Goal: Task Accomplishment & Management: Manage account settings

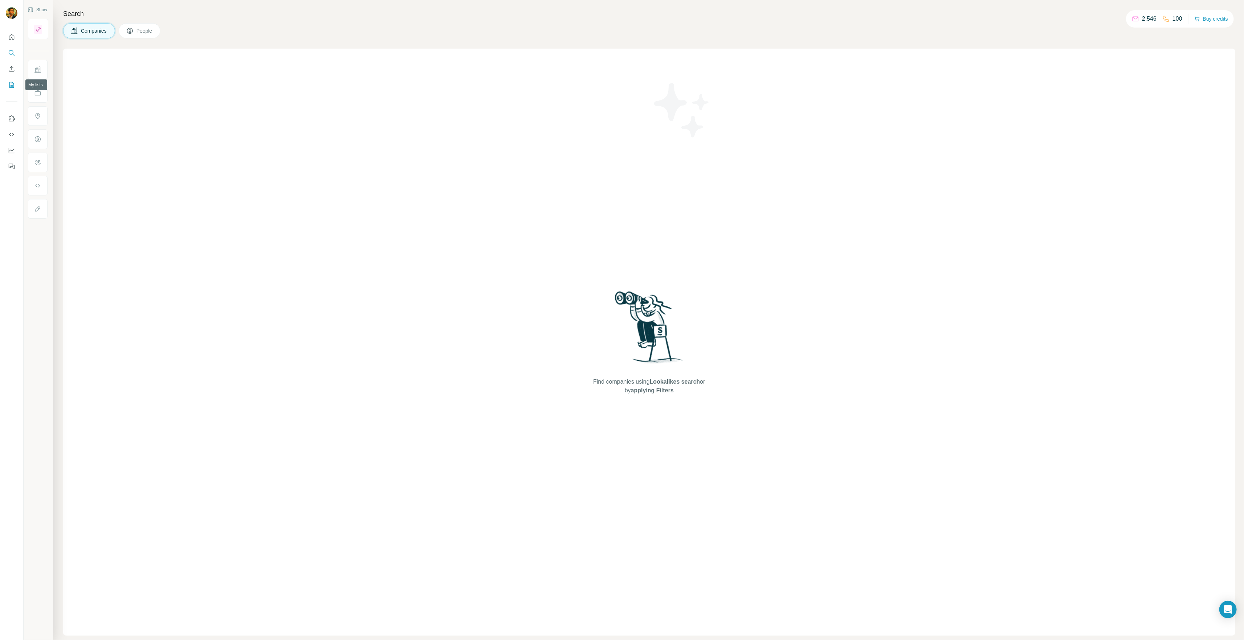
click at [6, 82] on button "My lists" at bounding box center [12, 84] width 12 height 13
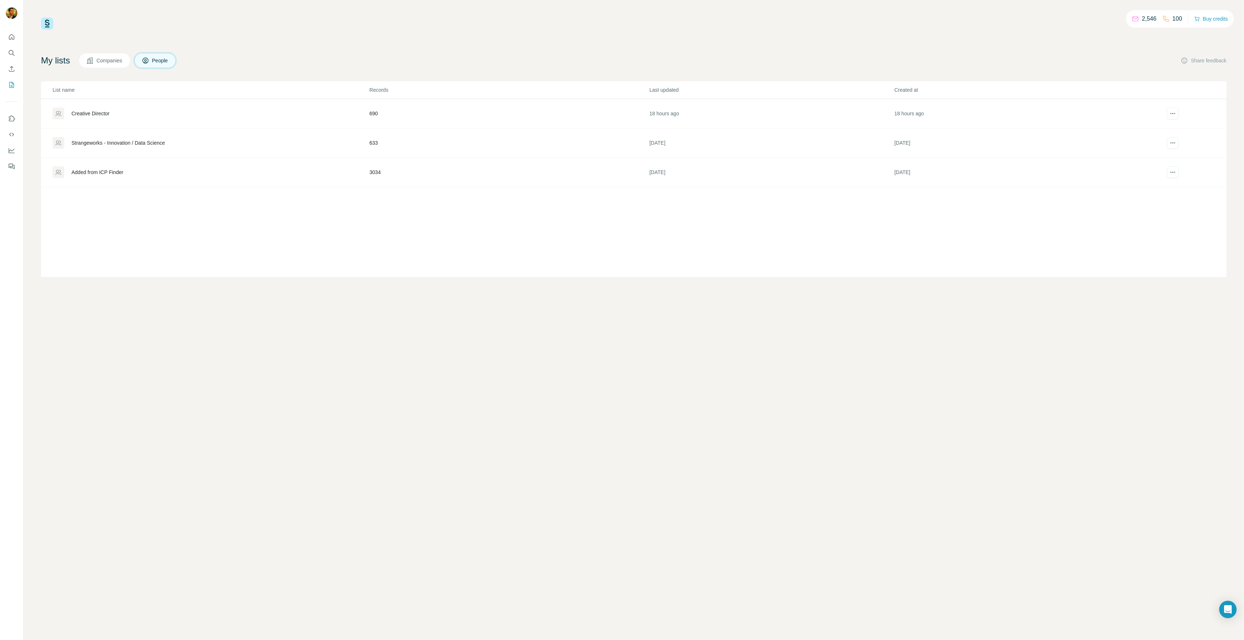
click at [128, 142] on div "Strangeworks - Innovation / Data Science" at bounding box center [118, 142] width 94 height 7
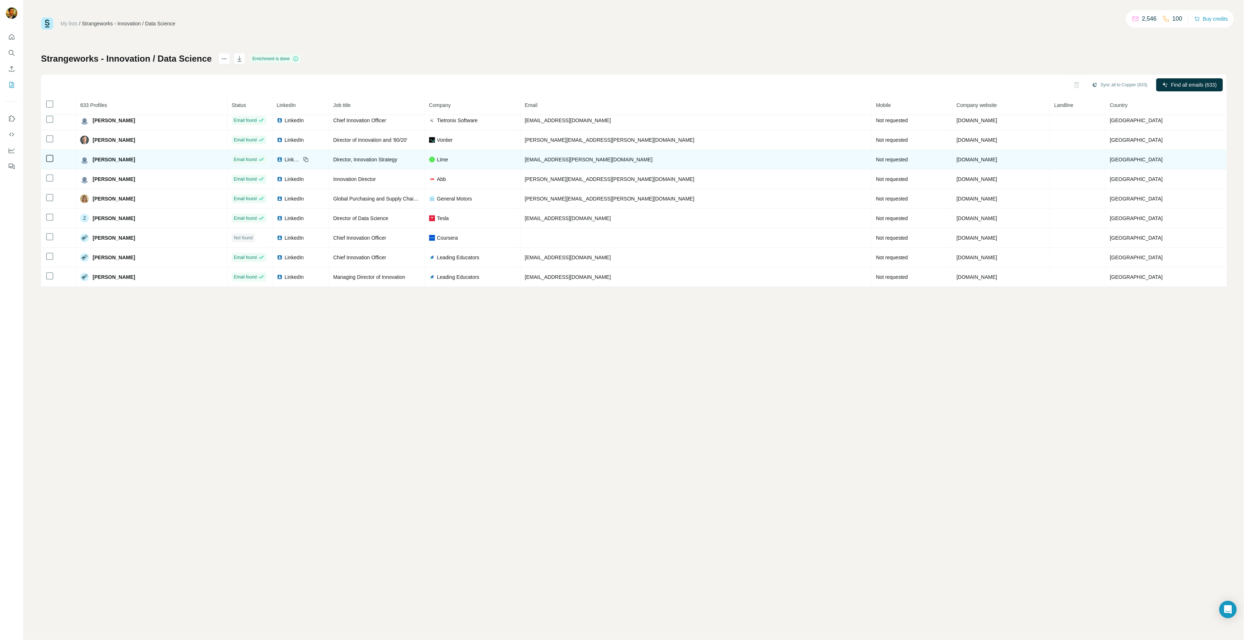
scroll to position [224, 0]
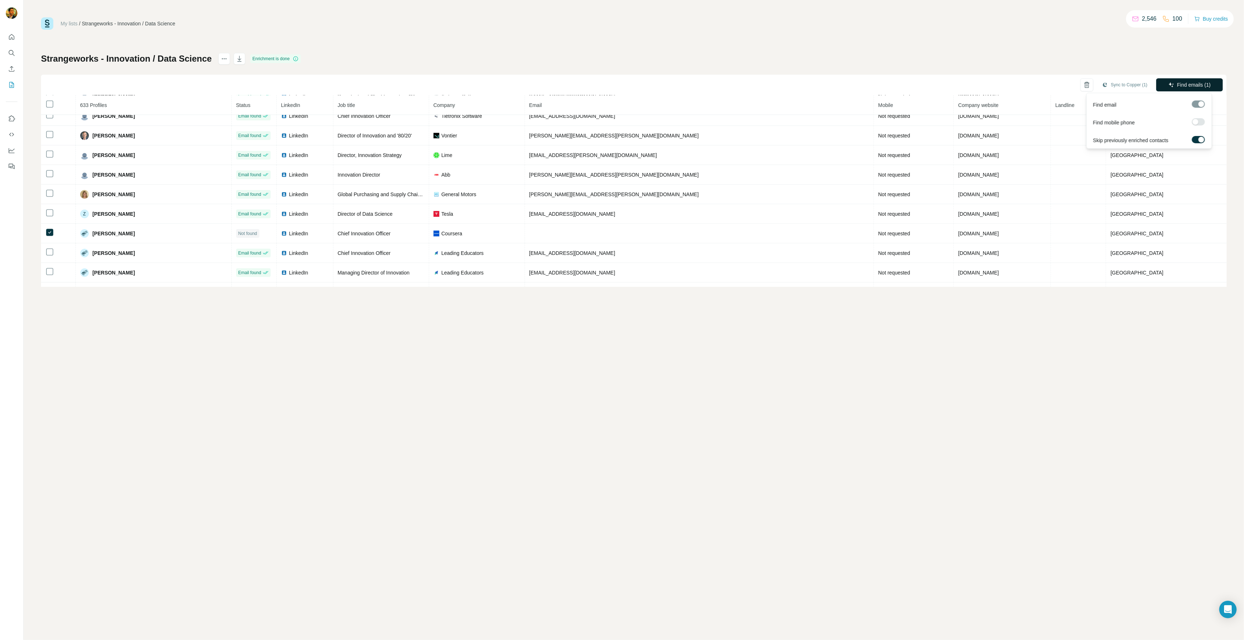
click at [1200, 82] on span "Find emails (1)" at bounding box center [1194, 84] width 34 height 7
click at [9, 84] on icon "My lists" at bounding box center [11, 85] width 5 height 6
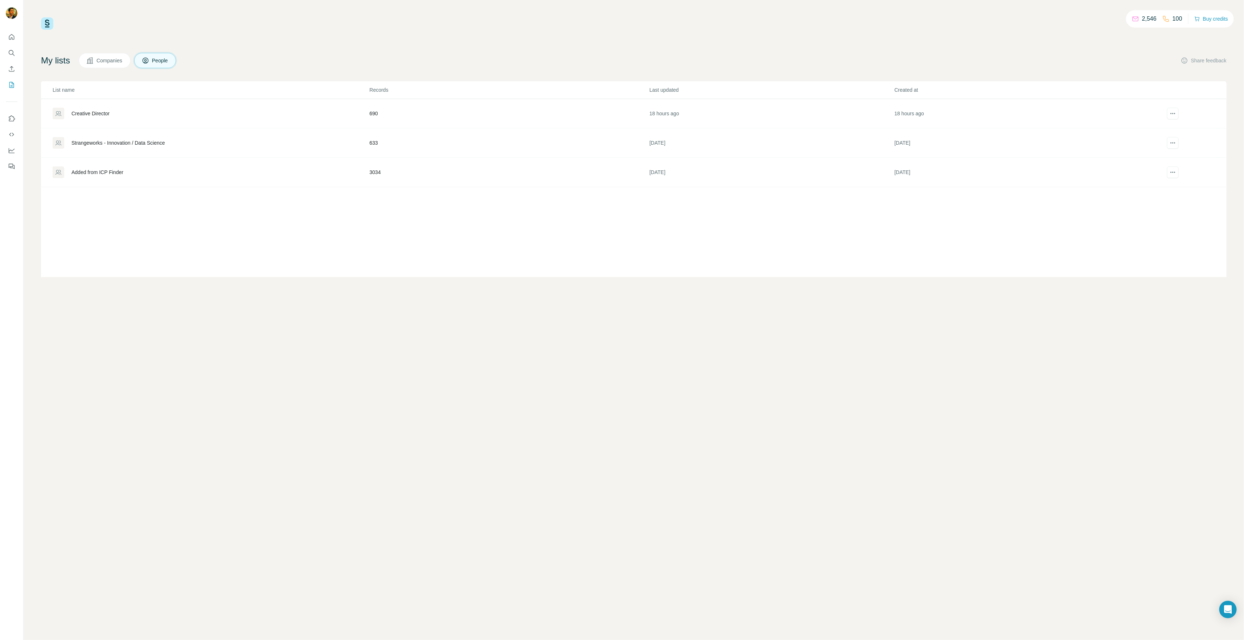
click at [1014, 367] on div "2,546 100 Buy credits My lists Companies People Share feedback List name Record…" at bounding box center [634, 320] width 1220 height 640
click at [81, 170] on div "Added from ICP Finder" at bounding box center [97, 172] width 52 height 7
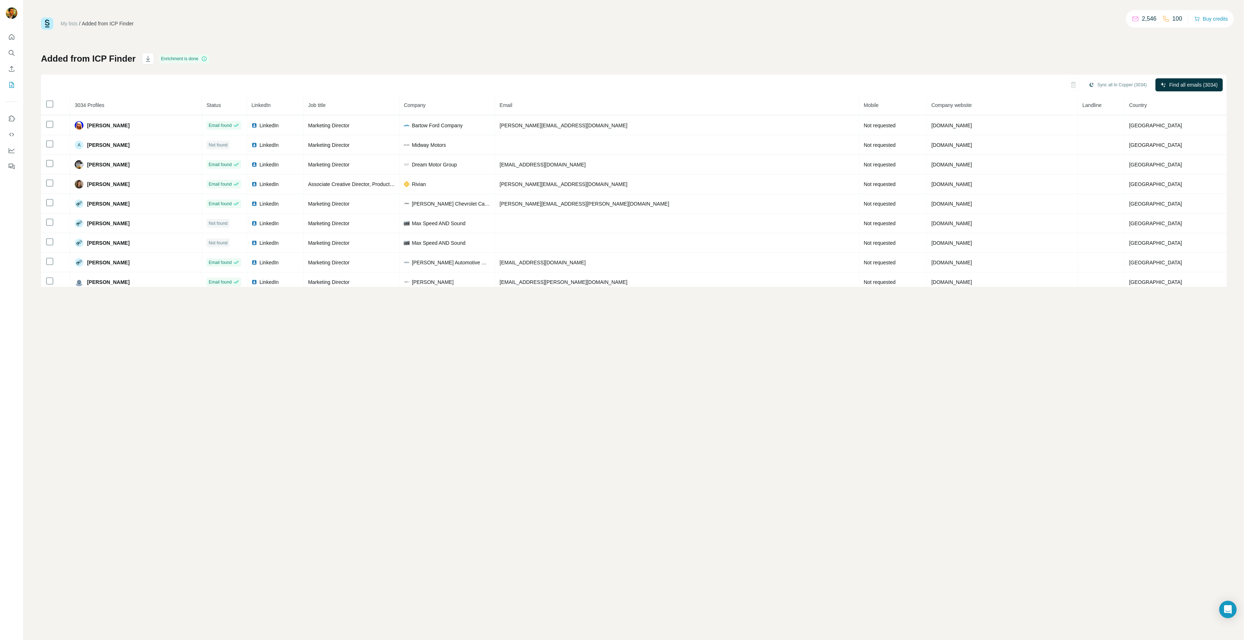
scroll to position [333, 0]
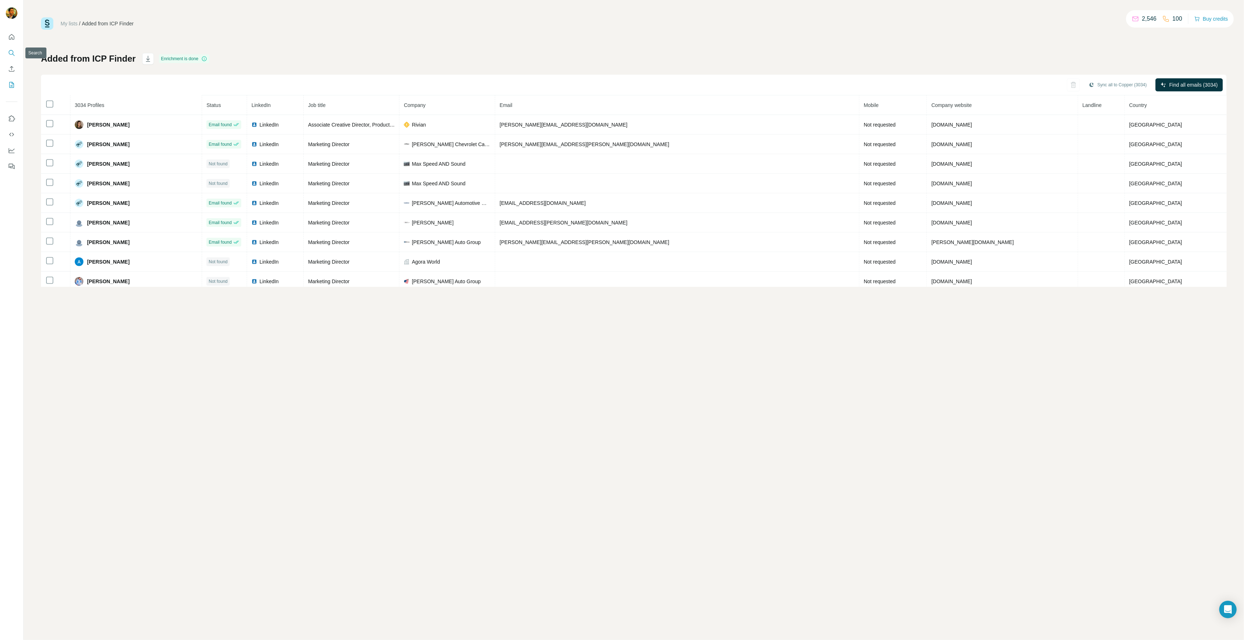
click at [11, 53] on icon "Search" at bounding box center [11, 52] width 7 height 7
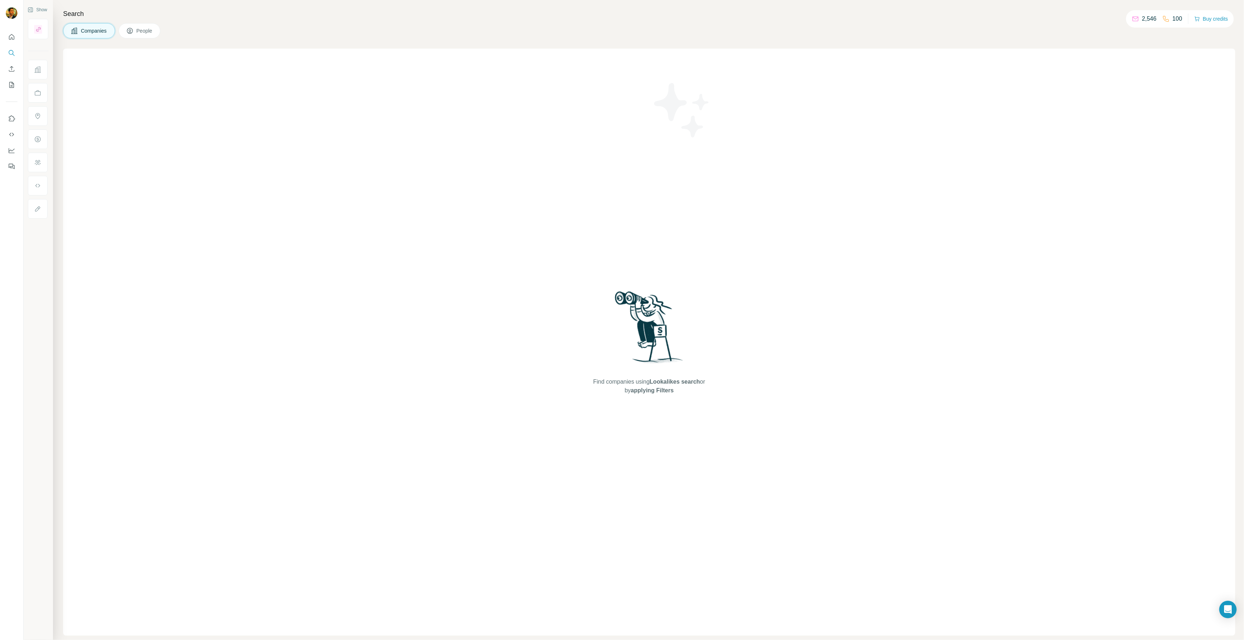
click at [136, 30] on button "People" at bounding box center [140, 30] width 42 height 15
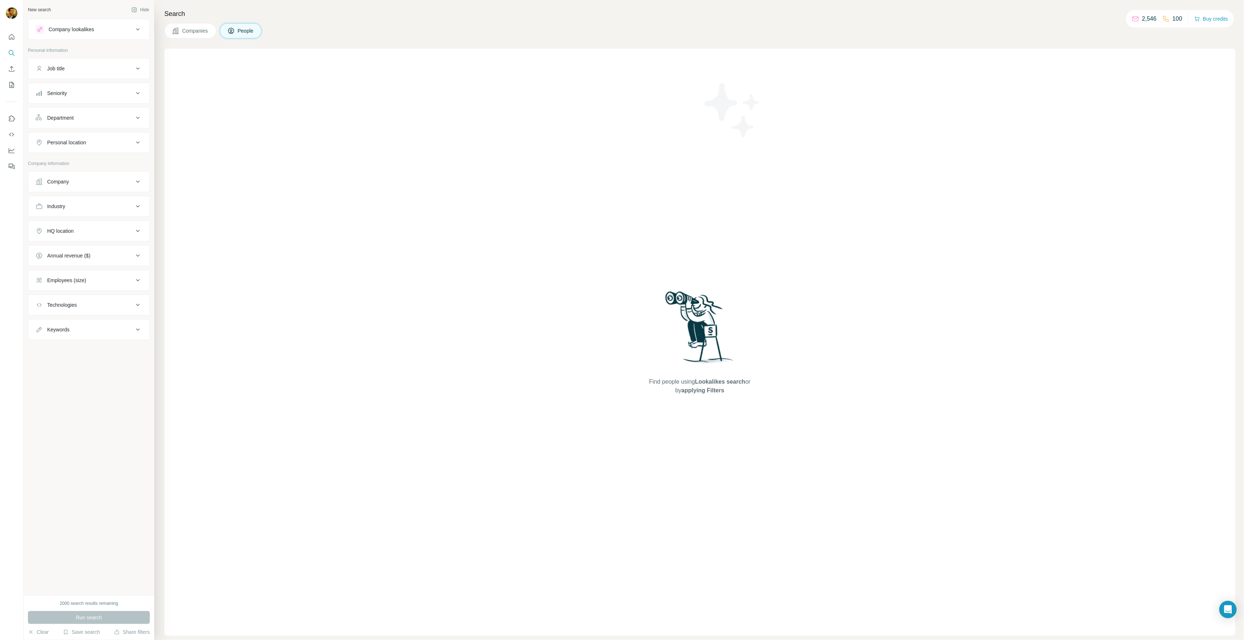
click at [136, 123] on button "Department" at bounding box center [88, 117] width 121 height 17
click at [123, 137] on input at bounding box center [85, 136] width 90 height 8
click at [98, 195] on div "Supply Chain" at bounding box center [89, 191] width 94 height 7
click at [93, 131] on div at bounding box center [85, 136] width 90 height 12
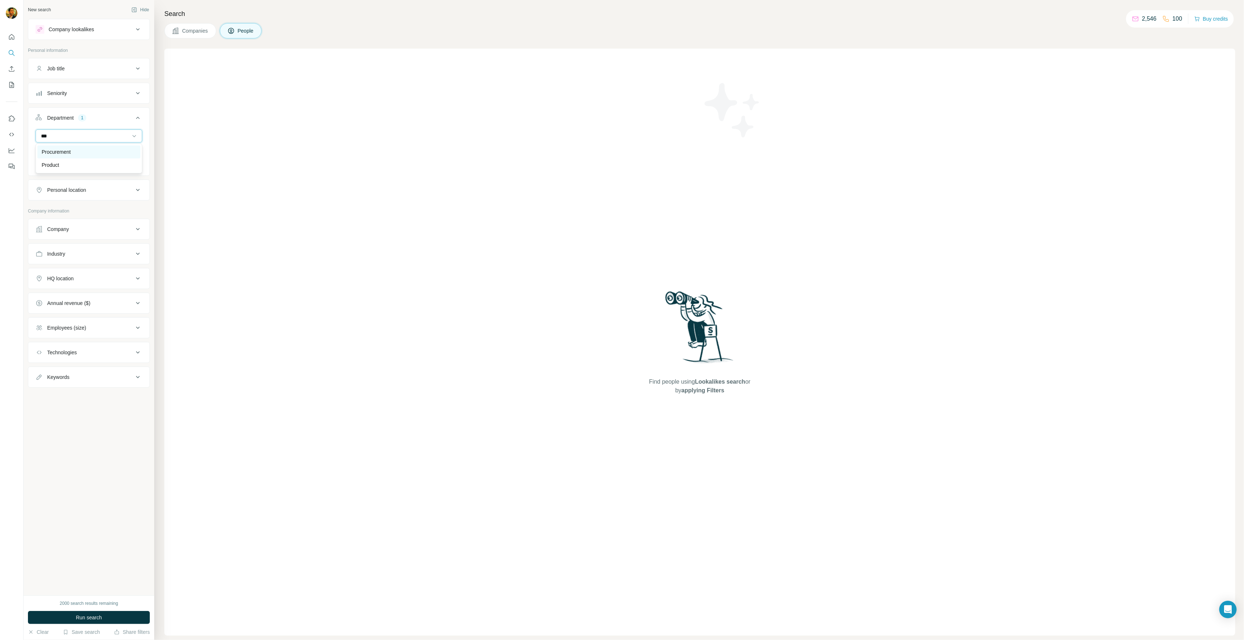
type input "***"
click at [112, 152] on div "Procurement" at bounding box center [89, 151] width 94 height 7
click at [139, 90] on icon at bounding box center [137, 93] width 9 height 9
click at [59, 122] on span "C-Level" at bounding box center [54, 124] width 20 height 7
click at [58, 138] on span "Director" at bounding box center [54, 138] width 21 height 7
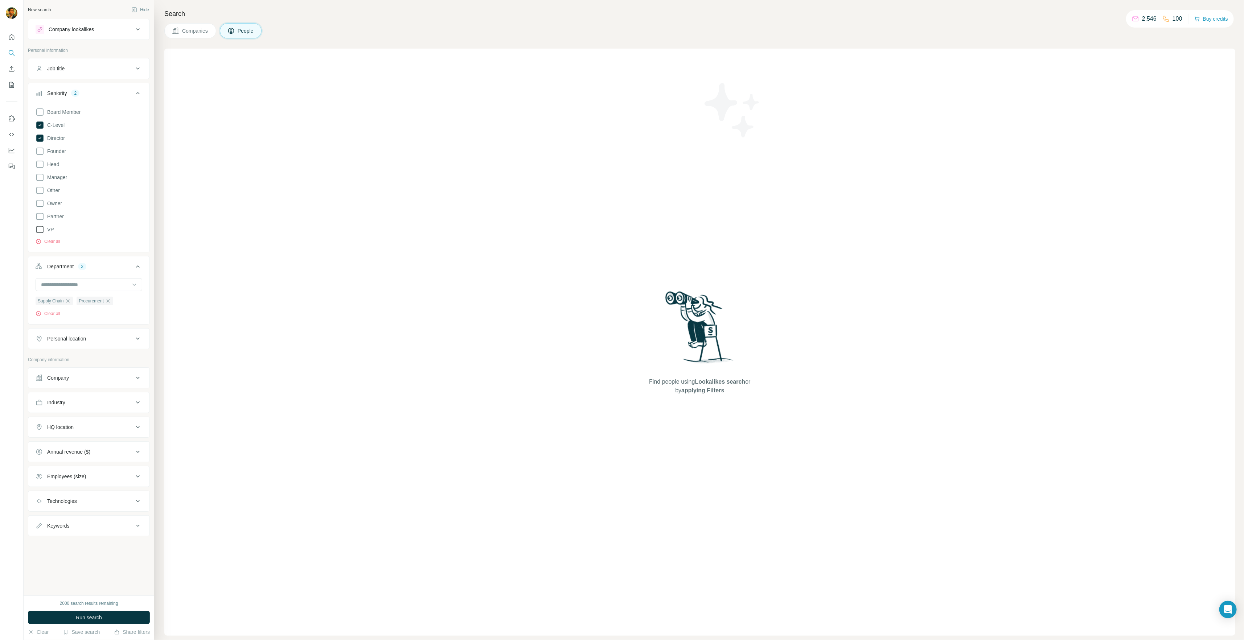
click at [53, 228] on span "VP" at bounding box center [49, 229] width 10 height 7
click at [65, 71] on div "Job title" at bounding box center [55, 68] width 17 height 7
click at [131, 358] on div "Personal location" at bounding box center [85, 360] width 98 height 7
click at [103, 375] on input "text" at bounding box center [89, 378] width 107 height 13
type input "*****"
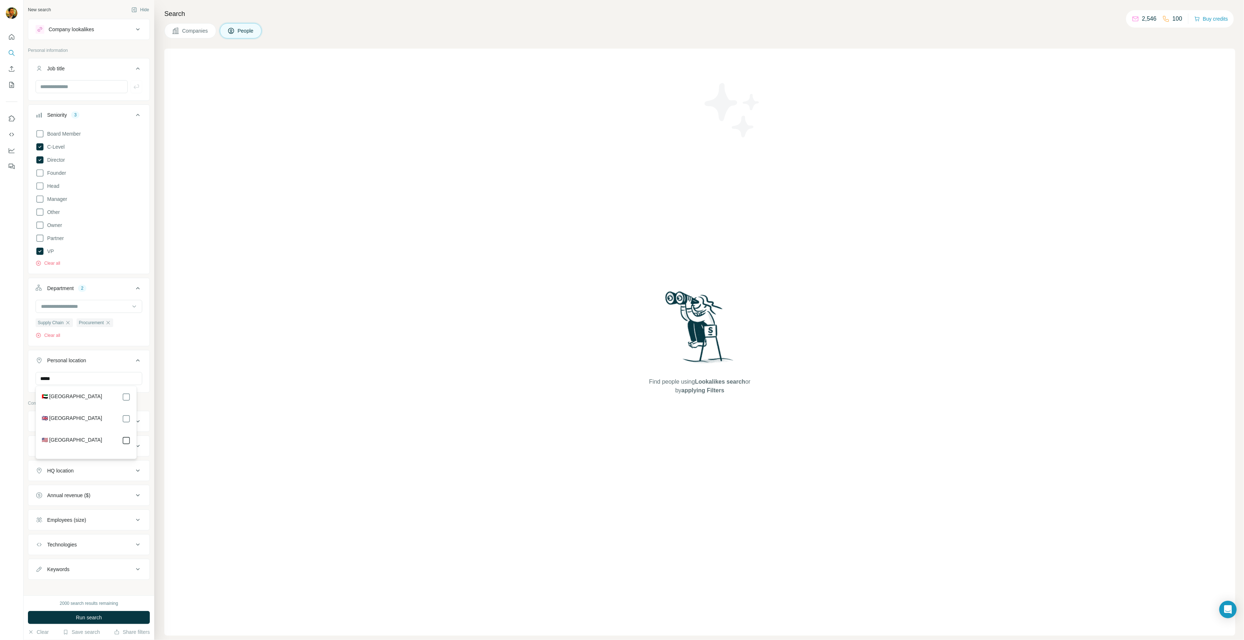
click at [128, 437] on icon at bounding box center [126, 440] width 9 height 9
click at [264, 397] on div "Find people using Lookalikes search or by applying Filters" at bounding box center [699, 342] width 1071 height 587
click at [127, 516] on div "Employees (size)" at bounding box center [85, 517] width 98 height 7
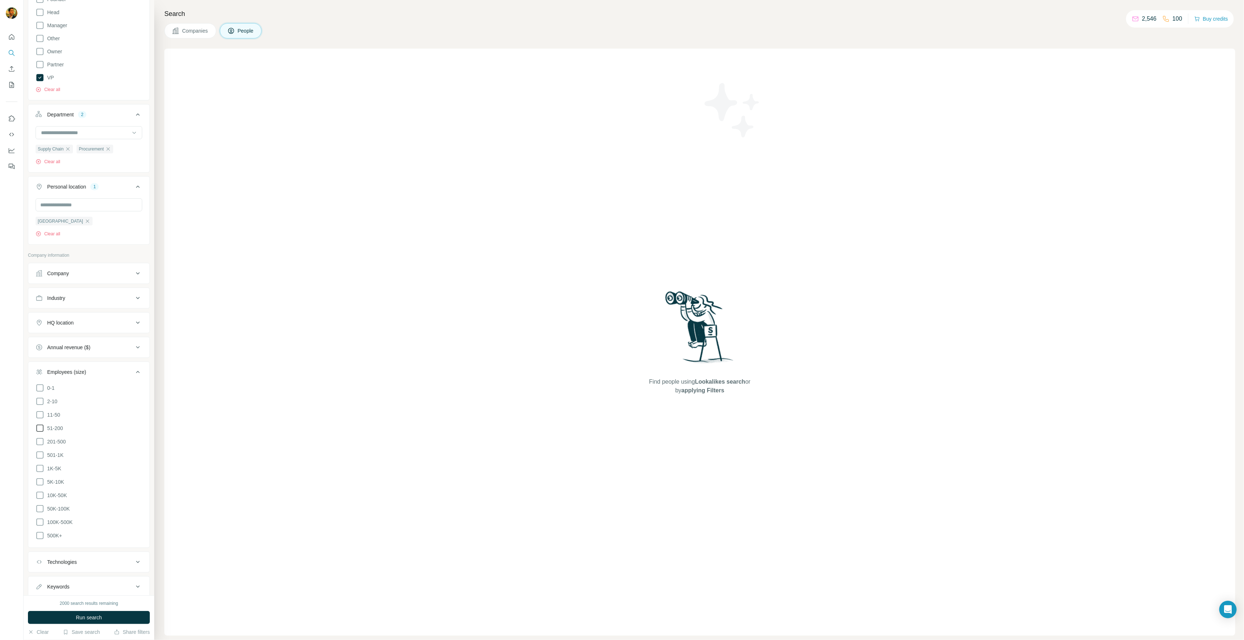
click at [39, 428] on icon at bounding box center [40, 428] width 9 height 9
click at [41, 442] on icon at bounding box center [39, 441] width 7 height 7
click at [43, 452] on icon at bounding box center [40, 455] width 9 height 9
click at [41, 466] on icon at bounding box center [40, 468] width 9 height 9
click at [114, 344] on div "Annual revenue ($)" at bounding box center [85, 347] width 98 height 7
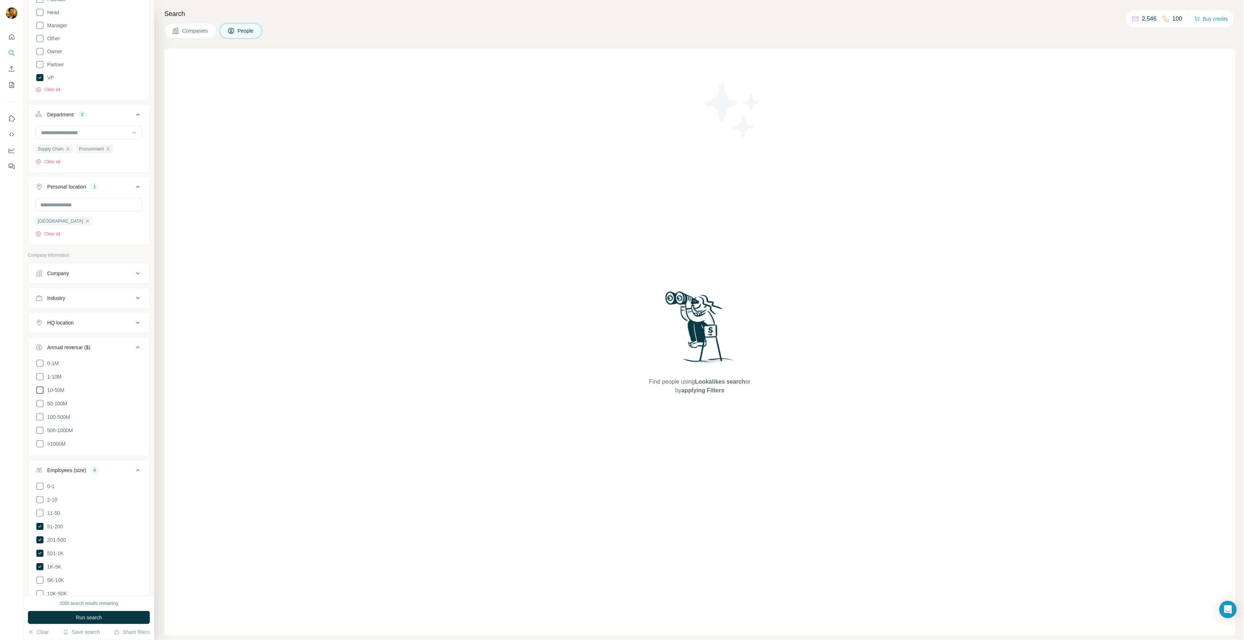
click at [54, 387] on span "10-50M" at bounding box center [54, 390] width 20 height 7
click at [63, 427] on span "500-1000M" at bounding box center [58, 430] width 29 height 7
click at [63, 440] on span ">1000M" at bounding box center [54, 443] width 21 height 7
click at [133, 298] on icon at bounding box center [137, 298] width 9 height 9
click at [100, 319] on input at bounding box center [85, 316] width 90 height 8
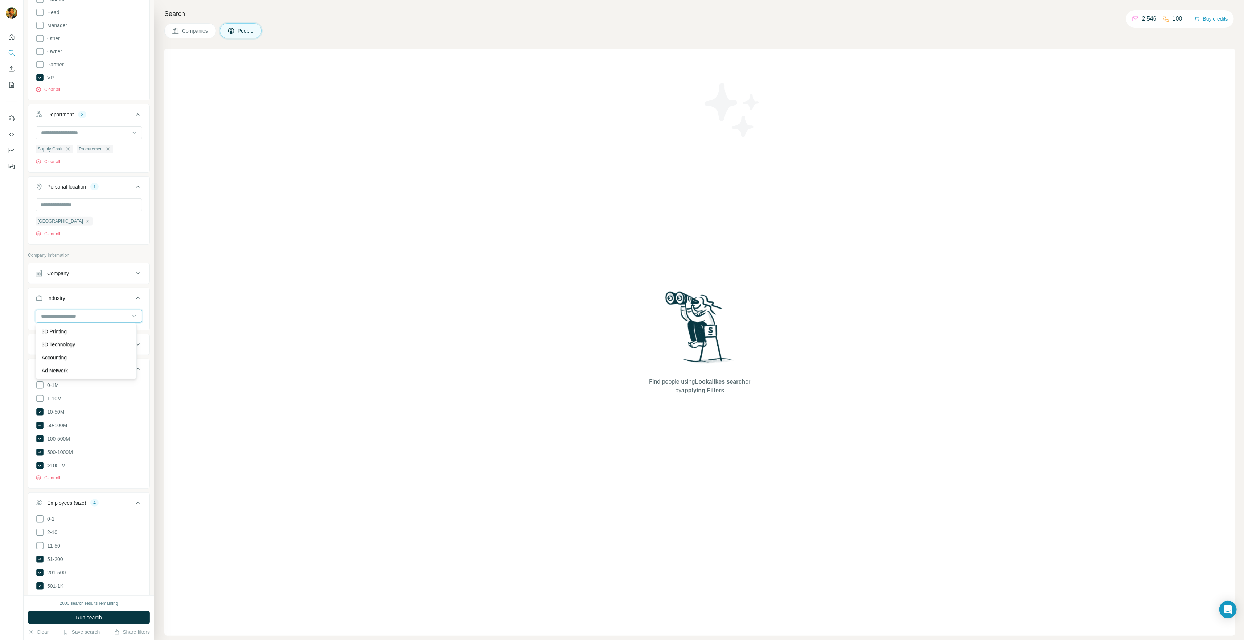
click at [93, 313] on input at bounding box center [85, 316] width 90 height 8
click at [114, 318] on input at bounding box center [85, 316] width 90 height 8
click at [53, 312] on input at bounding box center [85, 316] width 90 height 8
click at [58, 312] on input at bounding box center [85, 316] width 90 height 8
type input "*"
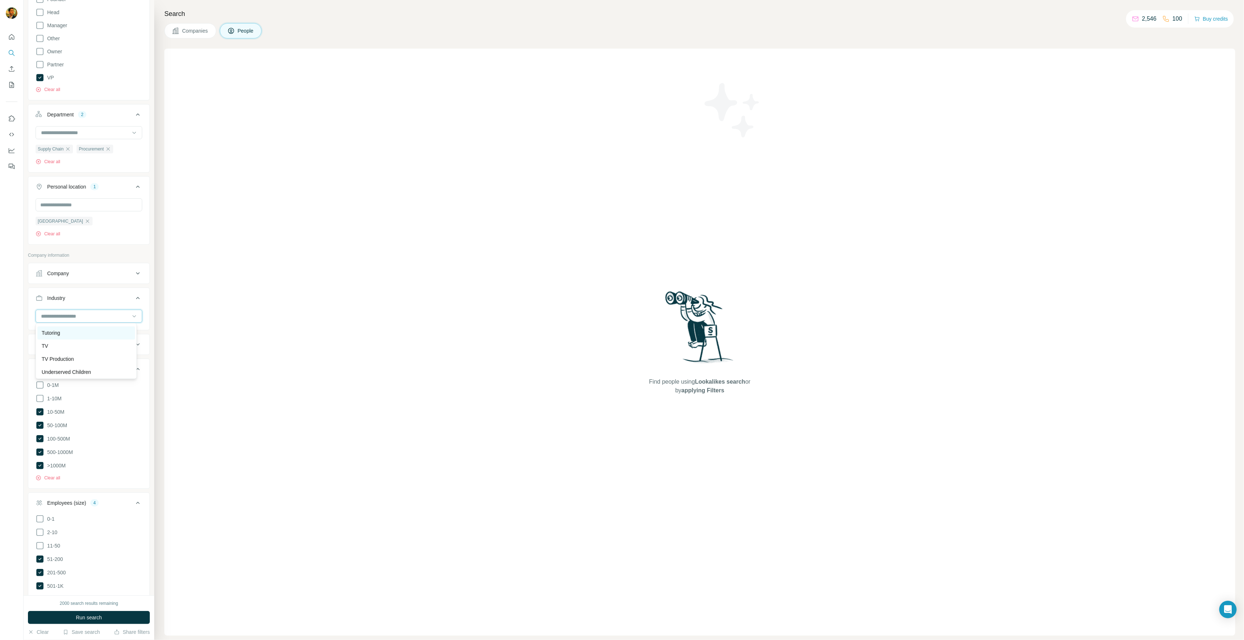
scroll to position [7476, 0]
click at [91, 321] on div "Transportation" at bounding box center [86, 316] width 89 height 7
click at [111, 313] on input at bounding box center [85, 316] width 90 height 8
click at [107, 339] on div "Semiconductor" at bounding box center [86, 335] width 89 height 7
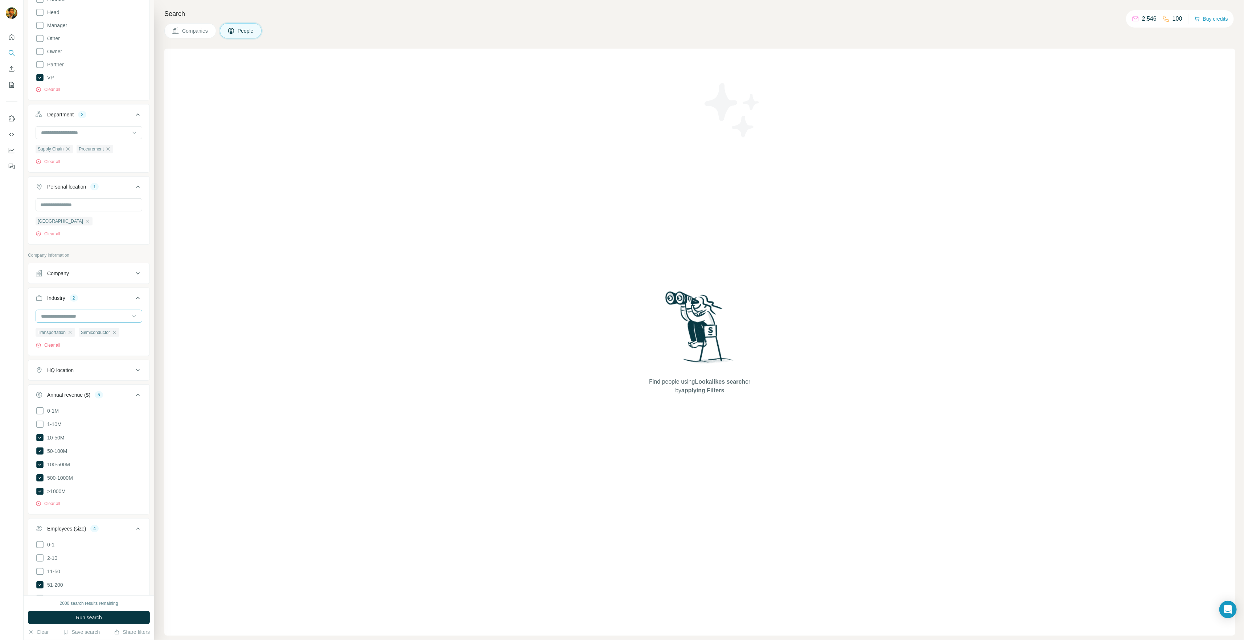
click at [109, 313] on input at bounding box center [85, 316] width 90 height 8
click at [109, 323] on div "Oil and Gas" at bounding box center [86, 319] width 89 height 7
click at [111, 316] on input at bounding box center [85, 316] width 90 height 8
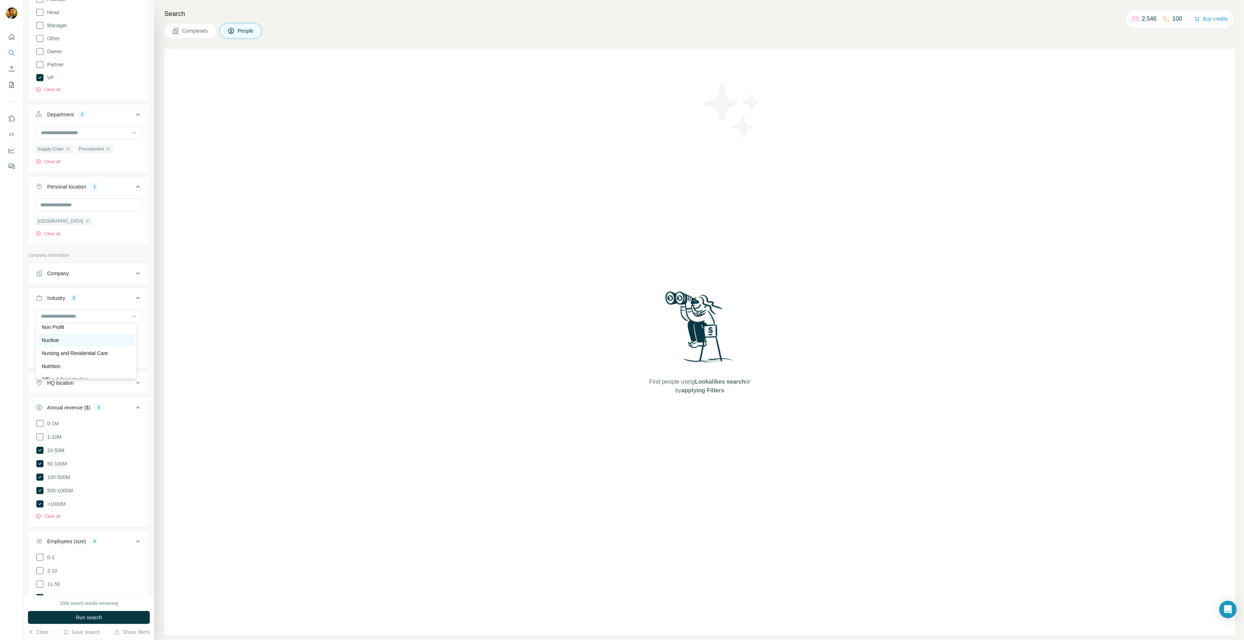
click at [107, 344] on div "Nuclear" at bounding box center [86, 340] width 89 height 7
click at [86, 317] on input at bounding box center [85, 316] width 90 height 8
click at [98, 344] on div "Mining" at bounding box center [86, 340] width 89 height 7
click at [91, 312] on input at bounding box center [85, 316] width 90 height 8
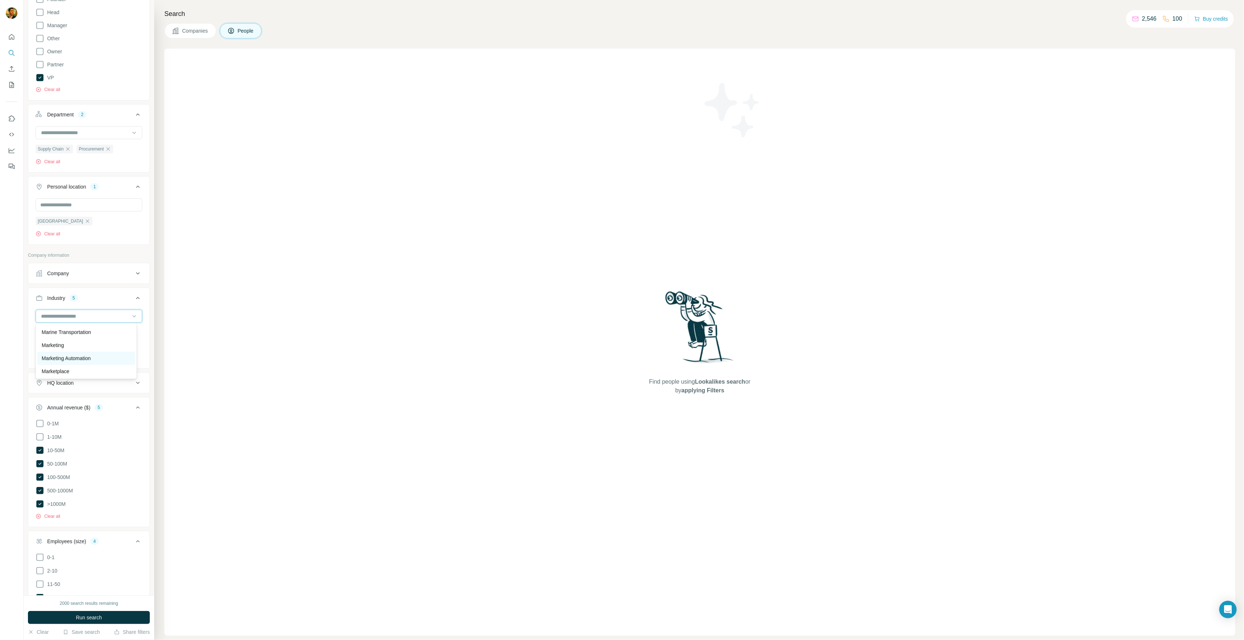
scroll to position [4611, 0]
click at [103, 339] on div "Marine Technology" at bounding box center [86, 335] width 89 height 7
click at [100, 317] on input at bounding box center [85, 316] width 90 height 8
click at [106, 350] on div "Manufacturing" at bounding box center [86, 345] width 89 height 7
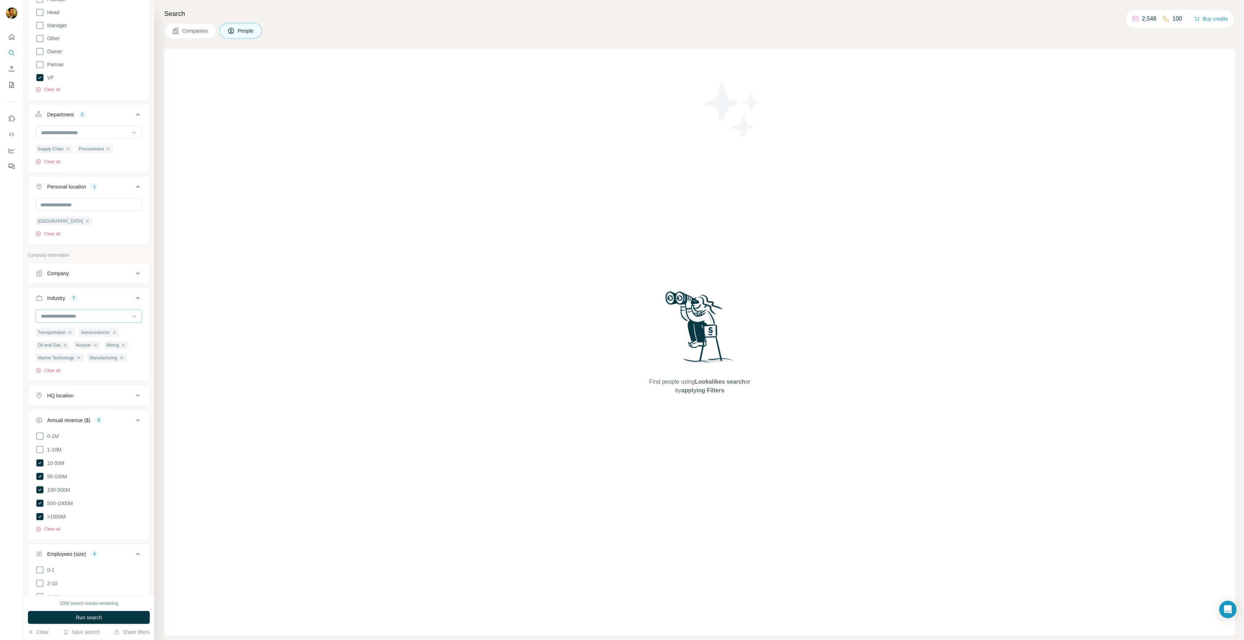
click at [97, 317] on input at bounding box center [85, 316] width 90 height 8
click at [200, 359] on div "Find people using Lookalikes search or by applying Filters" at bounding box center [699, 342] width 1071 height 587
click at [70, 332] on icon "button" at bounding box center [70, 333] width 6 height 6
click at [67, 331] on icon "button" at bounding box center [65, 333] width 6 height 6
click at [58, 331] on icon "button" at bounding box center [56, 332] width 3 height 3
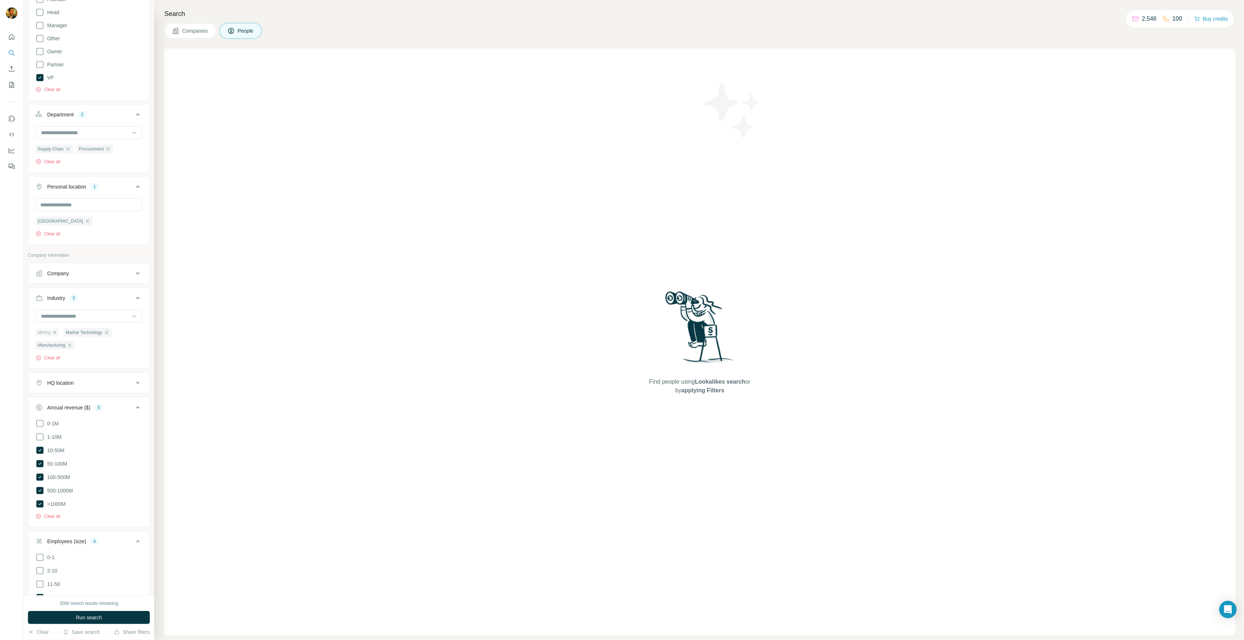
click at [57, 331] on icon "button" at bounding box center [54, 332] width 3 height 3
click at [82, 330] on icon "button" at bounding box center [79, 333] width 6 height 6
click at [78, 318] on input at bounding box center [85, 316] width 90 height 8
click at [97, 350] on div "Aerospace" at bounding box center [86, 353] width 89 height 7
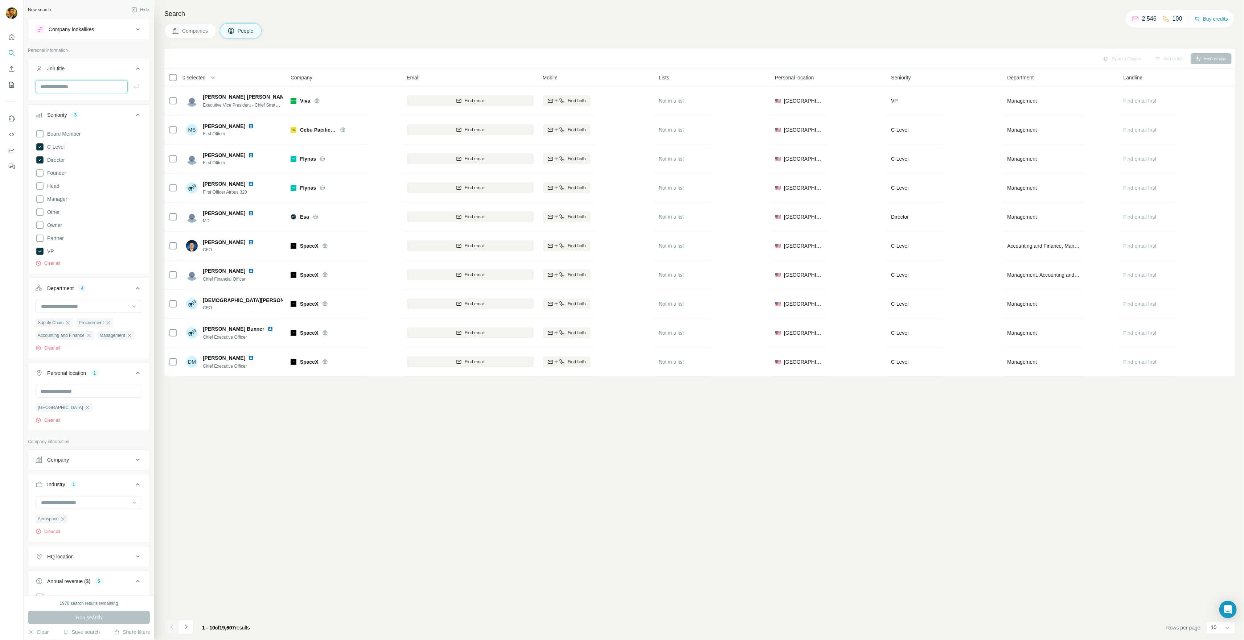
click at [80, 87] on input "text" at bounding box center [82, 86] width 92 height 13
type input "**********"
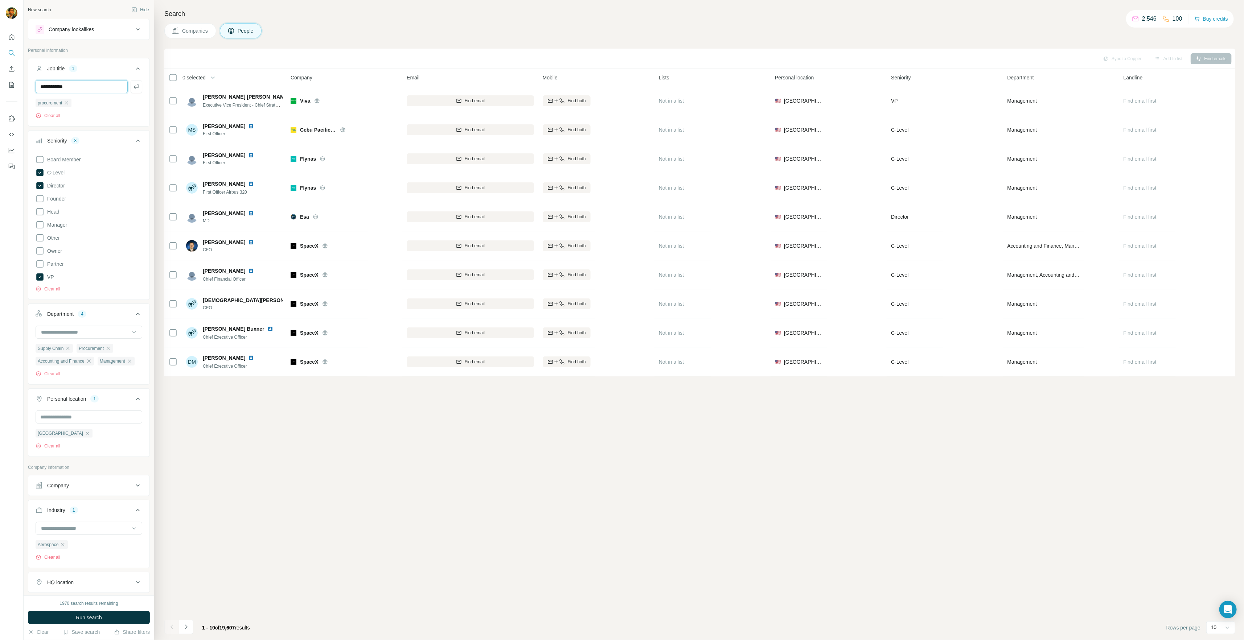
type input "**********"
type input "***"
type input "*"
click at [71, 619] on button "Run search" at bounding box center [89, 617] width 122 height 13
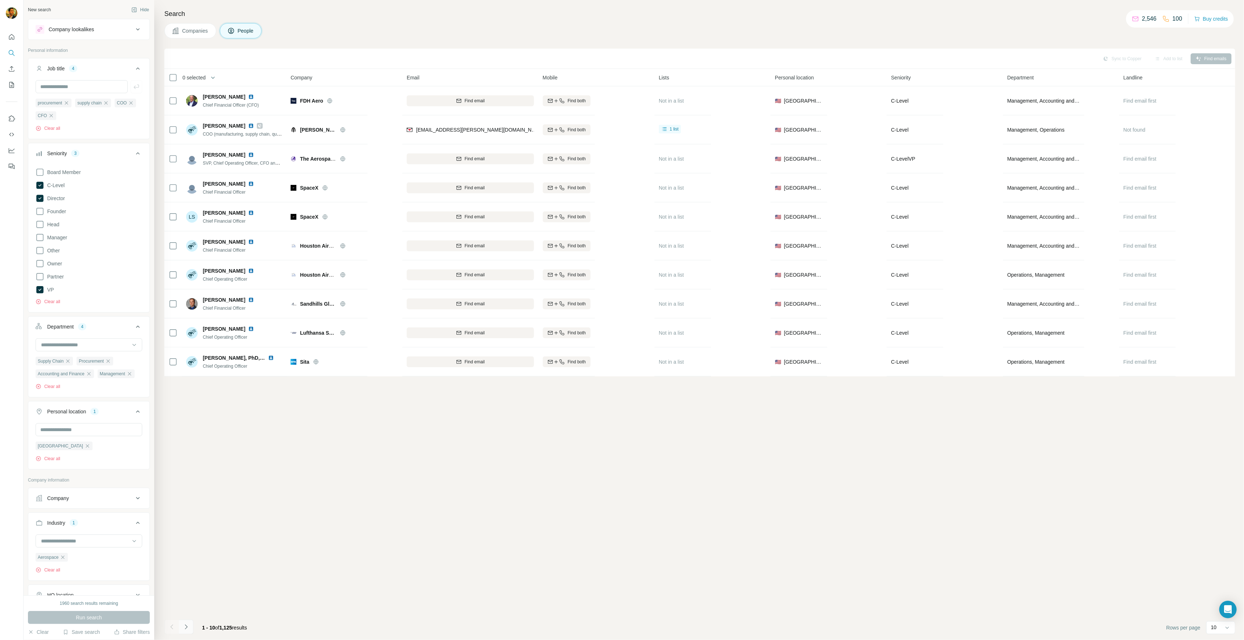
click at [185, 625] on icon "Navigate to next page" at bounding box center [186, 626] width 3 height 5
click at [69, 103] on icon "button" at bounding box center [66, 103] width 6 height 6
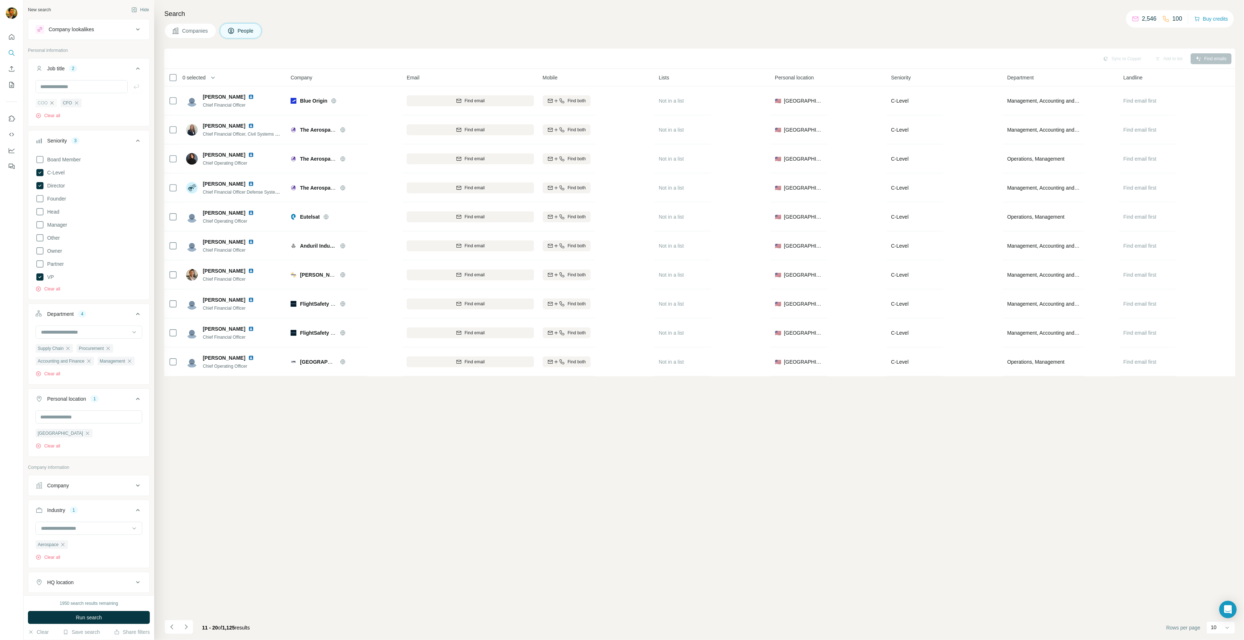
click at [54, 102] on icon "button" at bounding box center [52, 103] width 6 height 6
click at [89, 336] on icon "button" at bounding box center [89, 336] width 6 height 6
click at [70, 335] on icon "button" at bounding box center [68, 336] width 6 height 6
click at [118, 616] on button "Run search" at bounding box center [89, 617] width 122 height 13
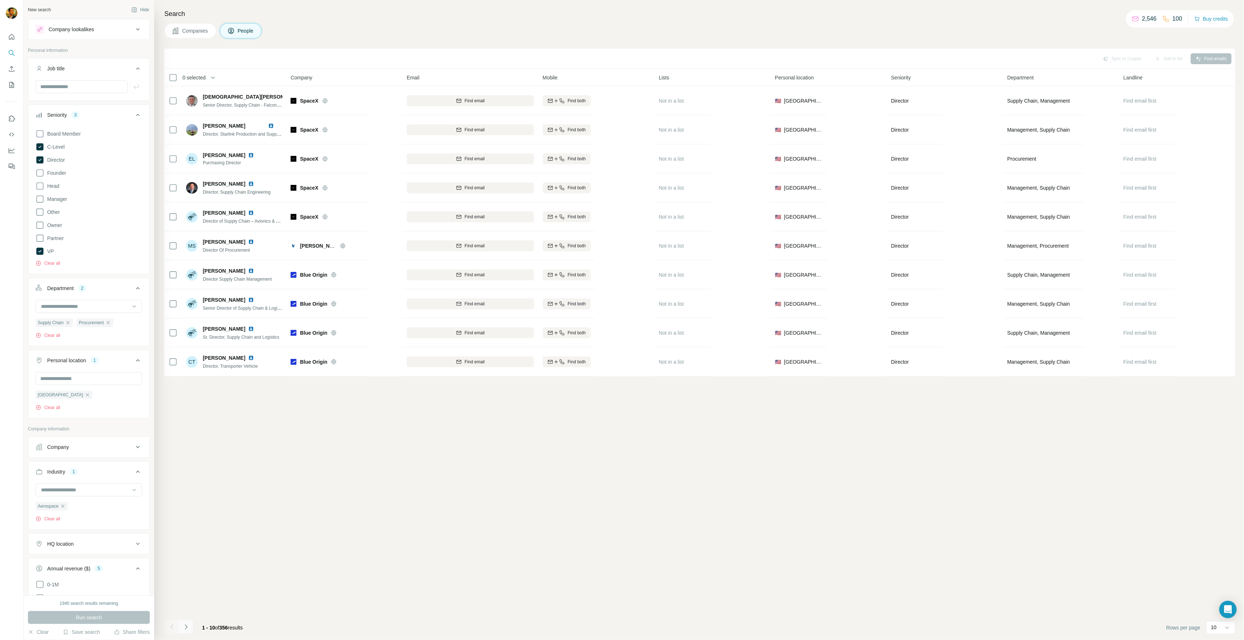
click at [188, 629] on icon "Navigate to next page" at bounding box center [185, 626] width 7 height 7
click at [169, 628] on icon "Navigate to previous page" at bounding box center [171, 626] width 7 height 7
click at [169, 628] on div at bounding box center [171, 627] width 15 height 15
click at [193, 547] on div "Sync to Copper Add to list Find emails 0 selected People Company Email Mobile L…" at bounding box center [699, 344] width 1071 height 591
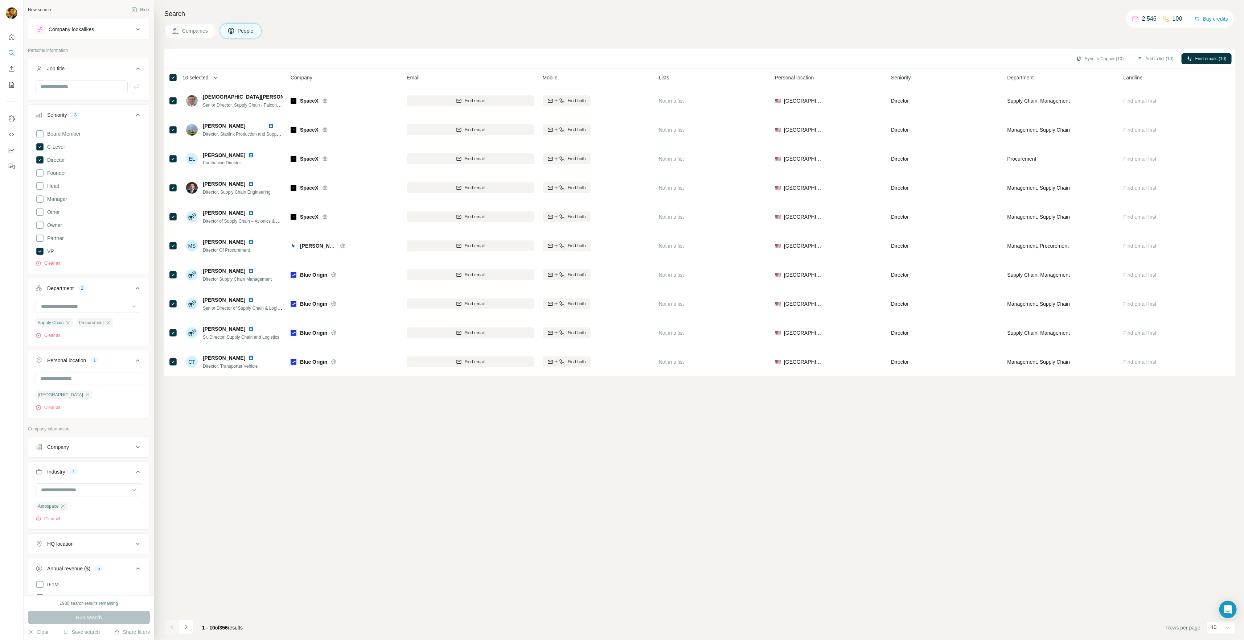
click at [215, 80] on icon "button" at bounding box center [215, 77] width 7 height 7
click at [209, 113] on input "Select a number (up to 500)" at bounding box center [211, 119] width 23 height 13
type input "***"
click at [206, 147] on label "Max people per company" at bounding box center [235, 146] width 82 height 7
click at [296, 151] on input "Max people per company" at bounding box center [290, 146] width 23 height 13
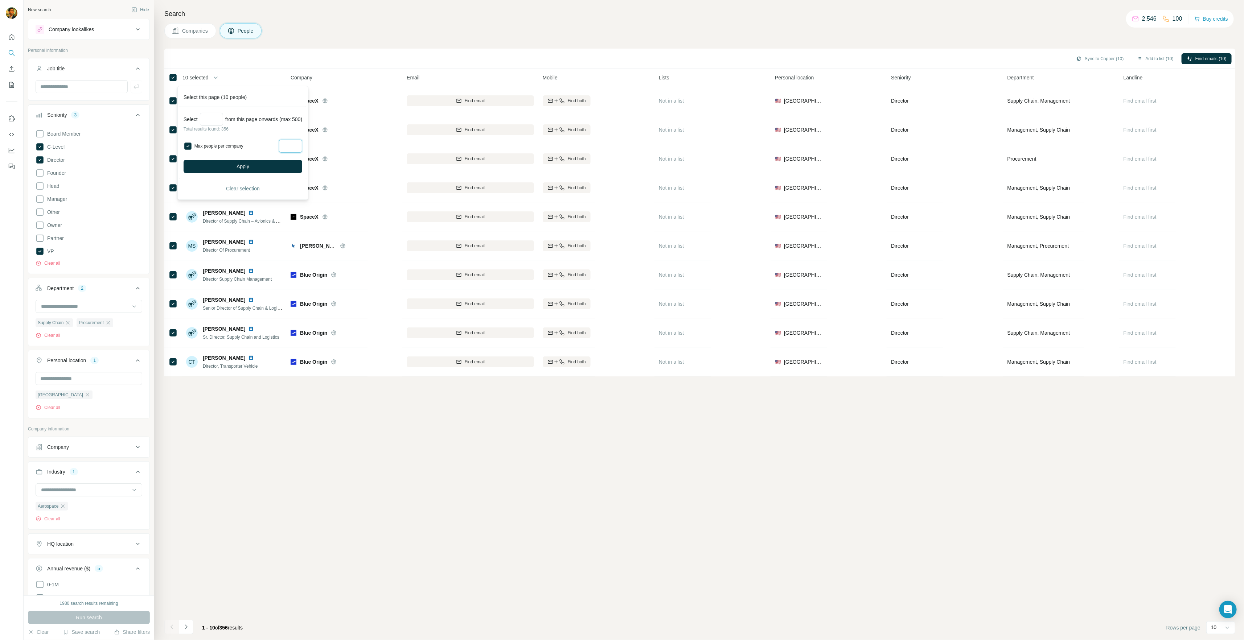
type input "*"
type input "**"
click at [302, 149] on input "**" at bounding box center [290, 146] width 23 height 13
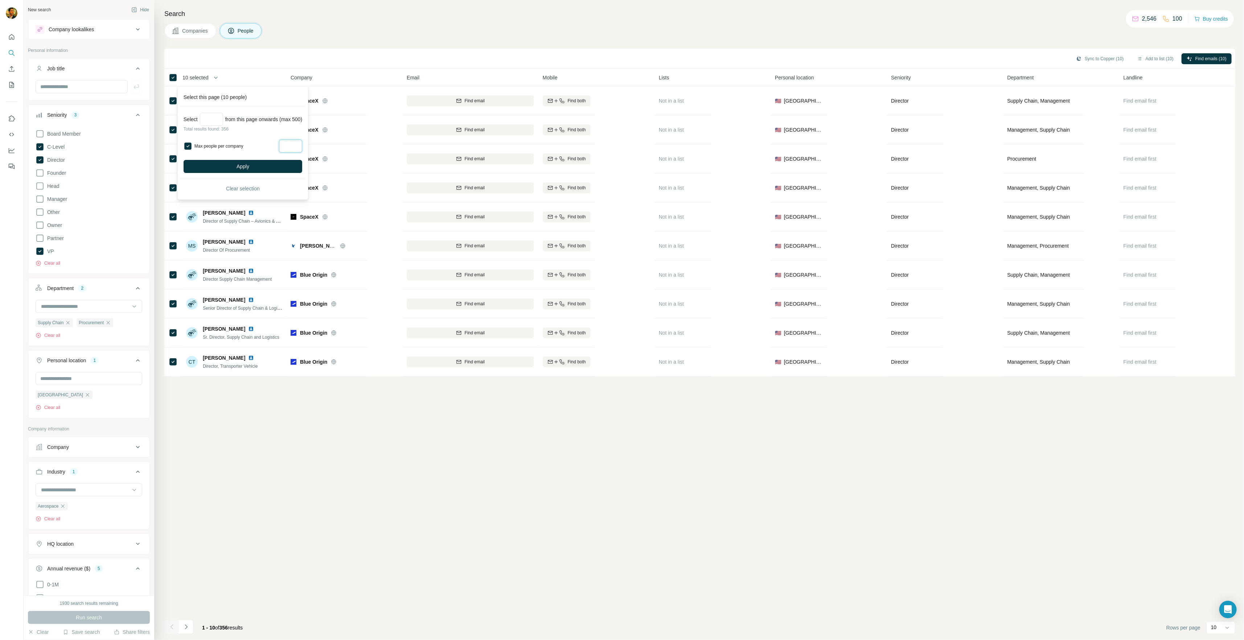
type input "*"
type input "**"
click at [288, 165] on button "Apply" at bounding box center [242, 166] width 119 height 13
click at [1145, 59] on button "Add to list (326)" at bounding box center [1150, 58] width 49 height 11
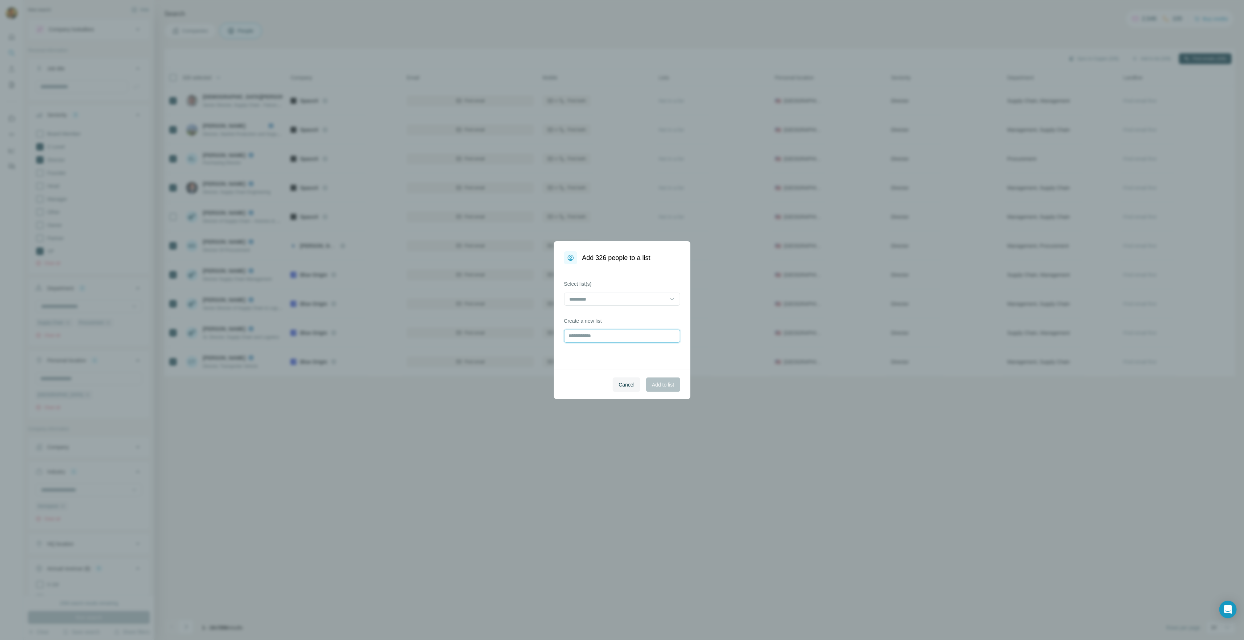
click at [601, 334] on input "text" at bounding box center [622, 336] width 116 height 13
type input "**********"
click at [659, 383] on span "Add to list" at bounding box center [663, 384] width 22 height 7
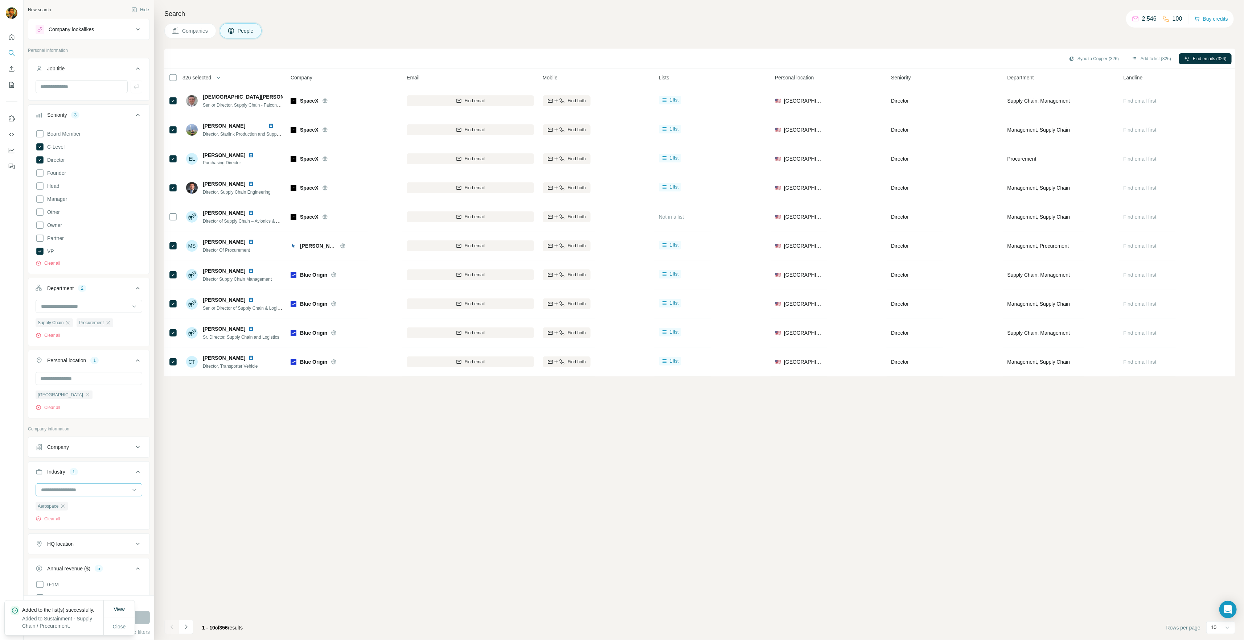
click at [75, 489] on input at bounding box center [85, 490] width 90 height 8
click at [103, 510] on div "Autonomous Vehicles" at bounding box center [86, 506] width 89 height 7
click at [66, 505] on icon "button" at bounding box center [63, 506] width 6 height 6
click at [112, 617] on button "Run search" at bounding box center [89, 617] width 122 height 13
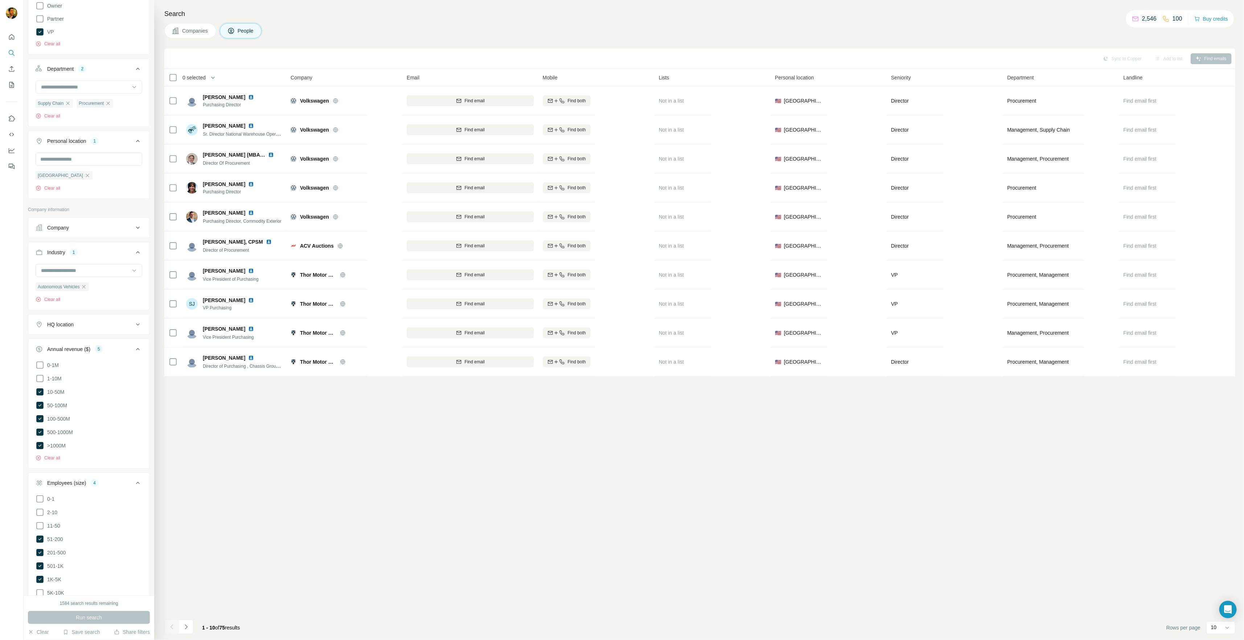
scroll to position [290, 0]
click at [186, 631] on button "Navigate to next page" at bounding box center [186, 627] width 15 height 15
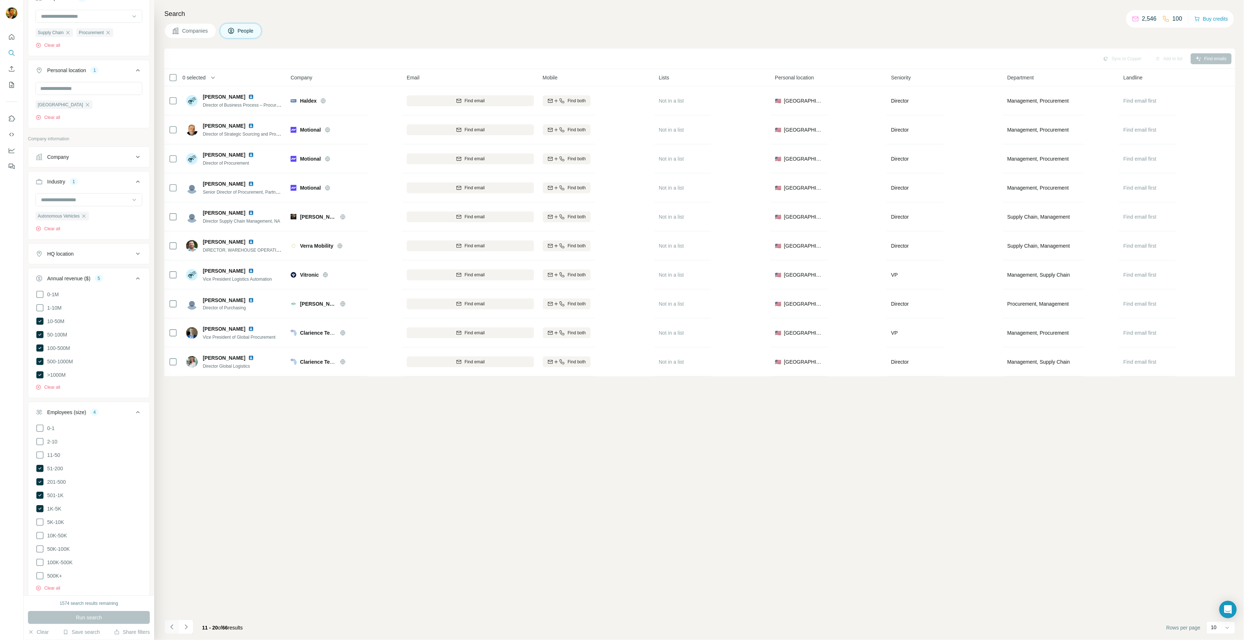
click at [170, 628] on icon "Navigate to previous page" at bounding box center [171, 626] width 7 height 7
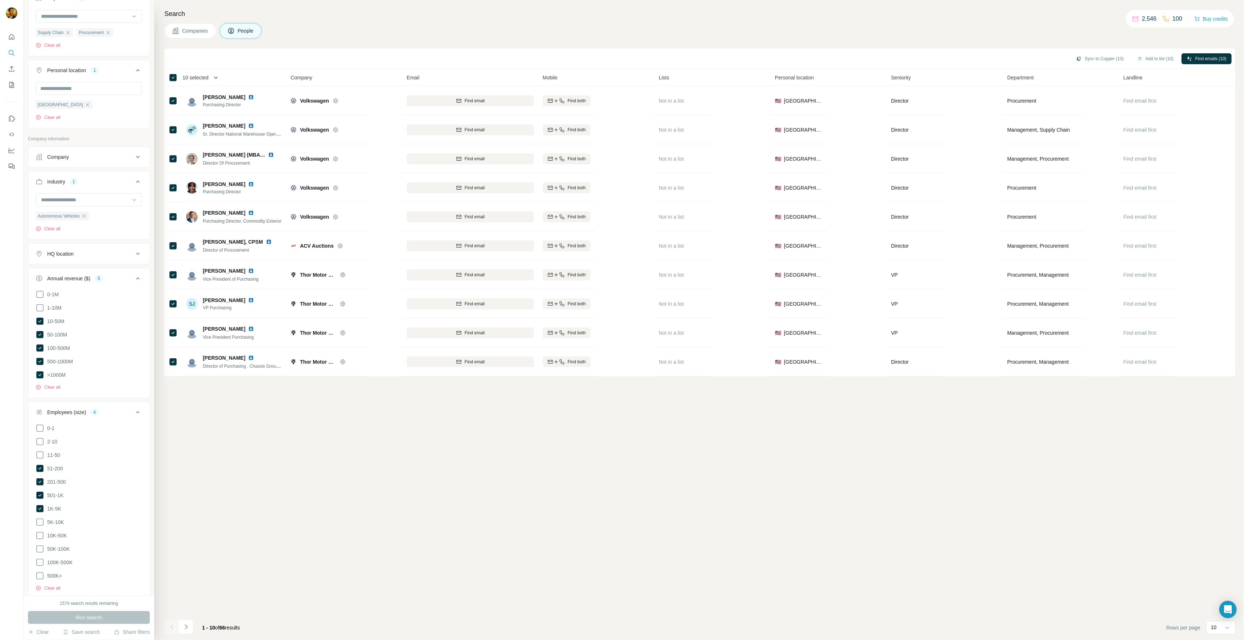
click at [219, 78] on icon "button" at bounding box center [215, 77] width 7 height 7
click at [207, 125] on input "Select a number (up to 500)" at bounding box center [211, 119] width 23 height 13
type input "**"
click at [205, 147] on label "Max people per company" at bounding box center [235, 146] width 82 height 7
click at [295, 148] on input "Max people per company" at bounding box center [290, 146] width 23 height 13
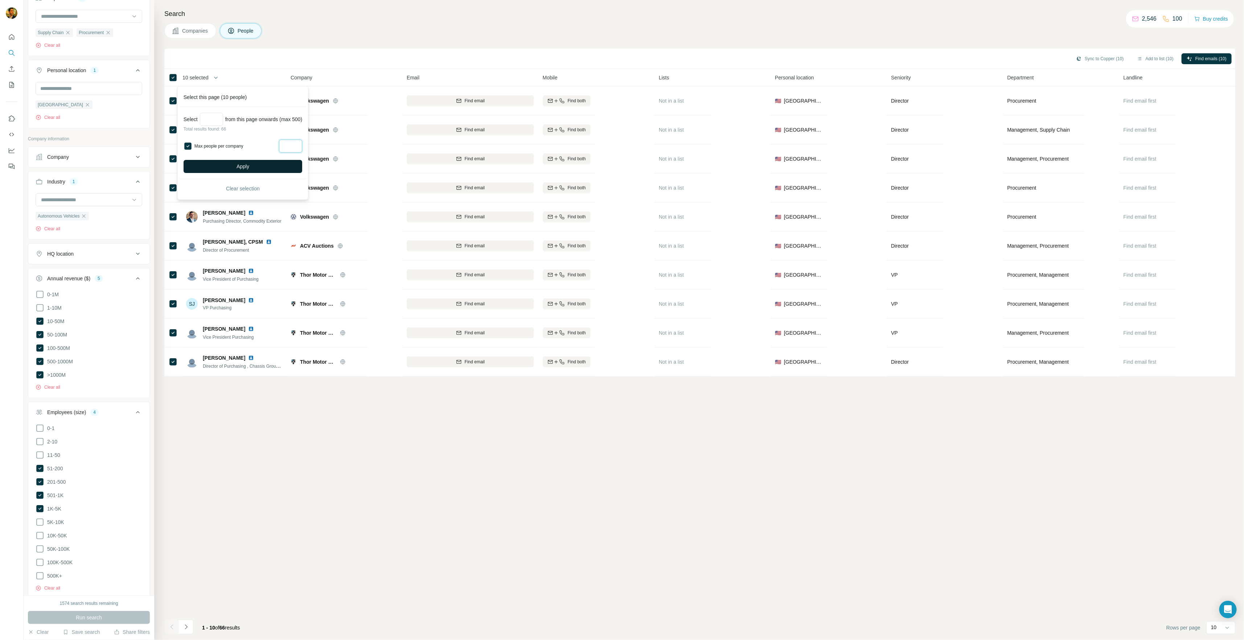
type input "*"
click at [283, 164] on button "Apply" at bounding box center [242, 166] width 119 height 13
click at [1137, 57] on icon "button" at bounding box center [1139, 58] width 4 height 3
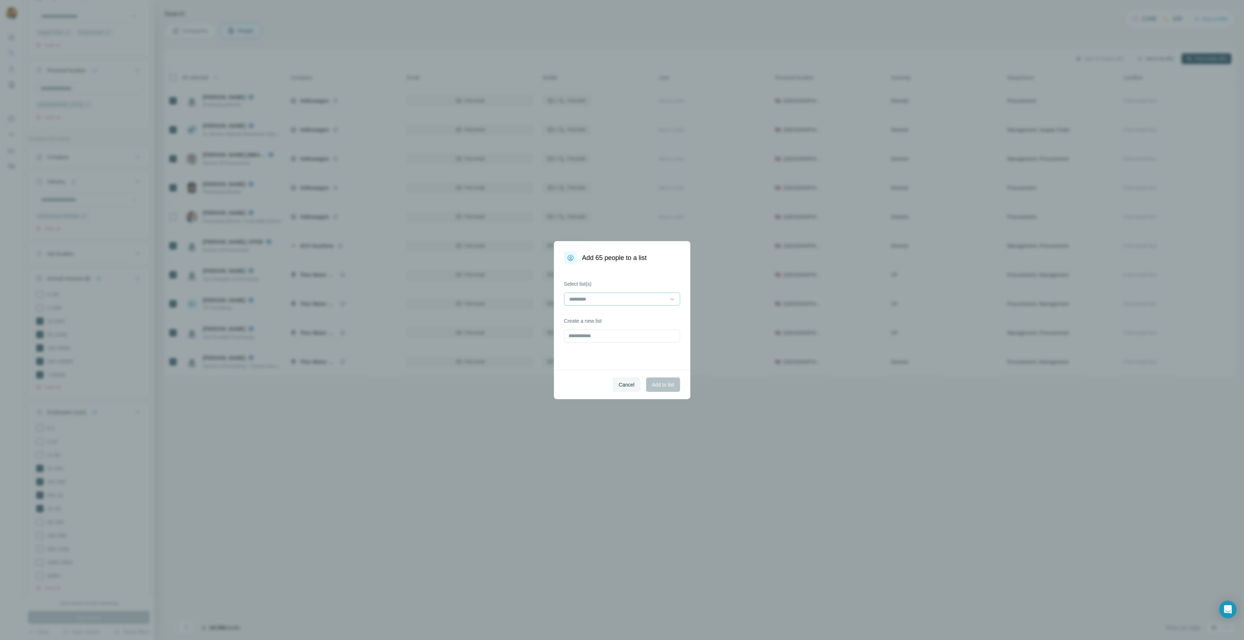
click at [595, 299] on input at bounding box center [618, 299] width 98 height 8
click at [616, 319] on div "Sustainment - Supply Chain / Procurement" at bounding box center [622, 315] width 112 height 13
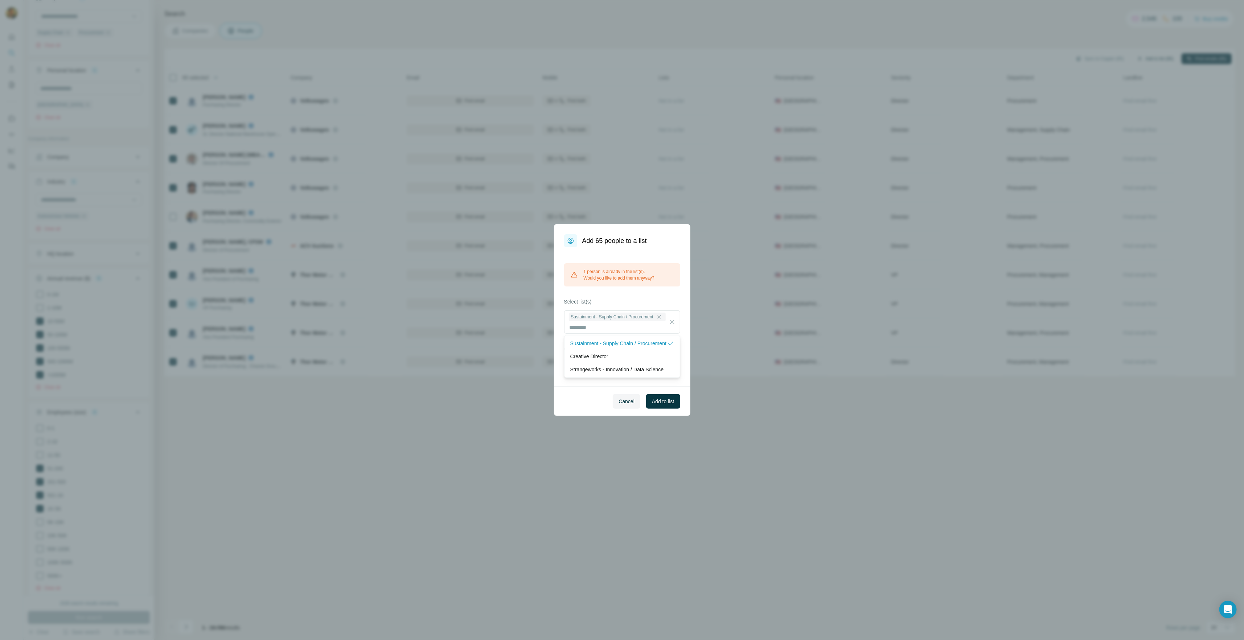
click at [628, 296] on div "1 person is already in the list(s). Would you like to add them anyway? Select l…" at bounding box center [622, 316] width 136 height 139
click at [670, 401] on span "Add to list" at bounding box center [663, 401] width 22 height 7
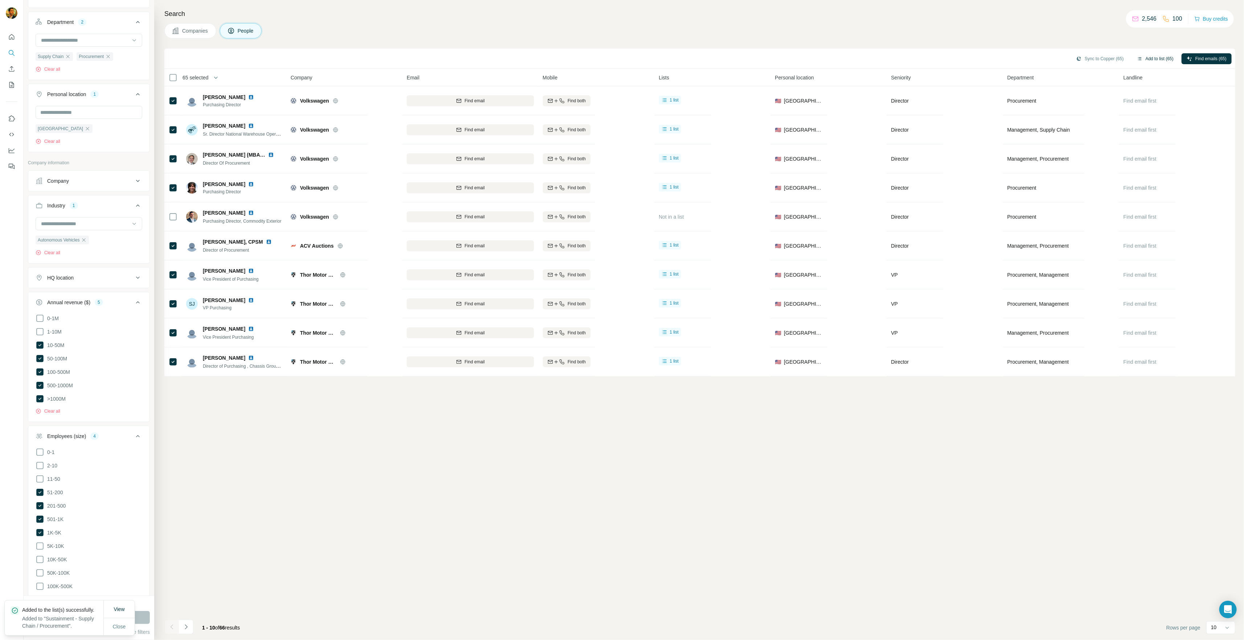
scroll to position [254, 0]
click at [99, 232] on input at bounding box center [85, 236] width 90 height 8
click at [96, 255] on div "Drones" at bounding box center [86, 251] width 89 height 7
click at [84, 252] on icon "button" at bounding box center [83, 252] width 3 height 3
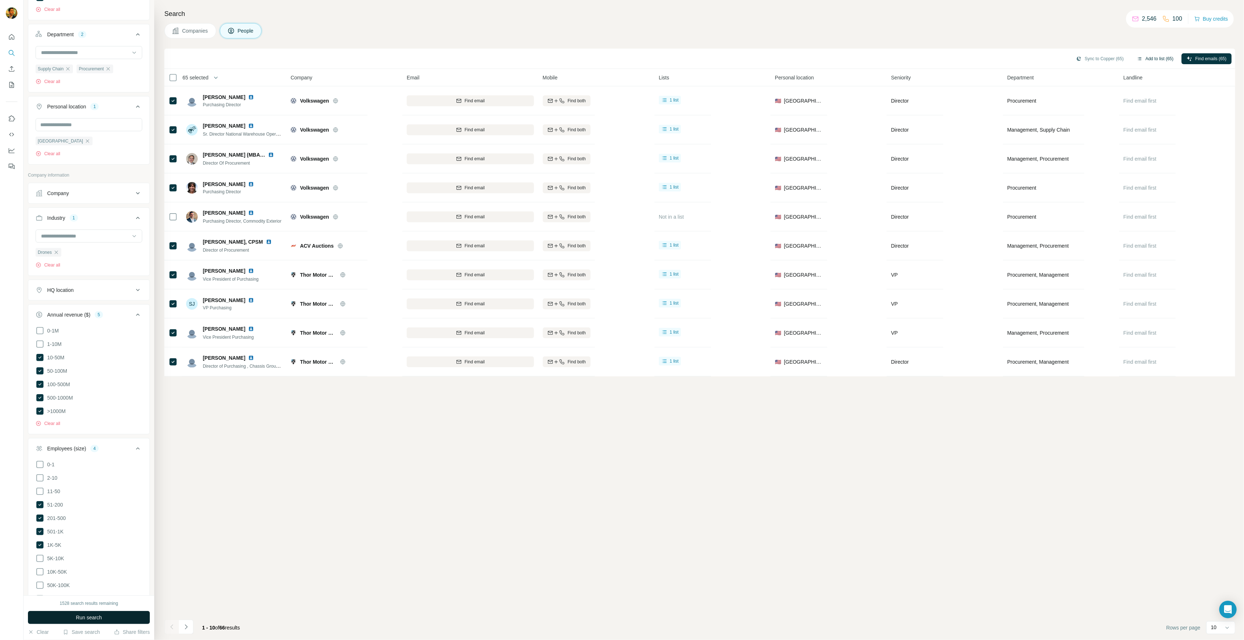
click at [81, 615] on span "Run search" at bounding box center [89, 617] width 26 height 7
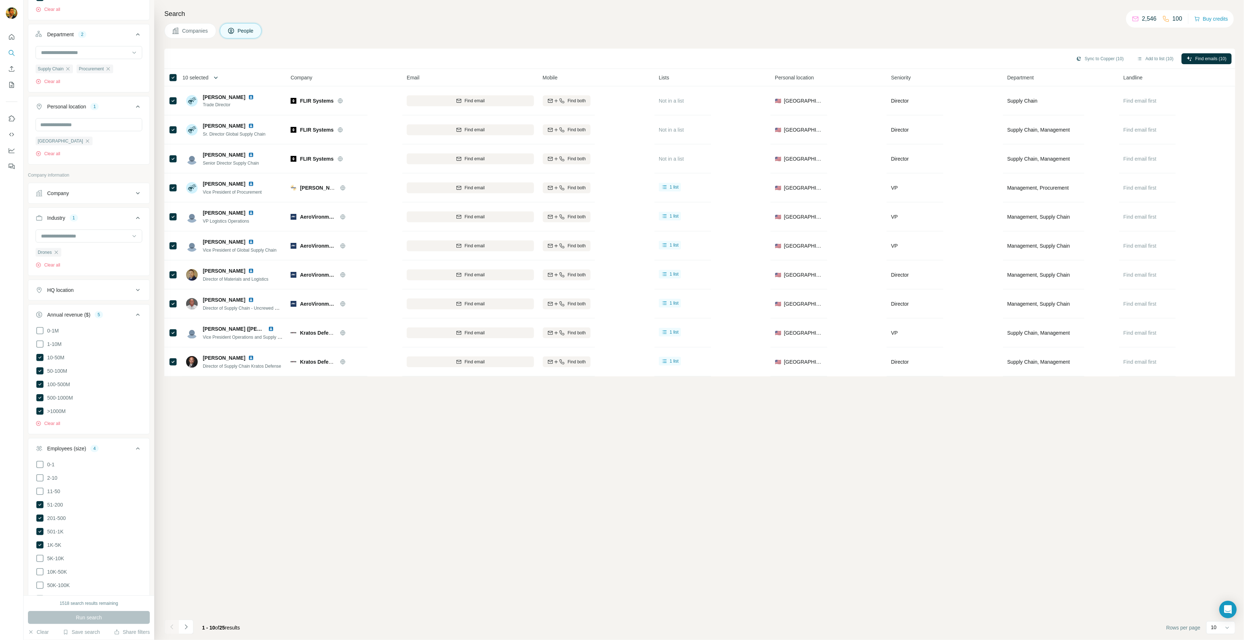
click at [211, 76] on button "button" at bounding box center [216, 77] width 15 height 15
click at [216, 121] on input "Select a number (up to 500)" at bounding box center [211, 119] width 23 height 13
type input "**"
click at [211, 148] on label "Max people per company" at bounding box center [235, 146] width 82 height 7
click at [306, 149] on div "Select ** from this page onwards (max 500) Total results found: 25 Max people p…" at bounding box center [242, 143] width 127 height 72
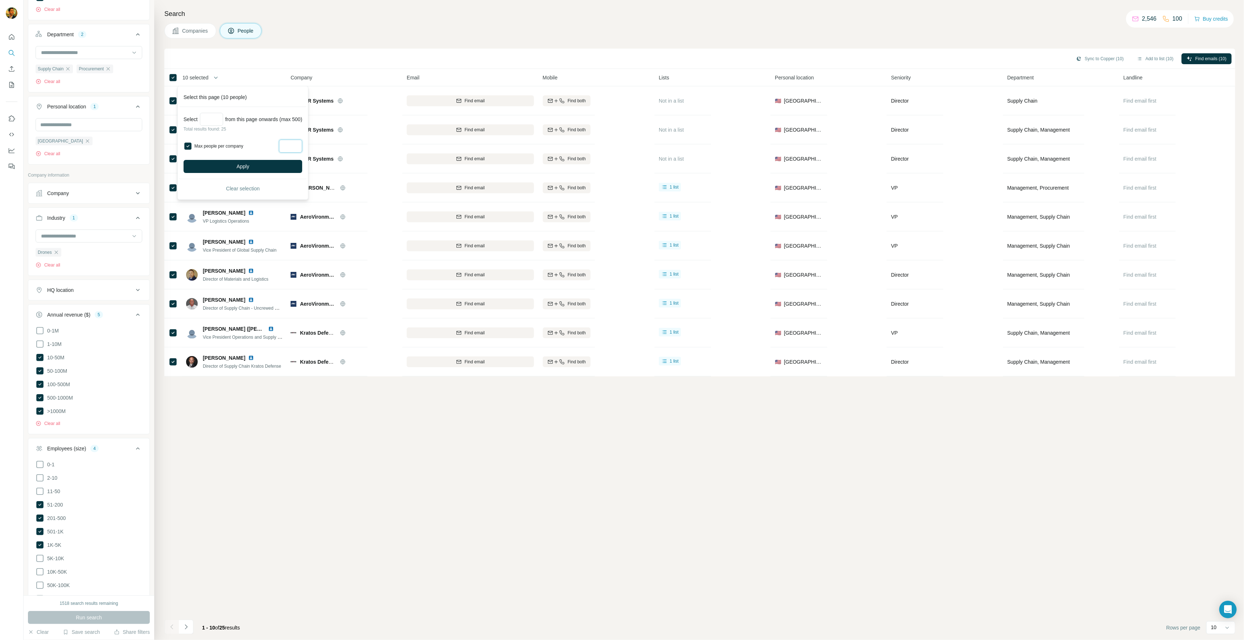
click at [295, 149] on input "Max people per company" at bounding box center [290, 146] width 23 height 13
type input "*"
click at [279, 165] on button "Apply" at bounding box center [242, 166] width 119 height 13
click at [1137, 61] on icon "button" at bounding box center [1140, 59] width 6 height 6
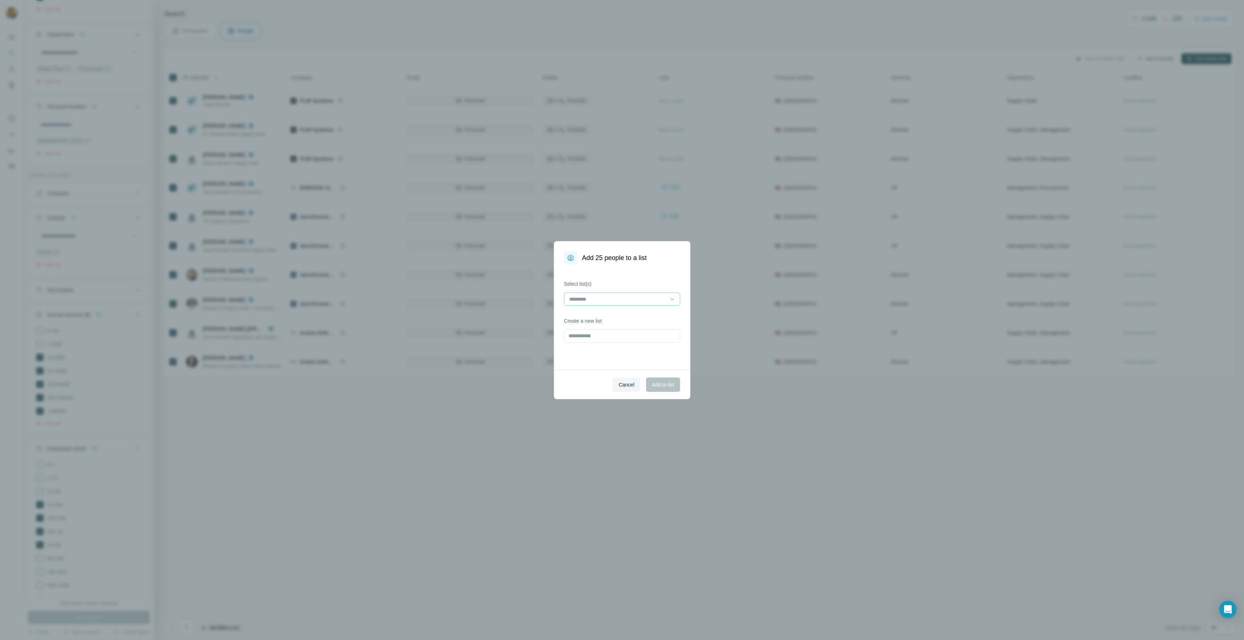
click at [589, 296] on input at bounding box center [618, 299] width 98 height 8
click at [603, 321] on div "Sustainment - Supply Chain / Procurement" at bounding box center [622, 315] width 112 height 13
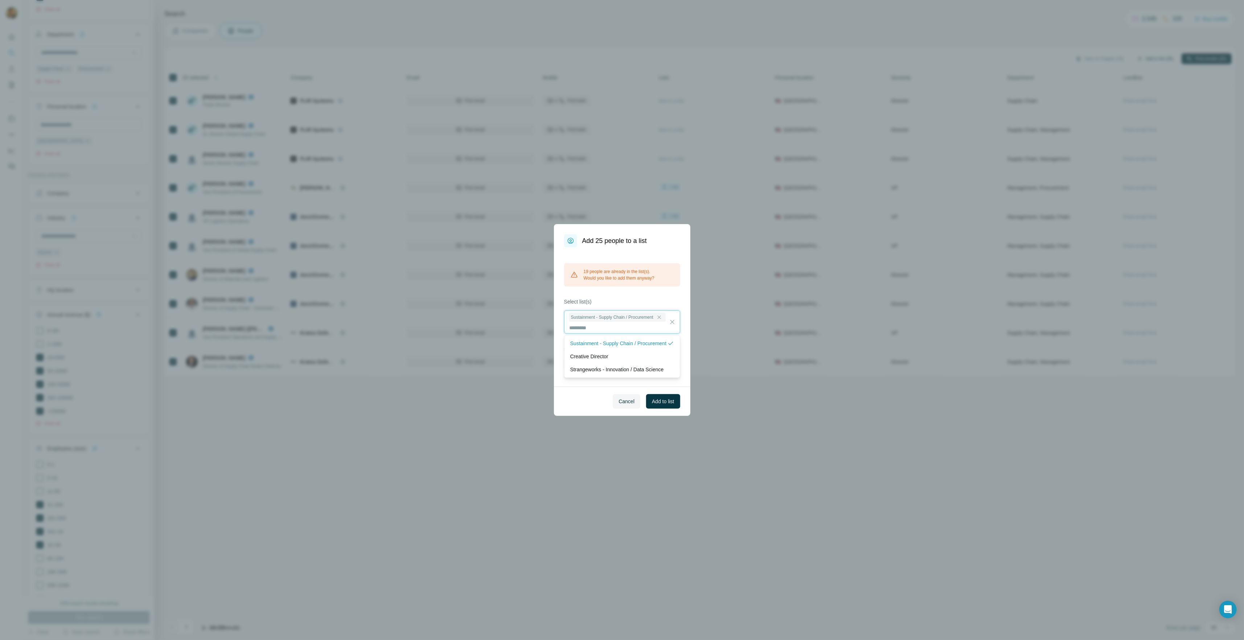
scroll to position [0, 0]
click at [664, 403] on span "Add to list" at bounding box center [663, 401] width 22 height 7
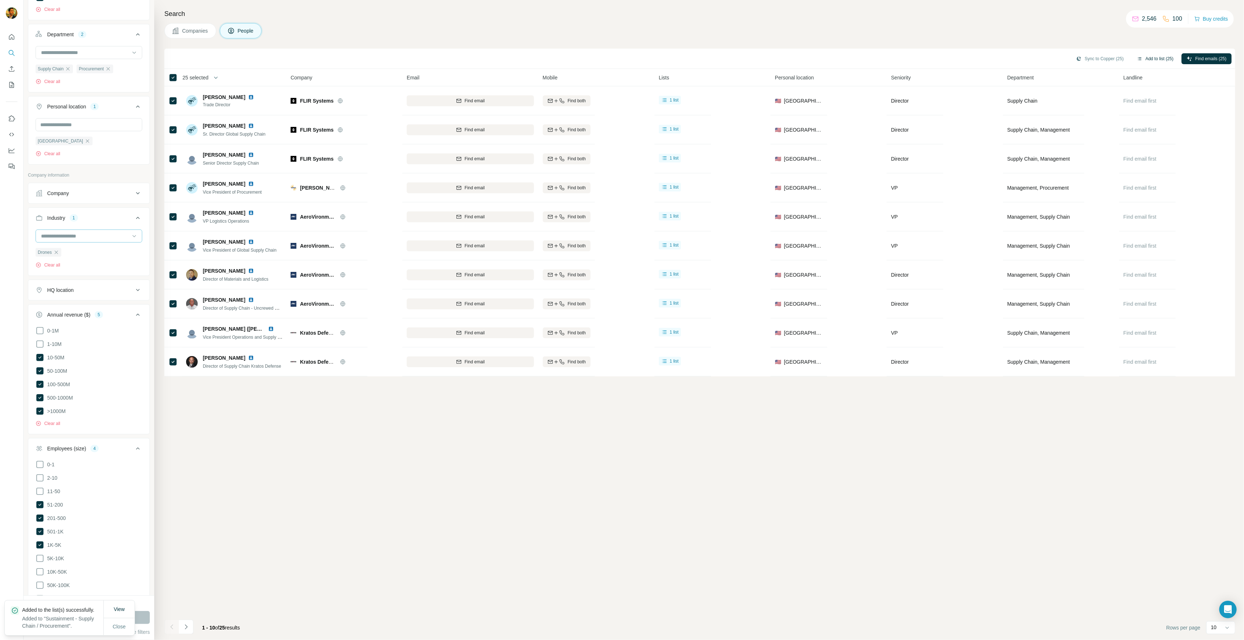
click at [74, 233] on input at bounding box center [85, 236] width 90 height 8
click at [96, 278] on div "Energy" at bounding box center [86, 271] width 98 height 13
click at [54, 252] on icon "button" at bounding box center [56, 253] width 6 height 6
click at [88, 618] on span "Run search" at bounding box center [89, 617] width 26 height 7
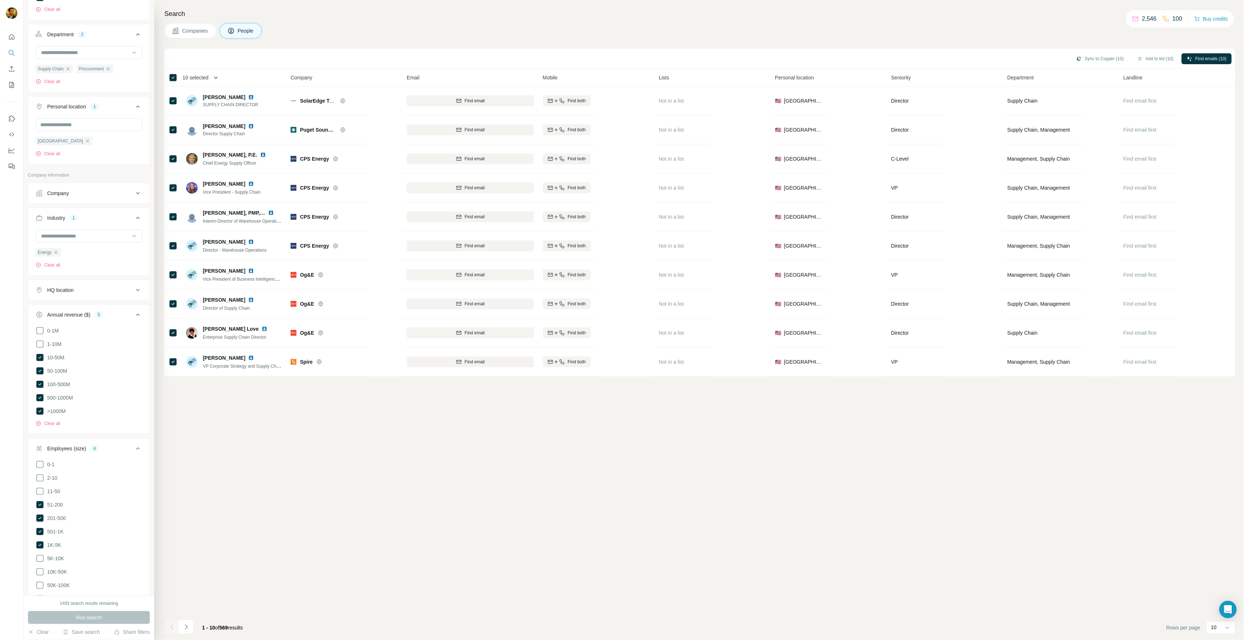
click at [216, 79] on icon "button" at bounding box center [215, 77] width 7 height 7
click at [212, 123] on input "Select a number (up to 500)" at bounding box center [211, 119] width 23 height 13
type input "***"
click at [203, 149] on label "Max people per company" at bounding box center [235, 146] width 82 height 7
drag, startPoint x: 298, startPoint y: 140, endPoint x: 303, endPoint y: 141, distance: 5.1
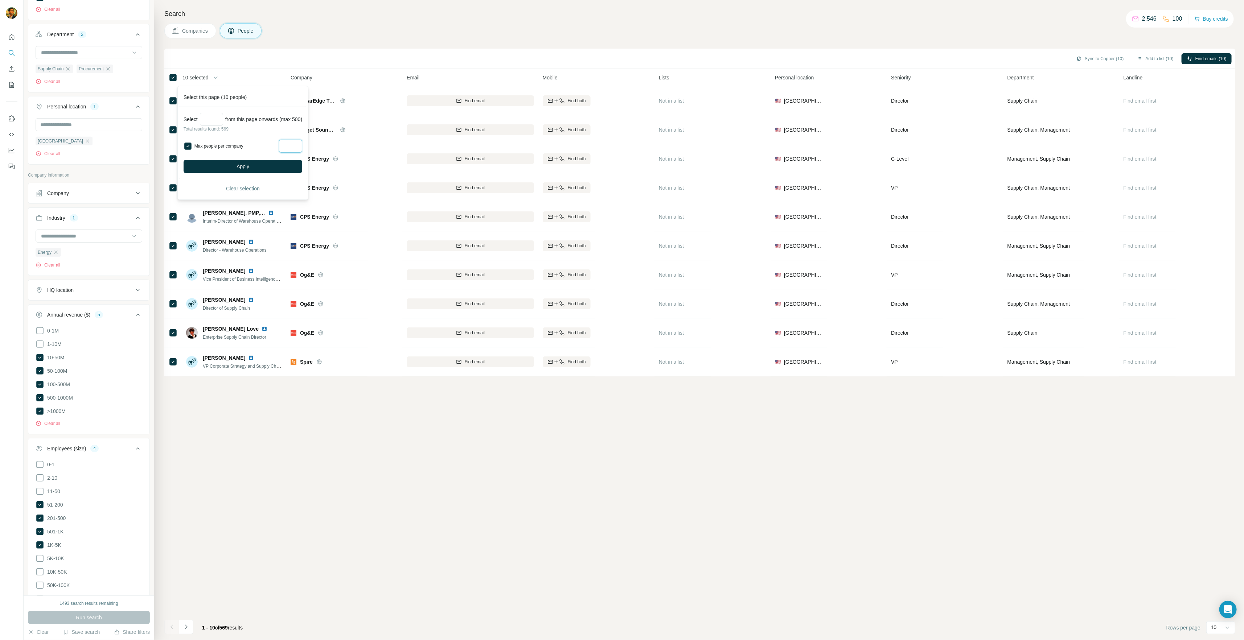
click at [298, 140] on input "Max people per company" at bounding box center [290, 146] width 23 height 13
type input "*"
click at [257, 170] on button "Apply" at bounding box center [242, 166] width 119 height 13
click at [1131, 59] on icon "button" at bounding box center [1134, 59] width 6 height 6
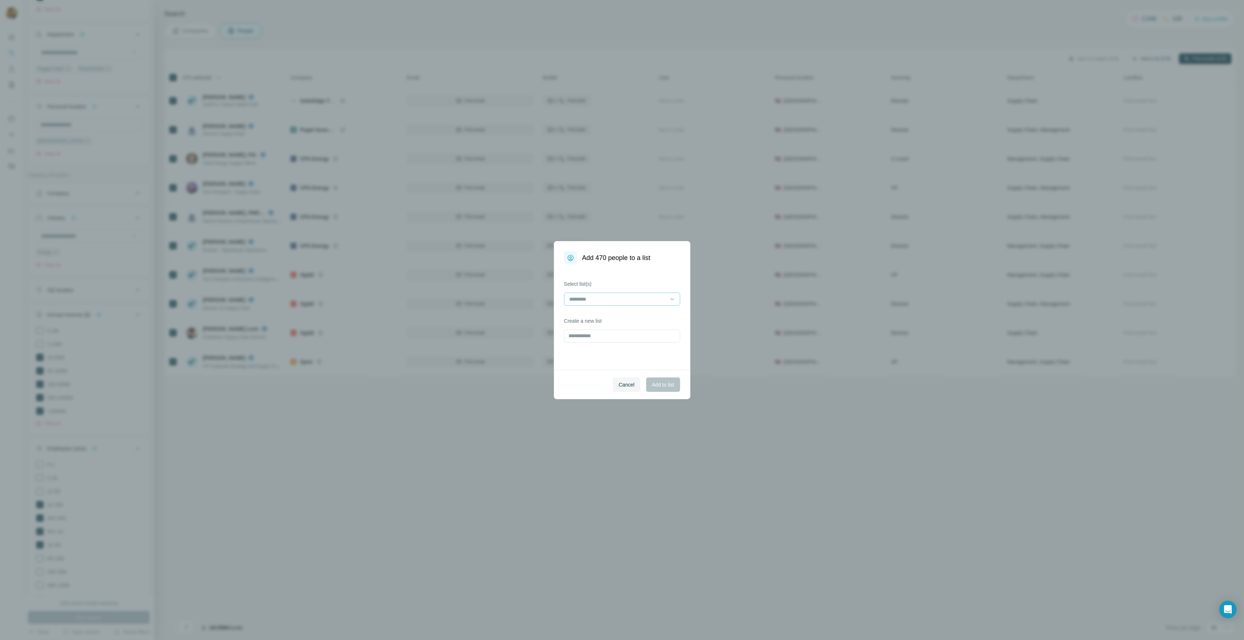
click at [640, 298] on input at bounding box center [618, 299] width 98 height 8
click at [631, 315] on p "Sustainment - Supply Chain / Procurement" at bounding box center [618, 315] width 96 height 7
click at [670, 383] on span "Add to list" at bounding box center [663, 384] width 22 height 7
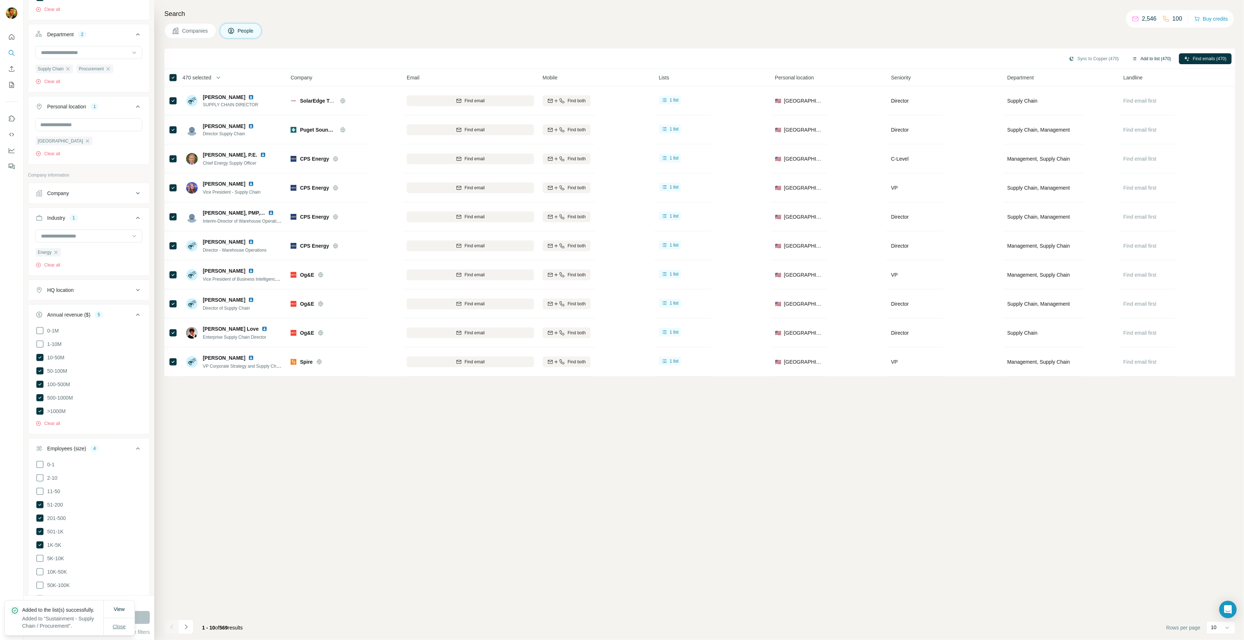
click at [125, 625] on span "Close" at bounding box center [119, 626] width 13 height 7
click at [66, 240] on div at bounding box center [85, 236] width 90 height 12
click at [65, 246] on div "Hardware" at bounding box center [86, 242] width 89 height 7
click at [58, 250] on icon "button" at bounding box center [56, 253] width 6 height 6
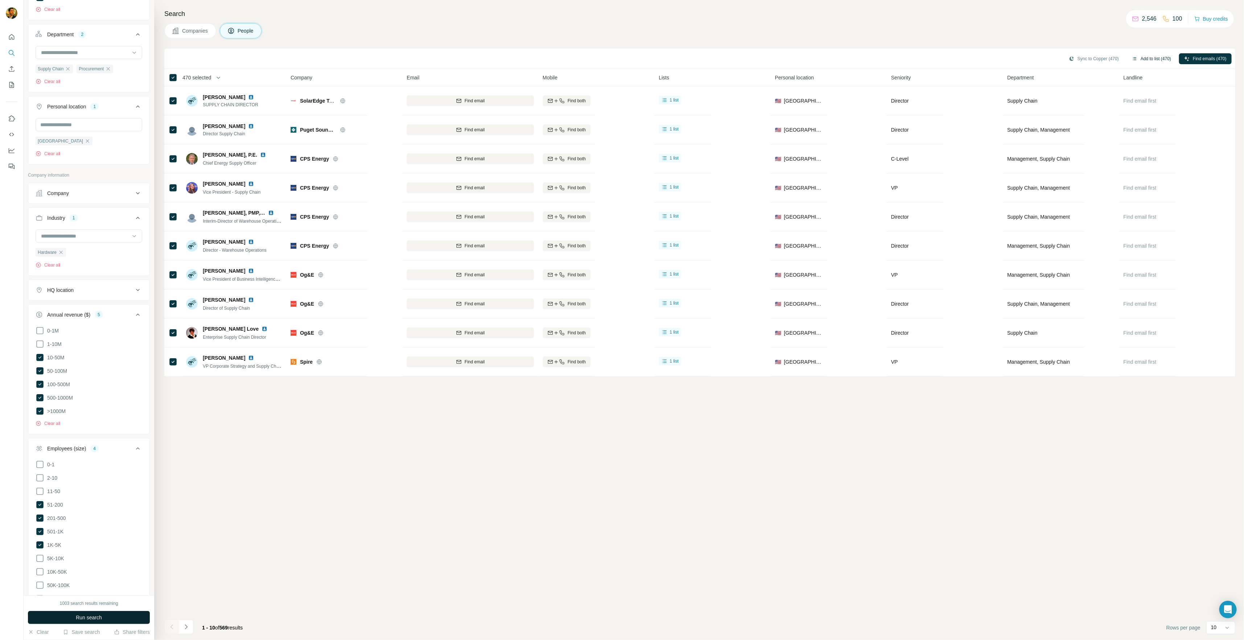
click at [91, 614] on span "Run search" at bounding box center [89, 617] width 26 height 7
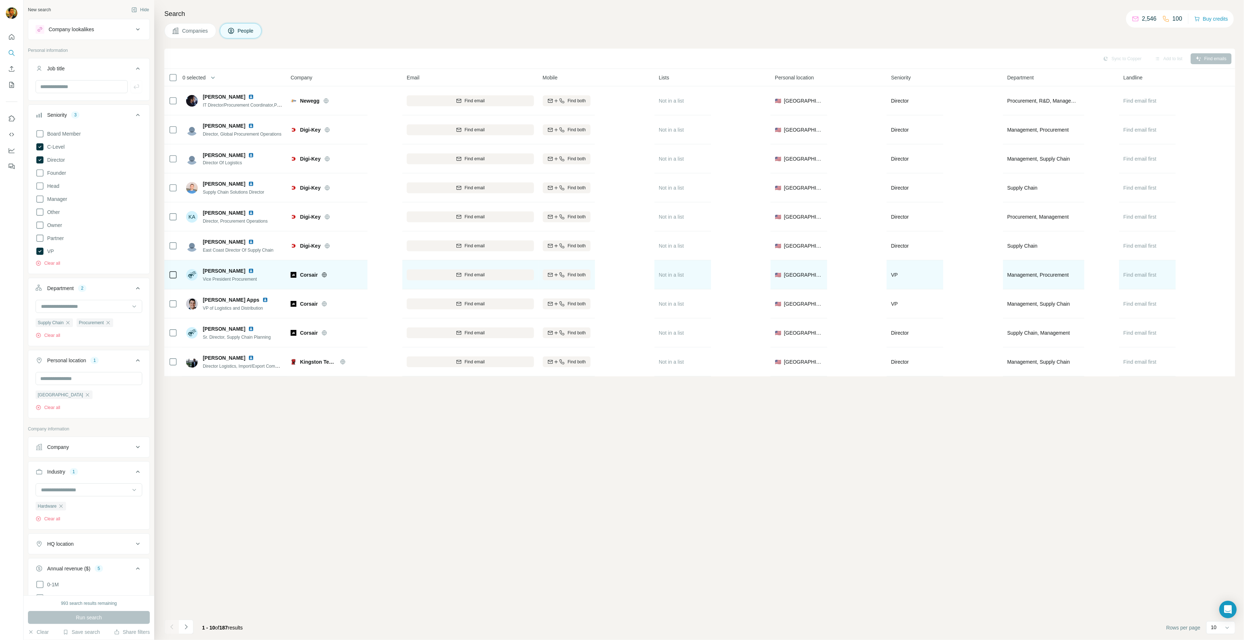
scroll to position [3481, 0]
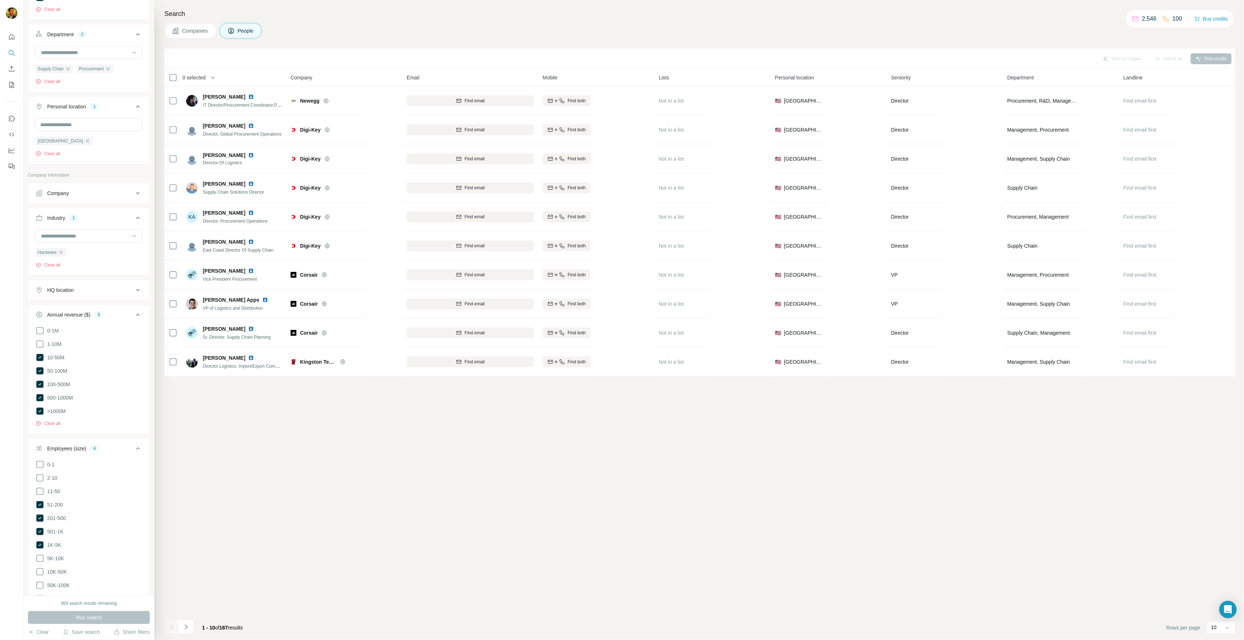
drag, startPoint x: 188, startPoint y: 625, endPoint x: 180, endPoint y: 630, distance: 9.0
click at [188, 625] on icon "Navigate to next page" at bounding box center [185, 626] width 7 height 7
click at [174, 627] on icon "Navigate to previous page" at bounding box center [171, 626] width 7 height 7
click at [73, 232] on input at bounding box center [85, 236] width 90 height 8
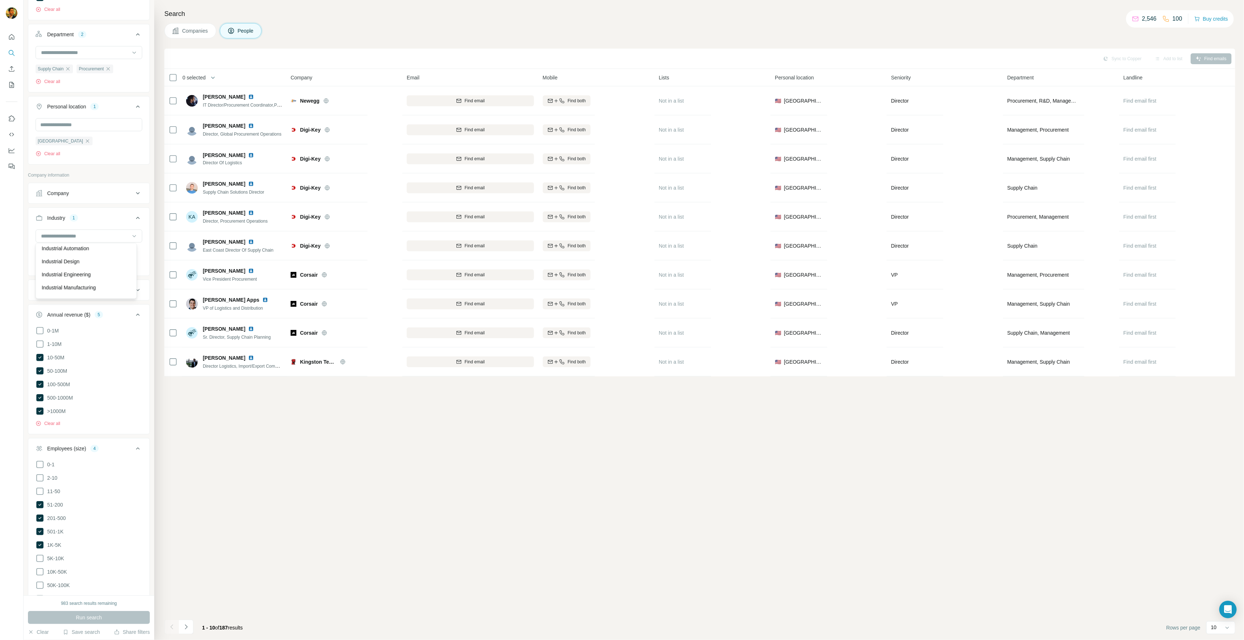
click at [81, 242] on div "Industrial" at bounding box center [86, 235] width 98 height 13
click at [63, 252] on icon "button" at bounding box center [61, 253] width 6 height 6
click at [114, 621] on button "Run search" at bounding box center [89, 617] width 122 height 13
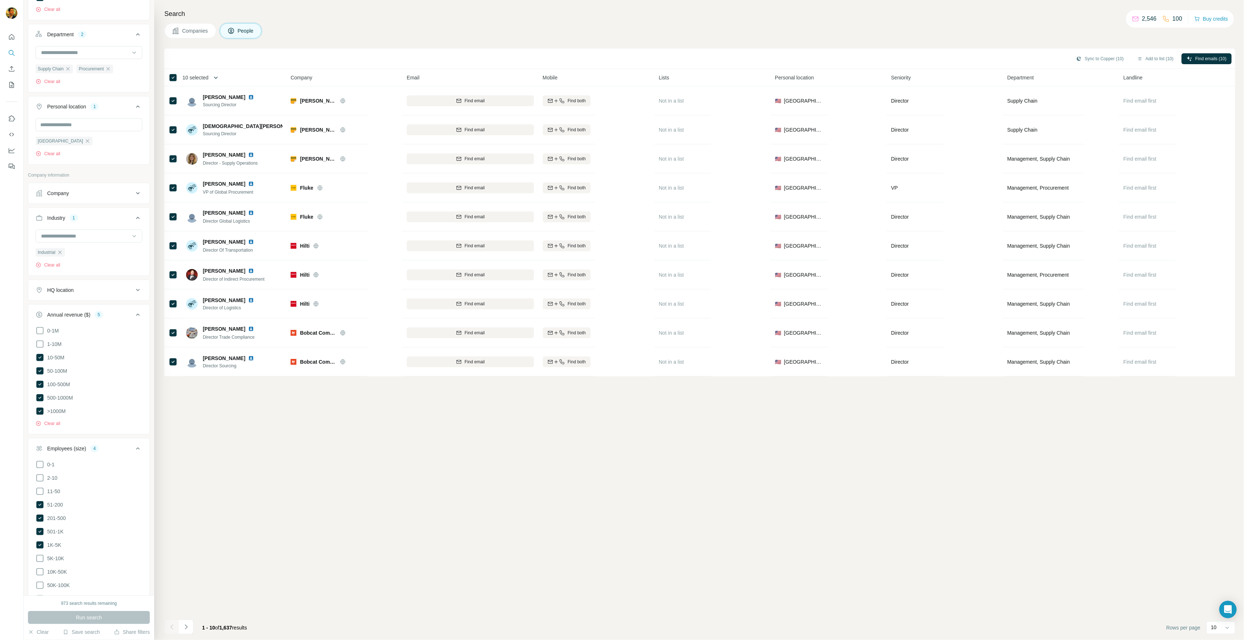
click at [216, 79] on icon "button" at bounding box center [215, 77] width 7 height 7
click at [216, 117] on input "Select a number (up to 500)" at bounding box center [211, 119] width 23 height 13
type input "***"
click at [219, 148] on label "Max people per company" at bounding box center [235, 146] width 82 height 7
click at [296, 146] on input "Max people per company" at bounding box center [290, 146] width 23 height 13
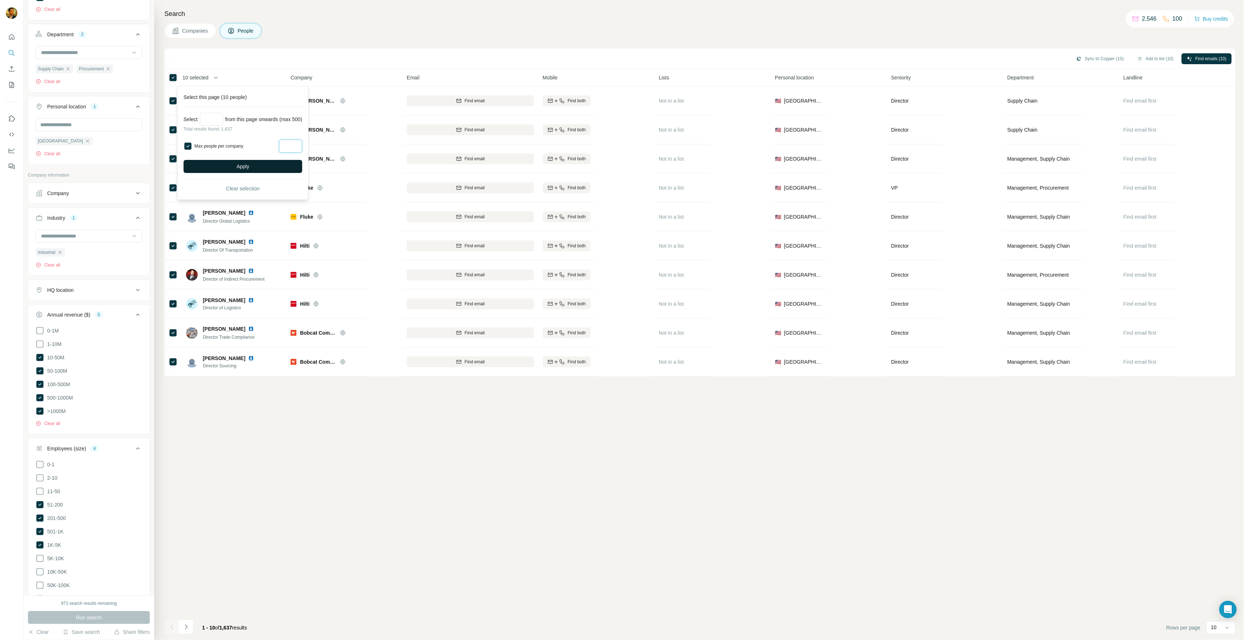
type input "*"
click at [269, 169] on button "Apply" at bounding box center [242, 166] width 119 height 13
click at [1131, 56] on icon "button" at bounding box center [1134, 59] width 6 height 6
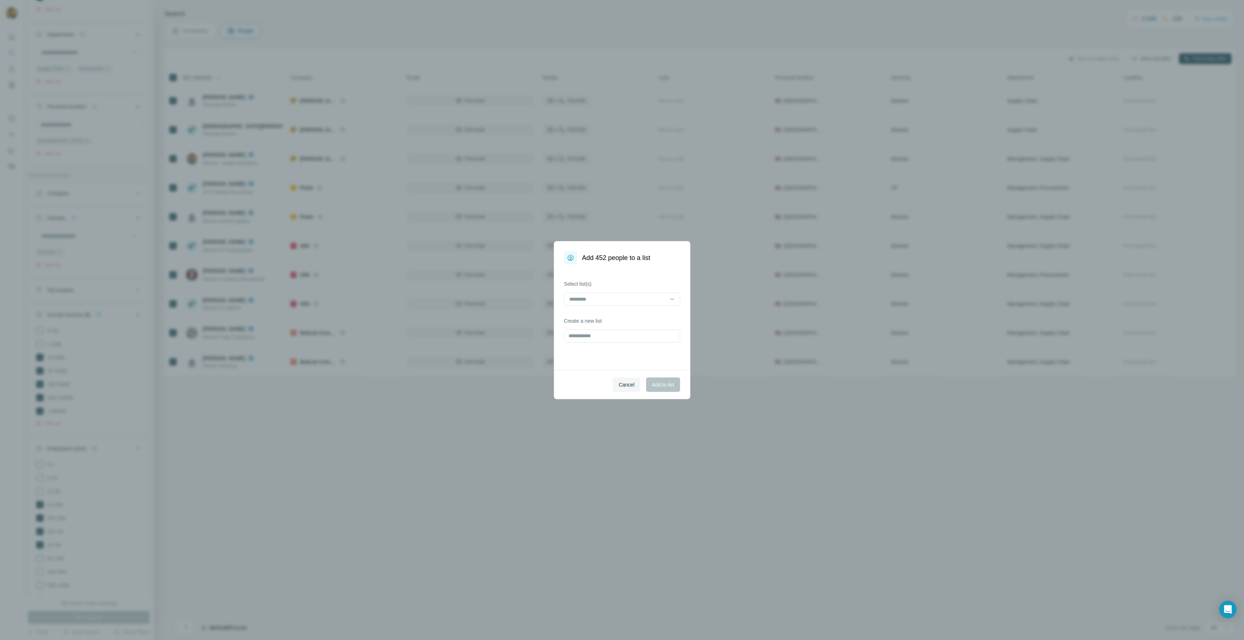
click at [581, 309] on div "Select list(s) Create a new list" at bounding box center [622, 317] width 136 height 106
click at [585, 299] on input at bounding box center [618, 299] width 98 height 8
click at [611, 312] on p "Sustainment - Supply Chain / Procurement" at bounding box center [618, 315] width 96 height 7
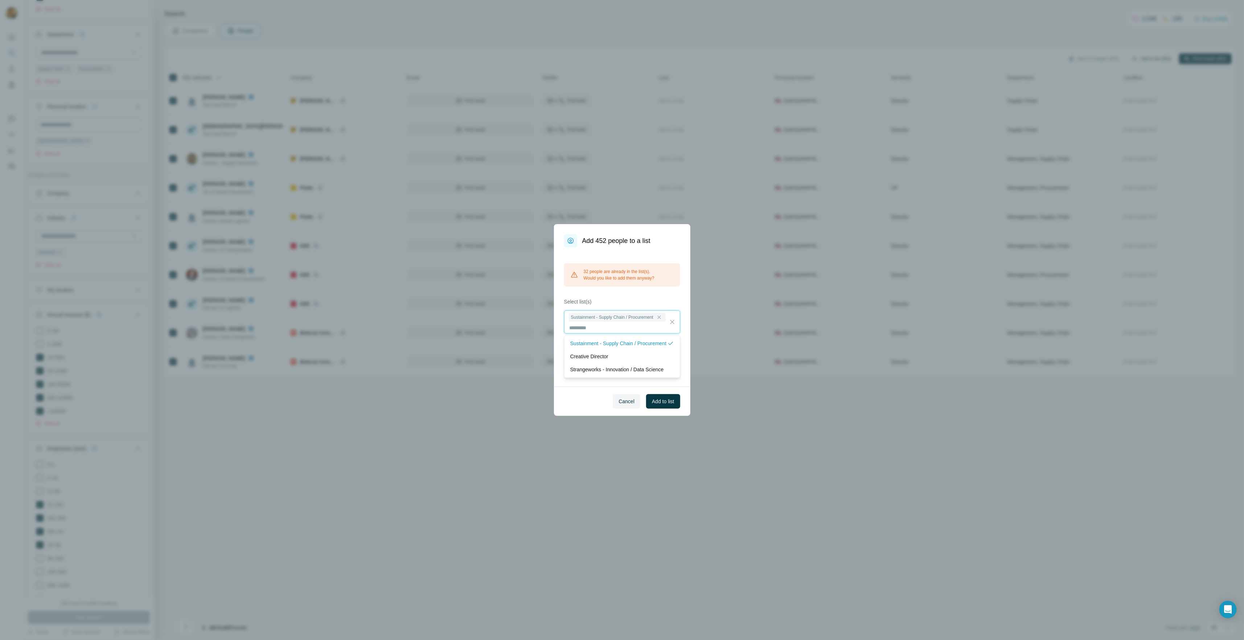
scroll to position [0, 0]
click at [661, 401] on span "Add to list" at bounding box center [663, 401] width 22 height 7
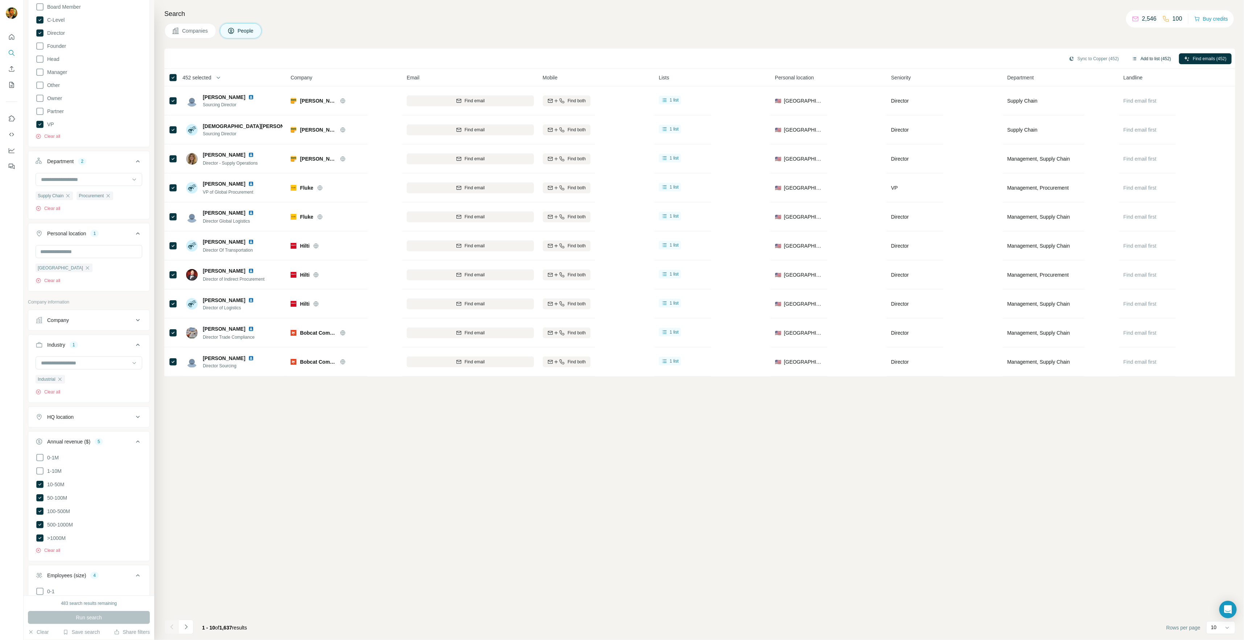
scroll to position [73, 0]
click at [38, 85] on icon at bounding box center [39, 87] width 7 height 7
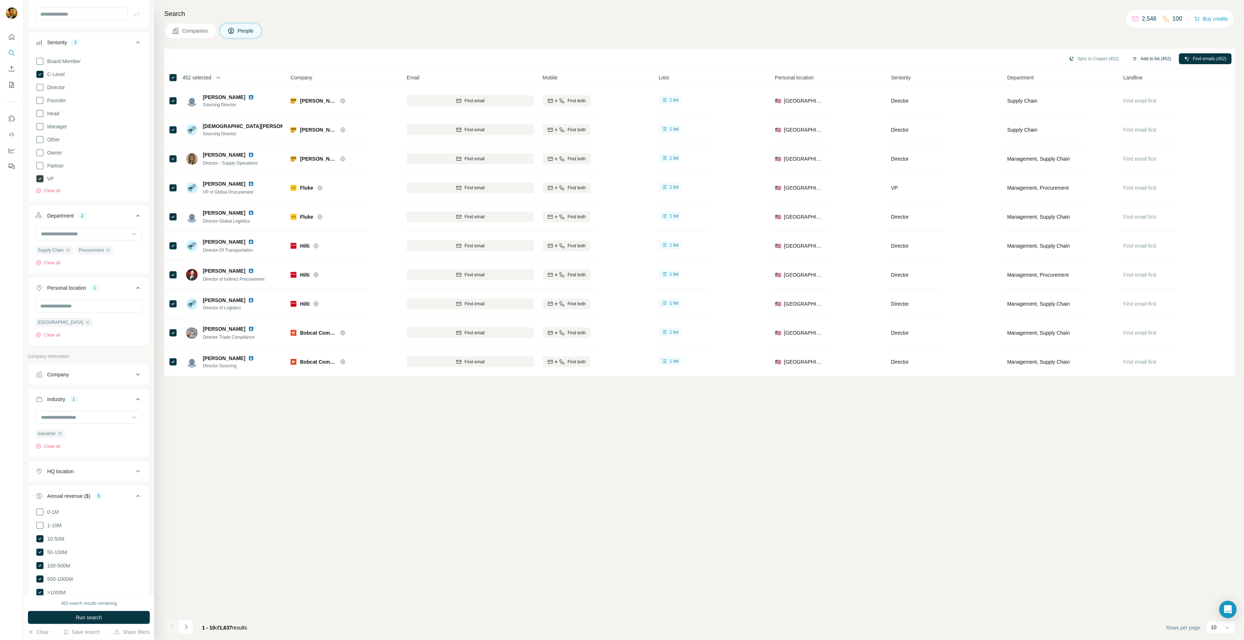
click at [38, 177] on icon at bounding box center [39, 178] width 7 height 7
click at [104, 617] on button "Run search" at bounding box center [89, 617] width 122 height 13
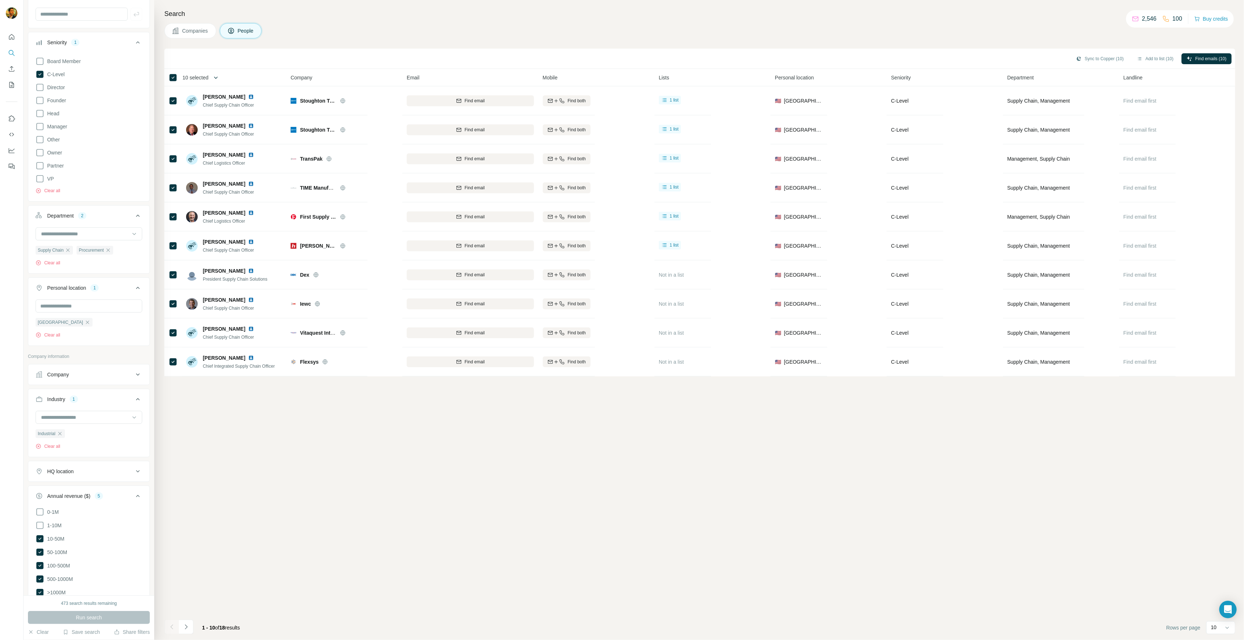
click at [216, 75] on icon "button" at bounding box center [215, 77] width 7 height 7
click at [211, 122] on input "Select a number (up to 500)" at bounding box center [211, 119] width 23 height 13
type input "**"
click at [213, 147] on label "Max people per company" at bounding box center [235, 146] width 82 height 7
click at [293, 147] on input "Max people per company" at bounding box center [290, 146] width 23 height 13
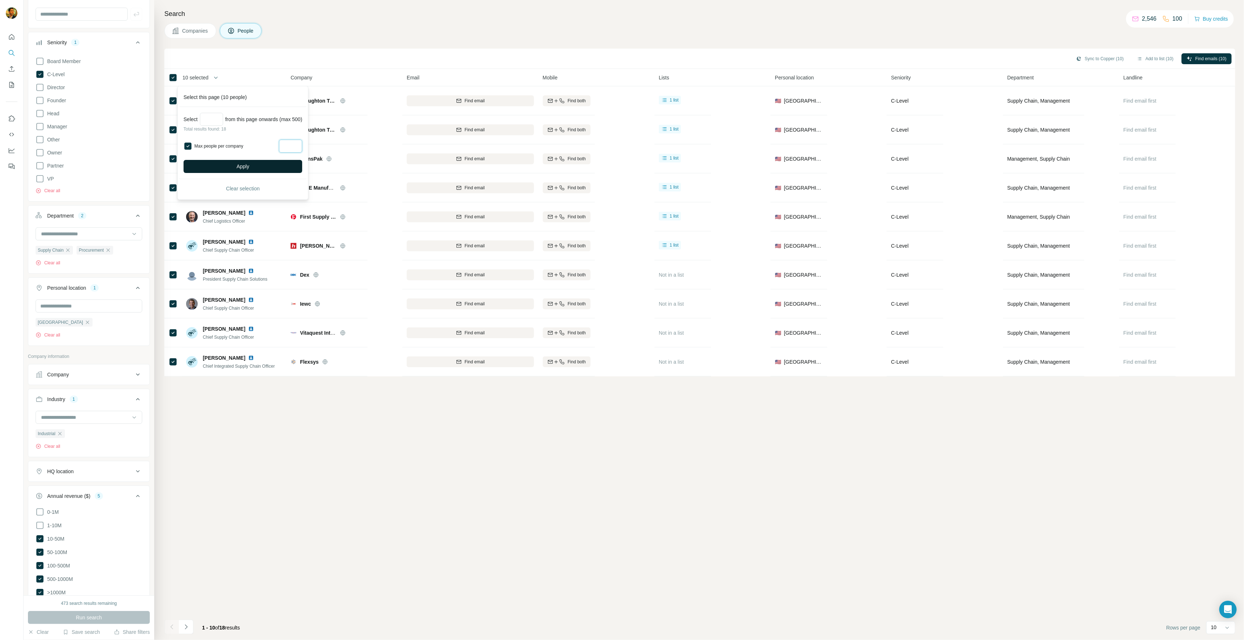
type input "*"
click at [292, 165] on button "Apply" at bounding box center [242, 166] width 119 height 13
click at [1137, 60] on icon "button" at bounding box center [1140, 59] width 6 height 6
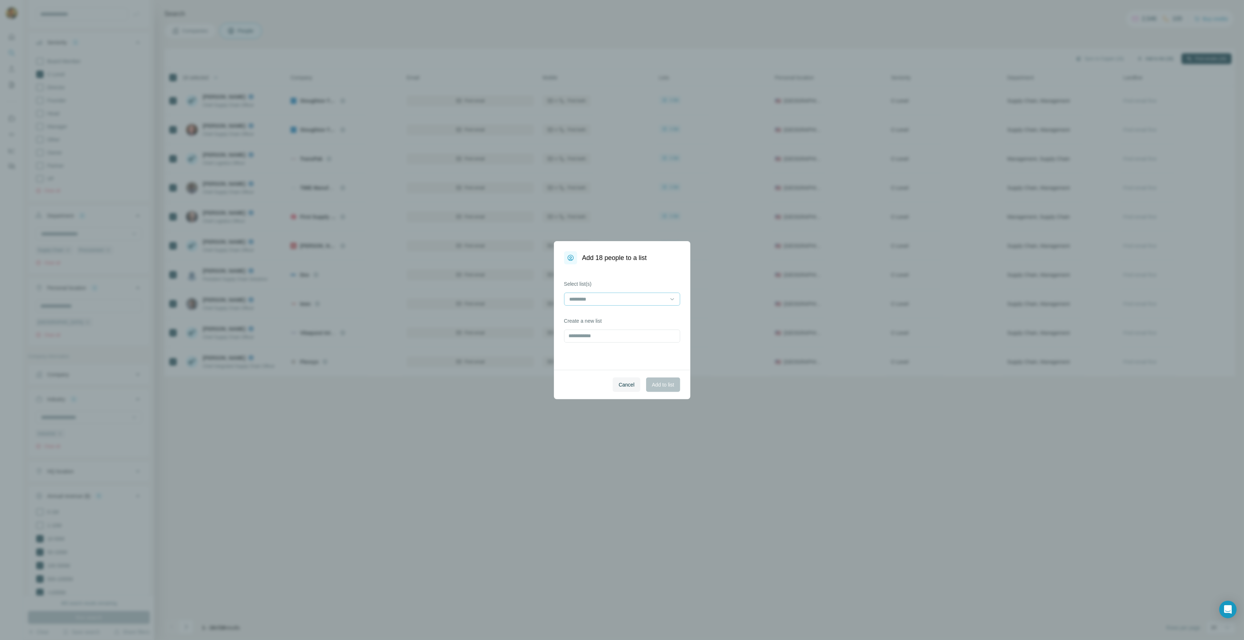
click at [589, 295] on input at bounding box center [618, 299] width 98 height 8
click at [610, 318] on p "Sustainment - Supply Chain / Procurement" at bounding box center [618, 315] width 96 height 7
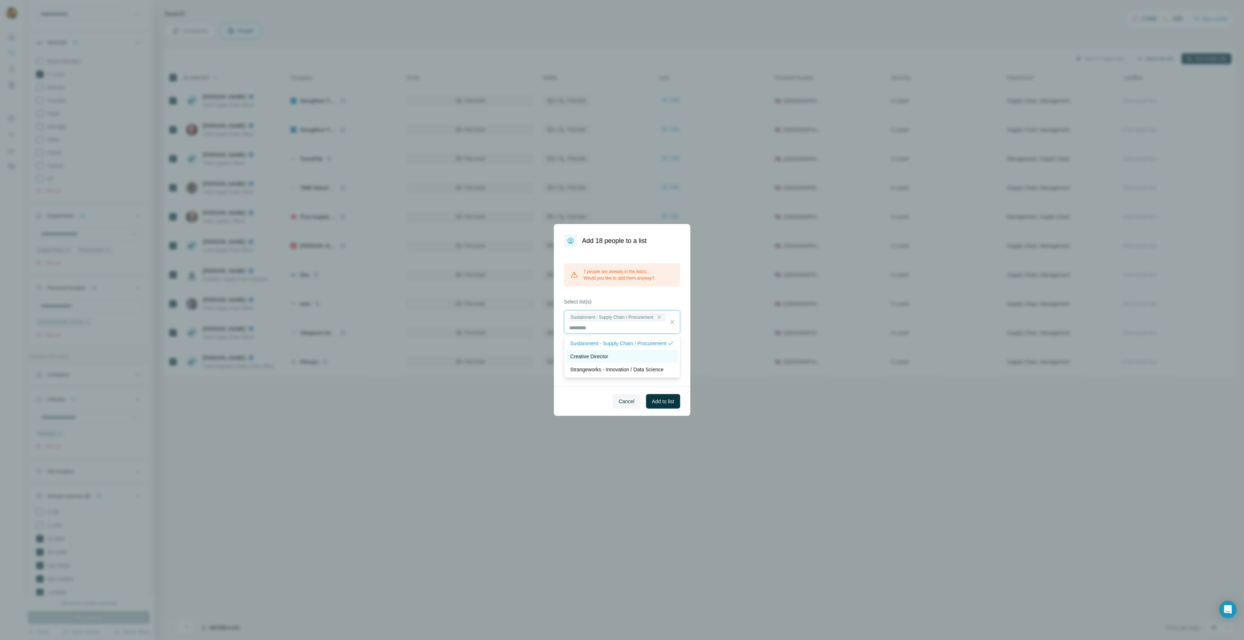
scroll to position [0, 0]
click at [657, 398] on span "Add to list" at bounding box center [663, 401] width 22 height 7
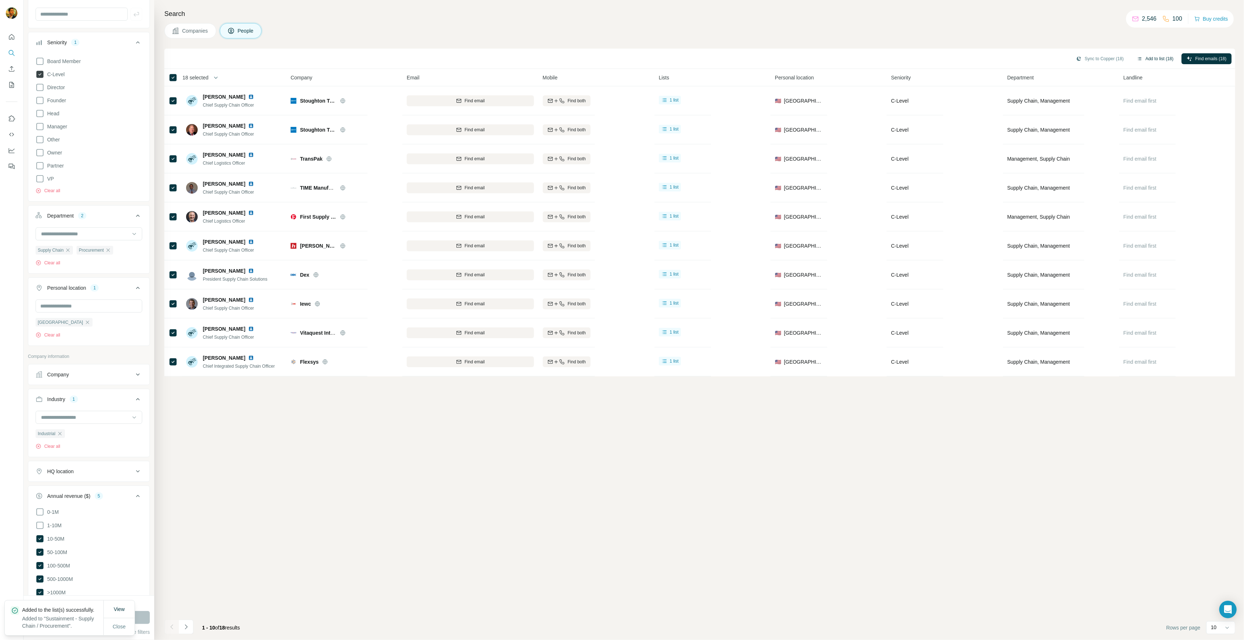
click at [40, 75] on icon at bounding box center [39, 74] width 7 height 7
click at [39, 182] on icon at bounding box center [39, 178] width 7 height 7
click at [121, 623] on span "Close" at bounding box center [119, 626] width 13 height 7
click at [136, 617] on button "Run search" at bounding box center [89, 617] width 122 height 13
click at [218, 81] on icon "button" at bounding box center [215, 77] width 7 height 7
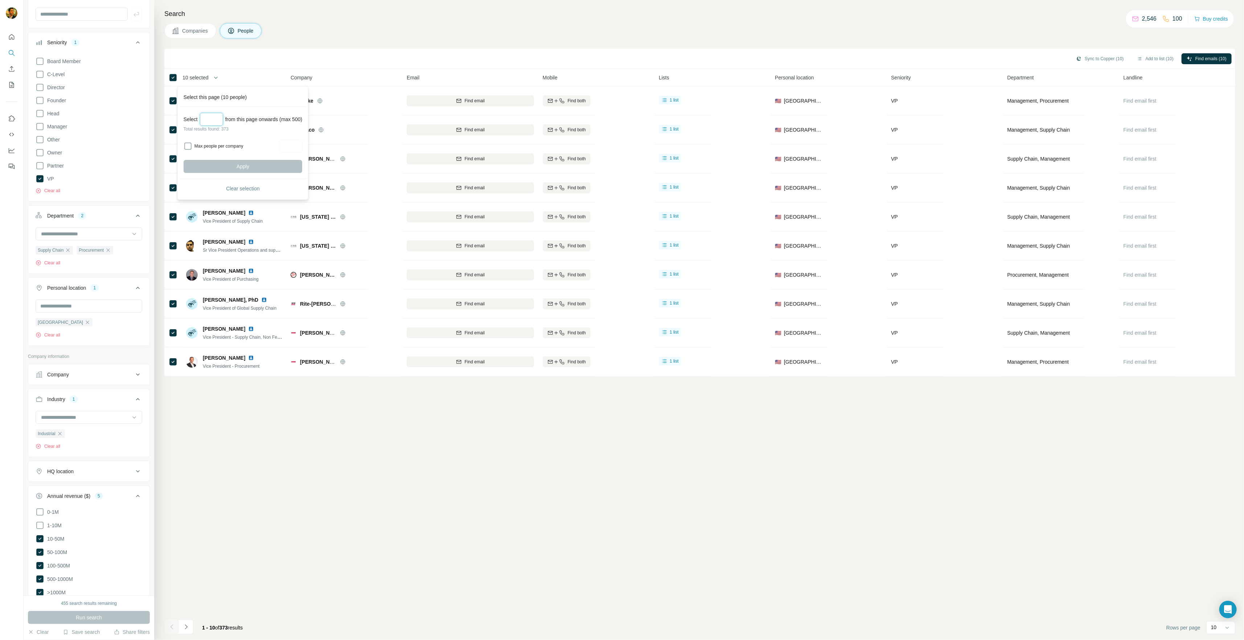
click at [209, 119] on input "Select a number (up to 500)" at bounding box center [211, 119] width 23 height 13
type input "***"
click at [202, 149] on label "Max people per company" at bounding box center [235, 146] width 82 height 7
click at [302, 145] on input "Max people per company" at bounding box center [290, 146] width 23 height 13
type input "*"
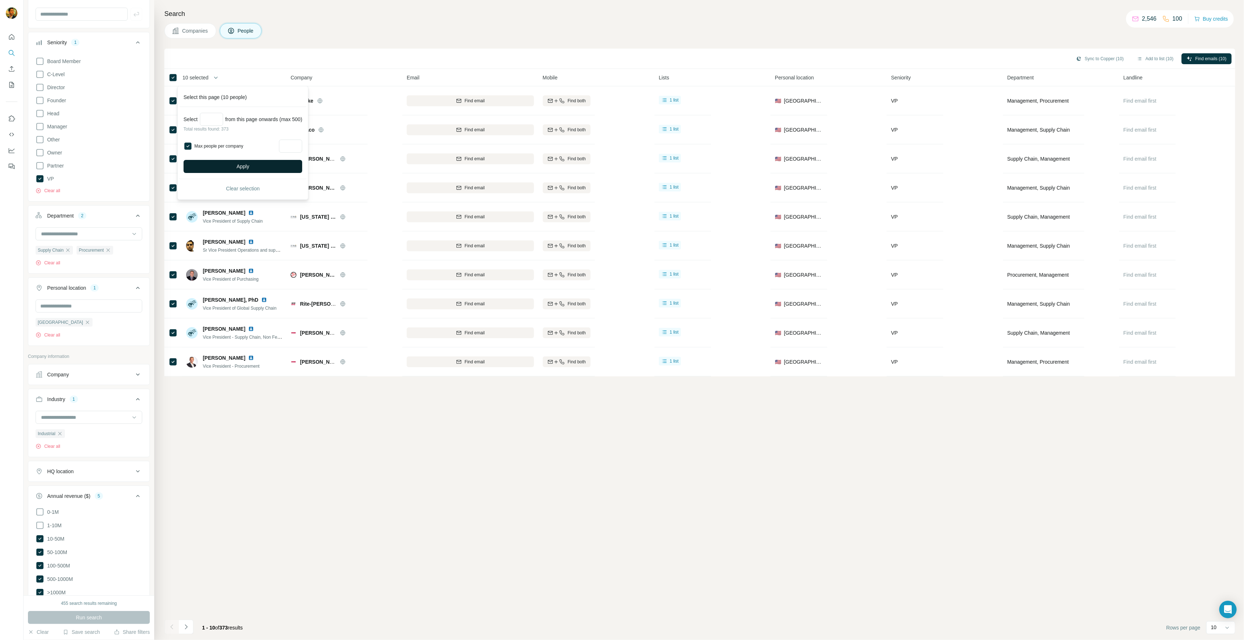
click at [244, 169] on span "Apply" at bounding box center [242, 166] width 13 height 7
click at [1133, 57] on icon "button" at bounding box center [1135, 58] width 4 height 3
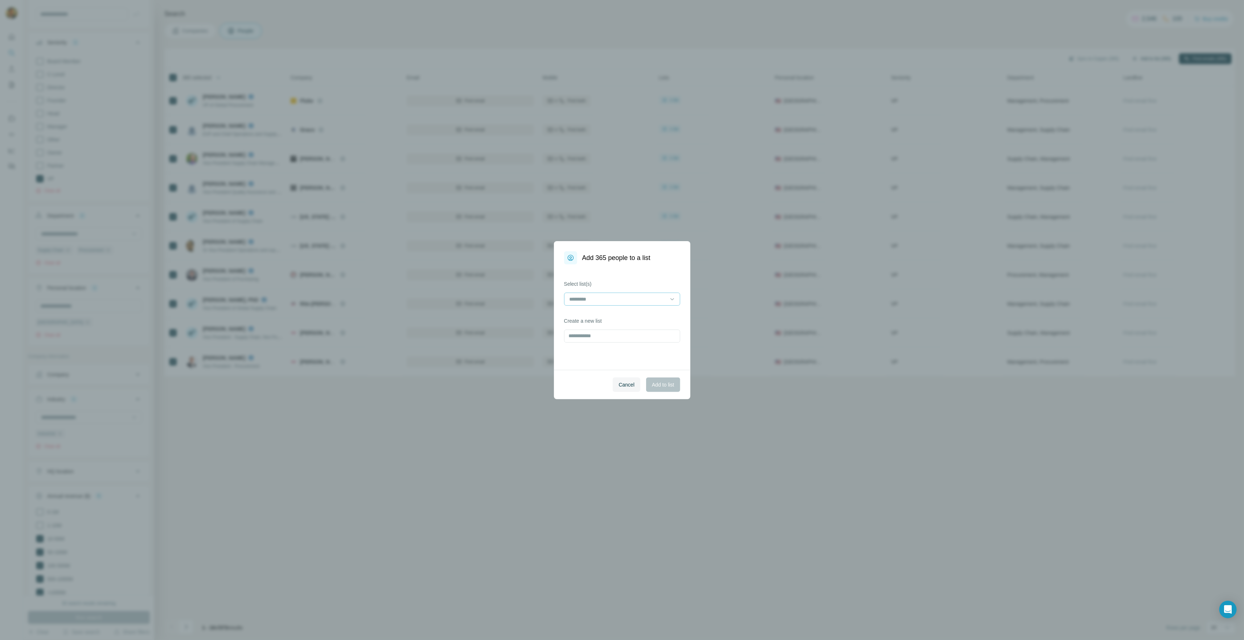
click at [577, 297] on input at bounding box center [618, 299] width 98 height 8
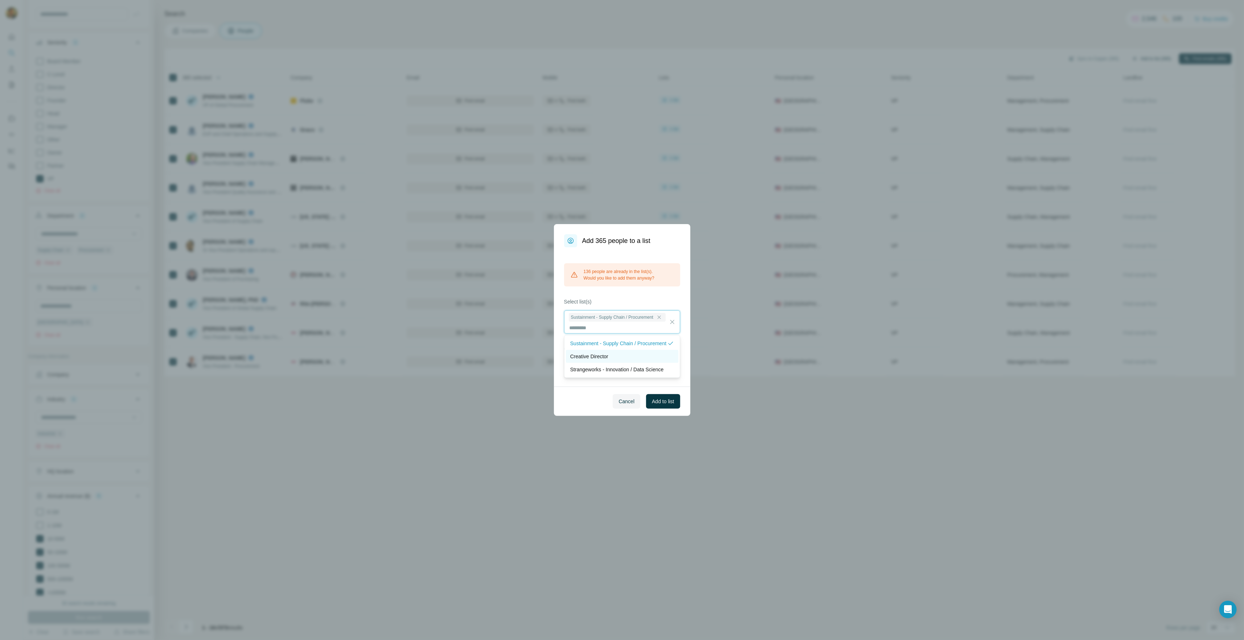
scroll to position [0, 0]
click at [670, 403] on span "Add to list" at bounding box center [663, 401] width 22 height 7
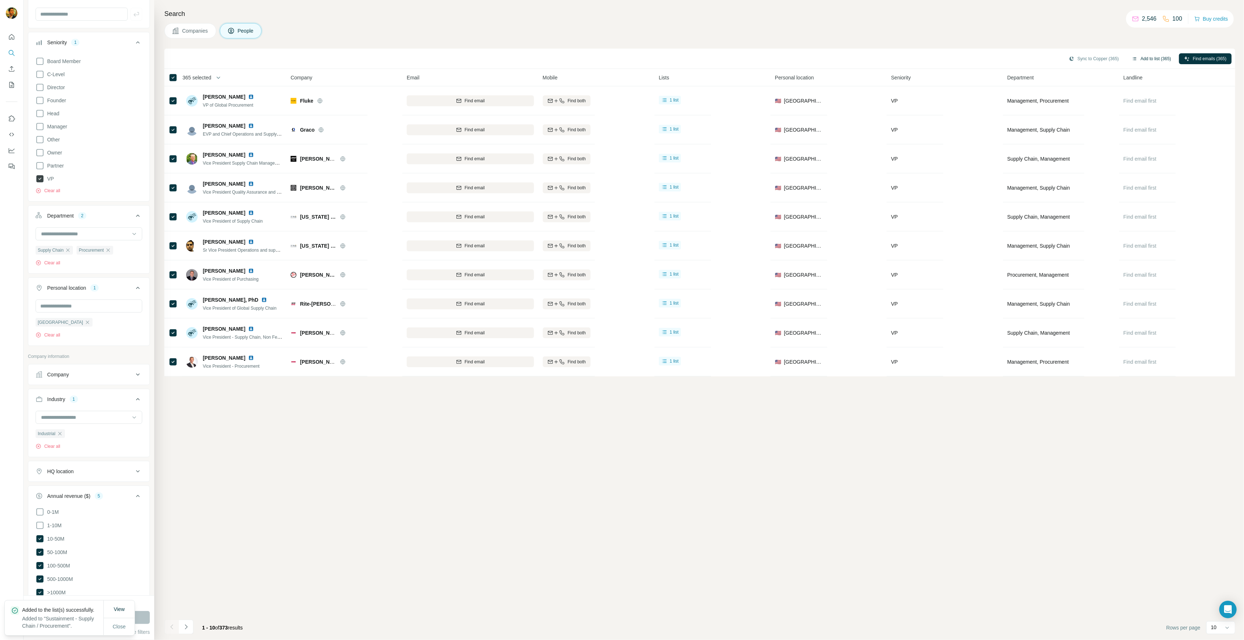
click at [40, 178] on icon at bounding box center [39, 178] width 7 height 7
click at [39, 89] on icon at bounding box center [40, 87] width 9 height 9
click at [120, 624] on span "Close" at bounding box center [119, 626] width 13 height 7
click at [118, 619] on button "Run search" at bounding box center [89, 617] width 122 height 13
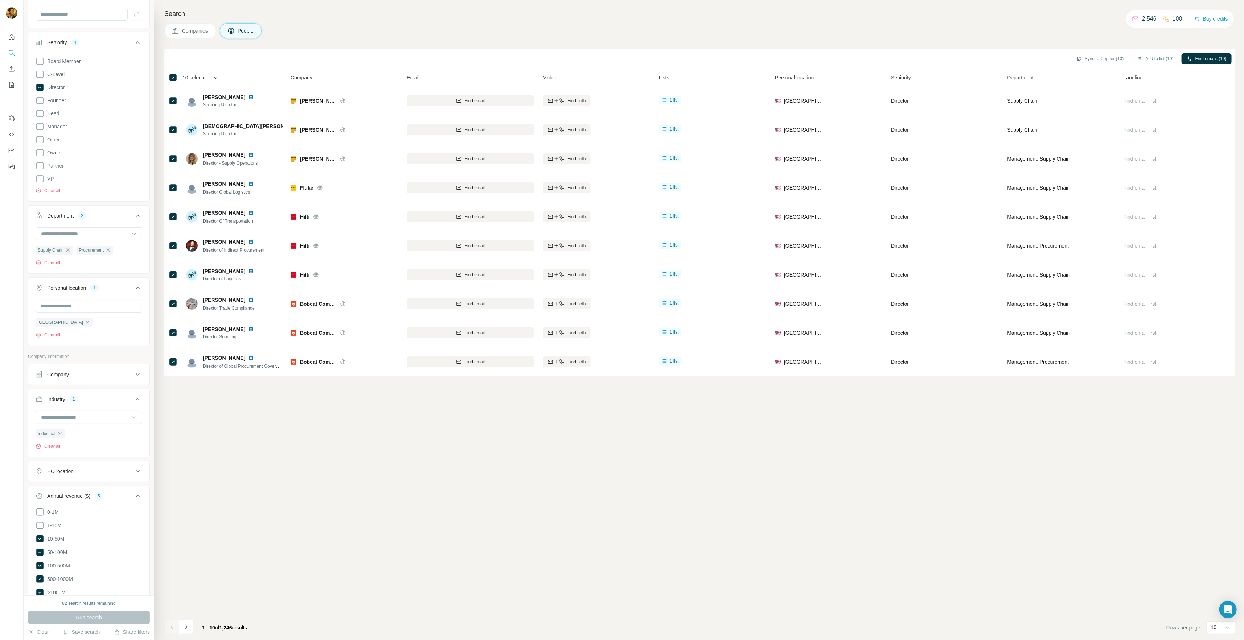
click at [218, 77] on icon "button" at bounding box center [215, 77] width 7 height 7
click at [213, 116] on input "Select a number (up to 500)" at bounding box center [211, 119] width 23 height 13
type input "***"
click at [201, 147] on label "Max people per company" at bounding box center [235, 146] width 82 height 7
click at [294, 150] on input "Max people per company" at bounding box center [290, 146] width 23 height 13
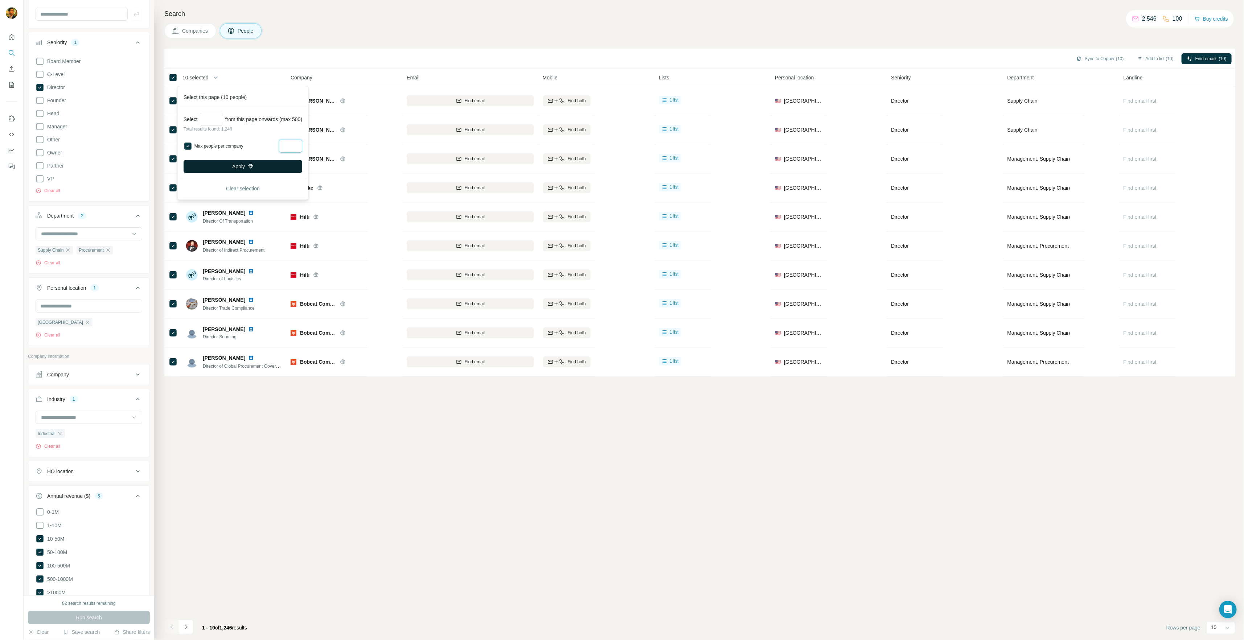
type input "*"
click at [251, 167] on button "Apply" at bounding box center [242, 166] width 119 height 13
click at [1137, 60] on icon "button" at bounding box center [1140, 59] width 6 height 6
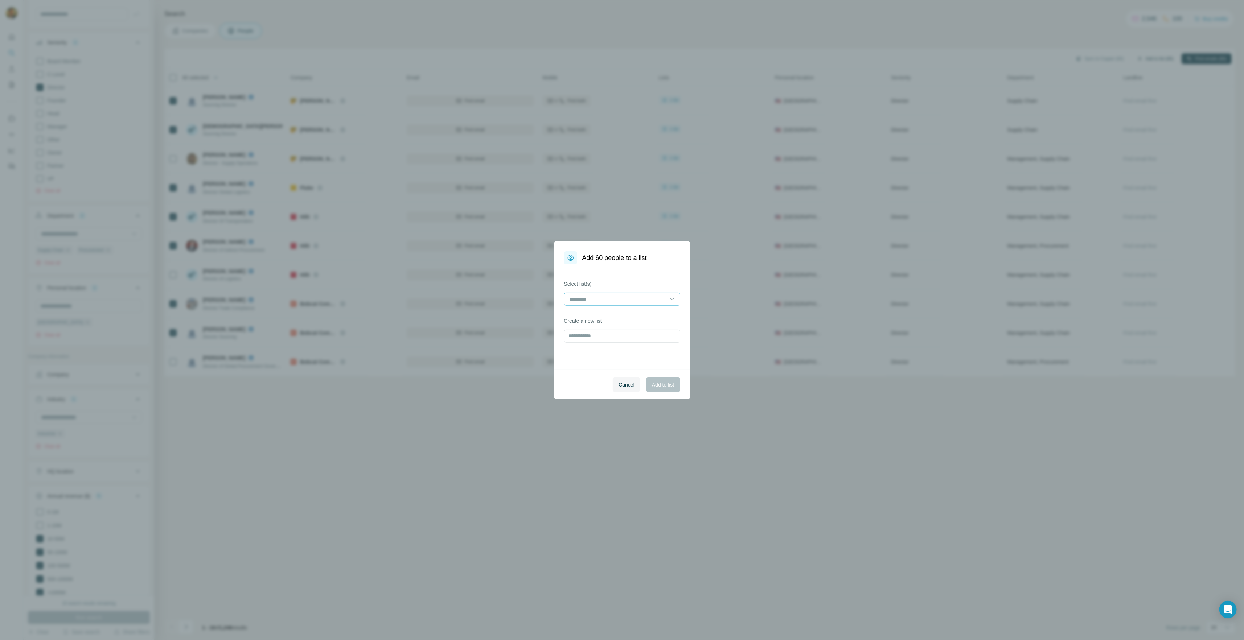
click at [592, 294] on div at bounding box center [618, 299] width 98 height 12
click at [615, 315] on p "Sustainment - Supply Chain / Procurement" at bounding box center [618, 315] width 96 height 7
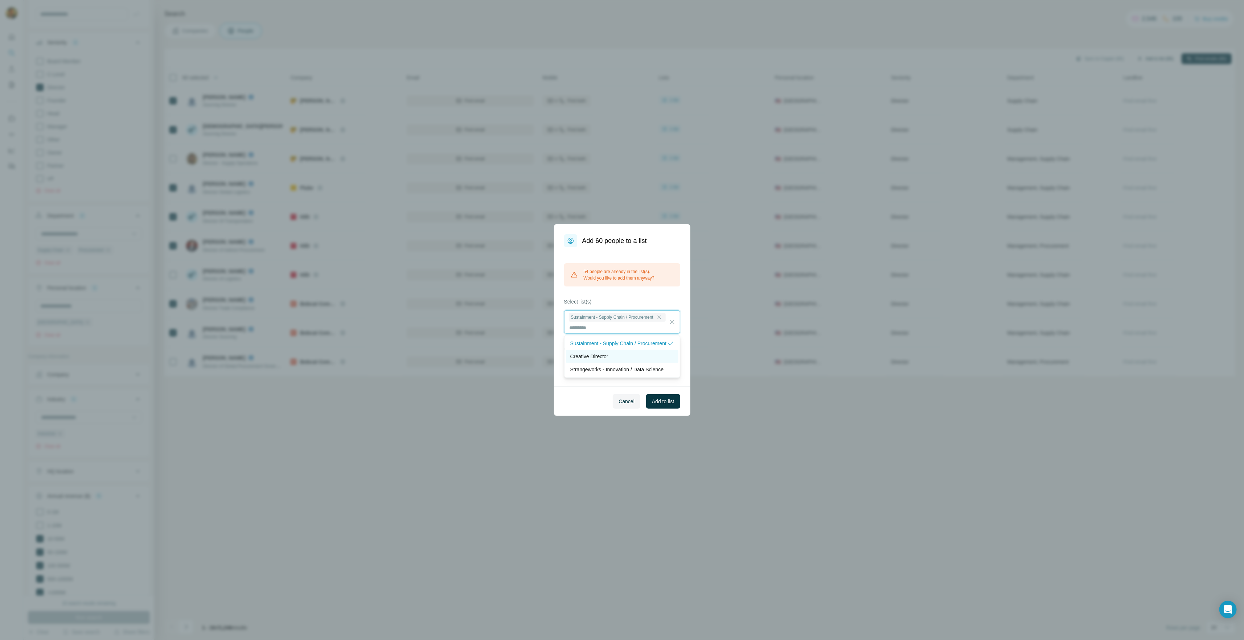
scroll to position [0, 0]
click at [668, 409] on div "Cancel Add to list" at bounding box center [622, 401] width 136 height 29
click at [667, 404] on span "Add to list" at bounding box center [663, 401] width 22 height 7
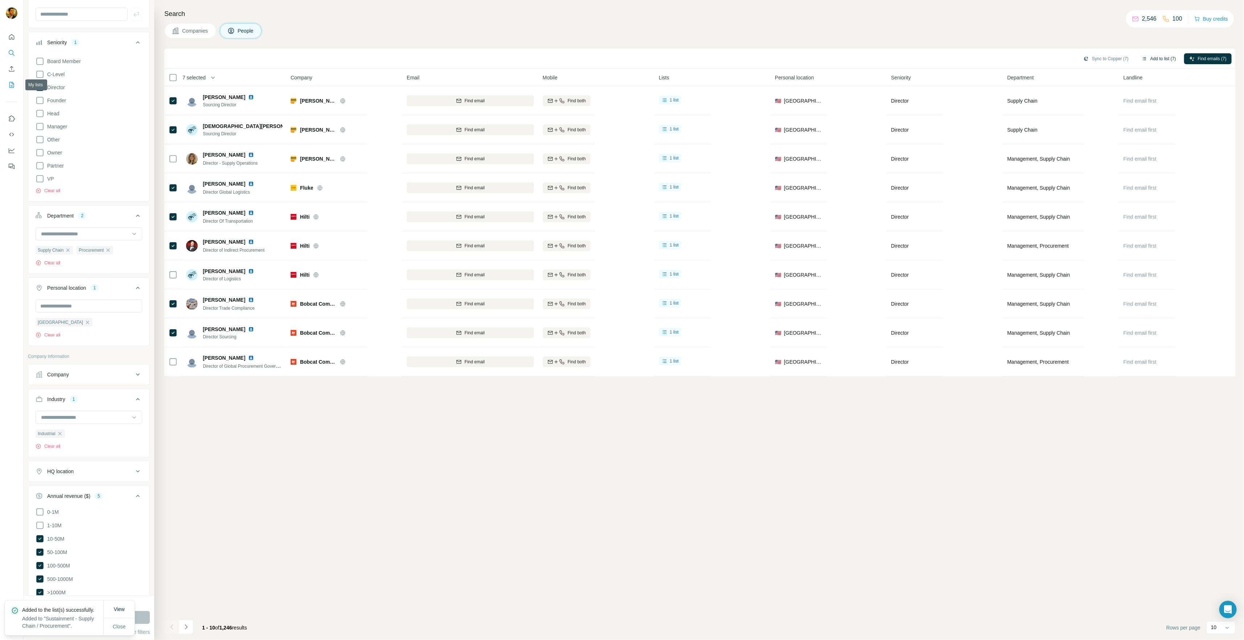
click at [12, 85] on icon "My lists" at bounding box center [11, 84] width 7 height 7
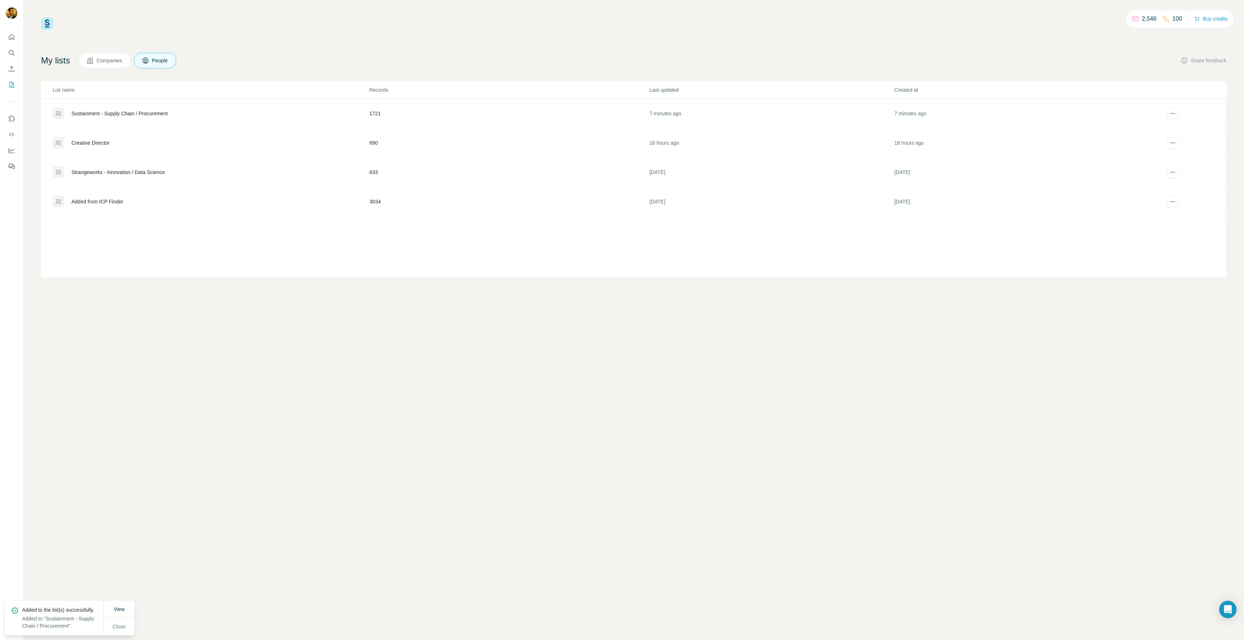
click at [107, 114] on div "Sustainment - Supply Chain / Procurement" at bounding box center [119, 113] width 96 height 7
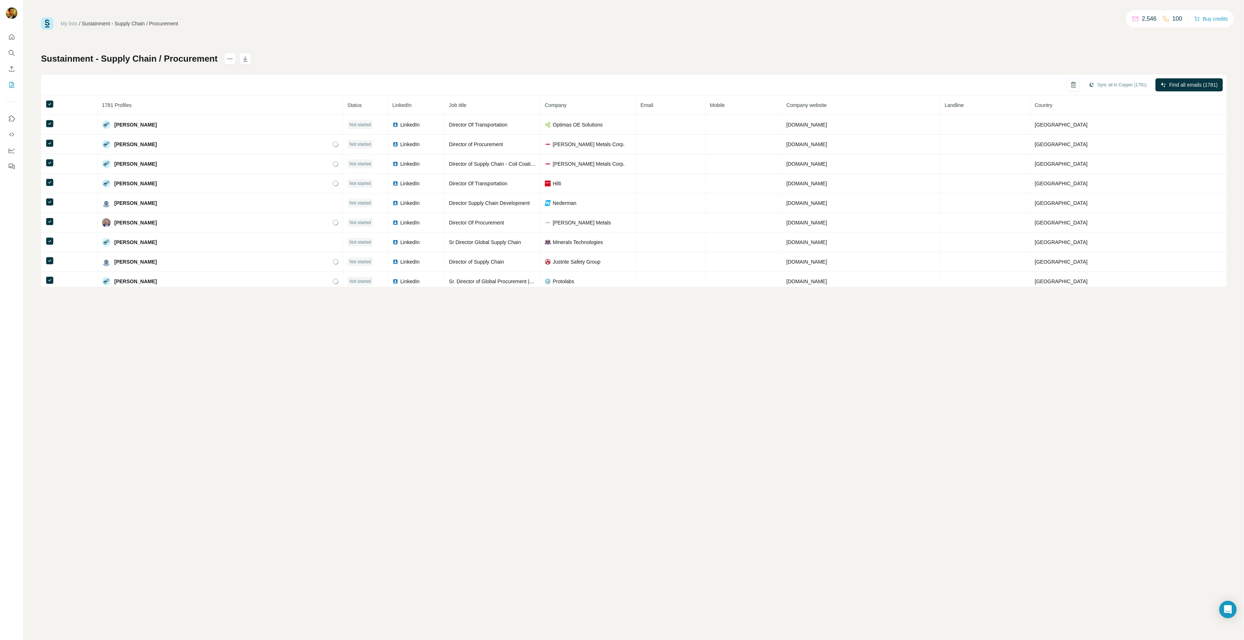
click at [54, 104] on th at bounding box center [69, 105] width 57 height 20
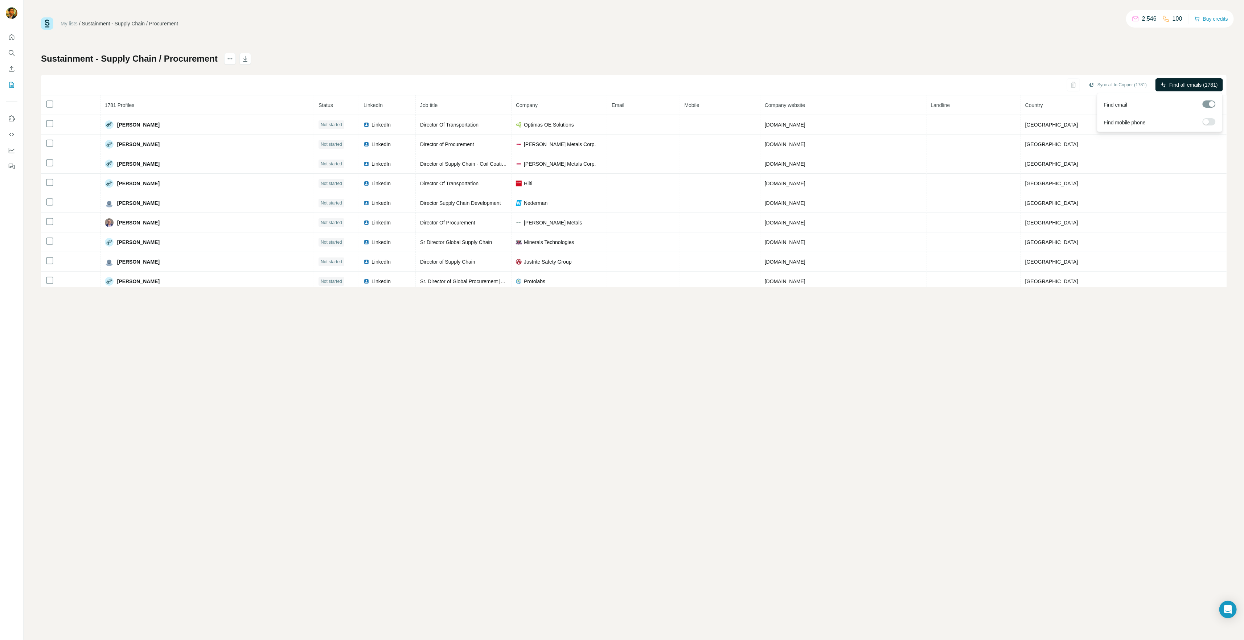
click at [1184, 82] on span "Find all emails (1781)" at bounding box center [1193, 84] width 49 height 7
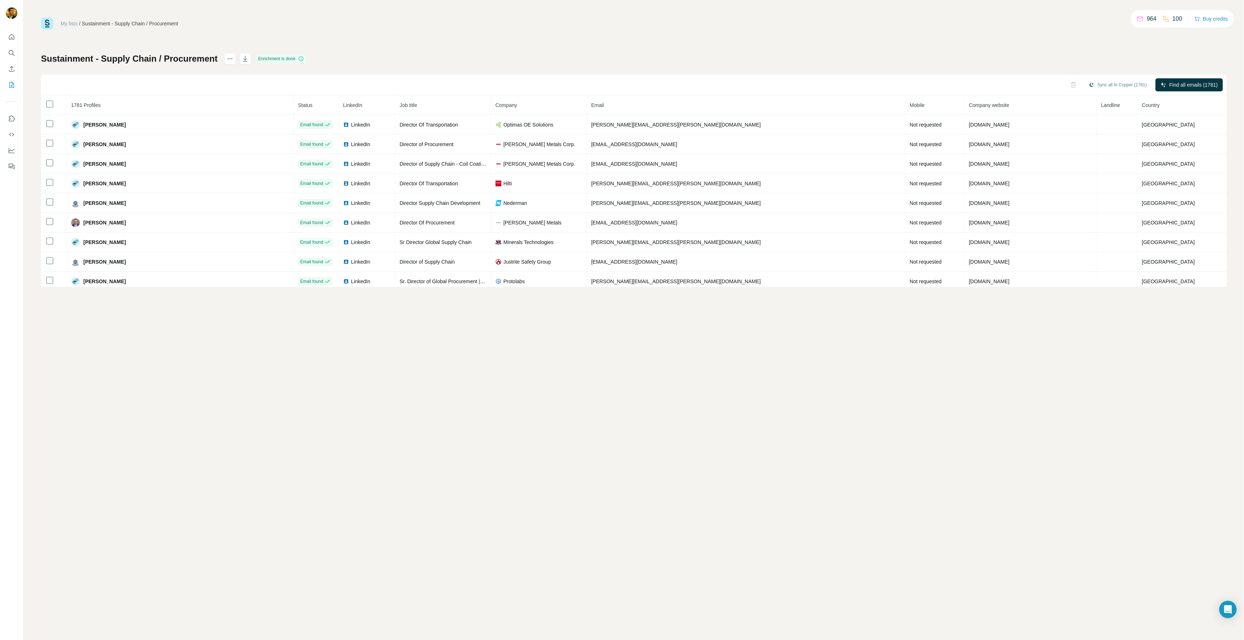
click at [1146, 16] on p "964" at bounding box center [1151, 19] width 10 height 9
click at [1146, 17] on p "964" at bounding box center [1151, 19] width 10 height 9
click at [1216, 21] on button "Buy credits" at bounding box center [1211, 19] width 34 height 10
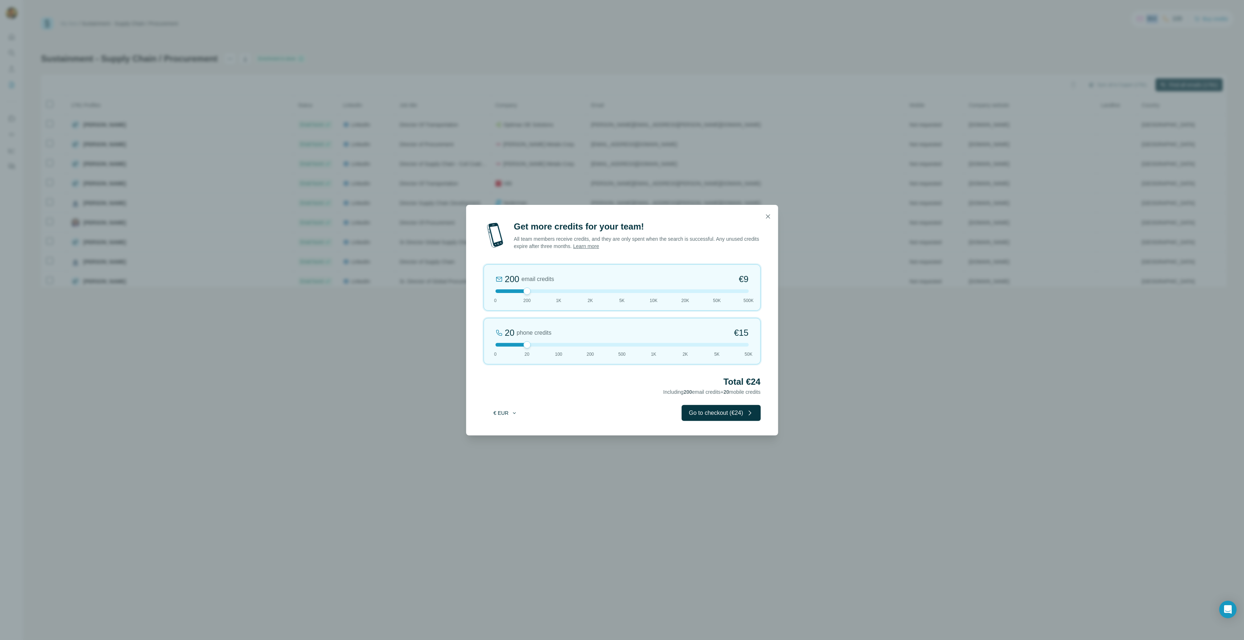
click at [504, 413] on button "€ EUR" at bounding box center [505, 413] width 34 height 13
click at [512, 428] on div "$ USD" at bounding box center [520, 428] width 61 height 7
click at [512, 411] on icon "button" at bounding box center [514, 413] width 6 height 6
click at [514, 429] on div "$ USD € EUR" at bounding box center [519, 436] width 73 height 30
drag, startPoint x: 528, startPoint y: 289, endPoint x: 623, endPoint y: 290, distance: 95.4
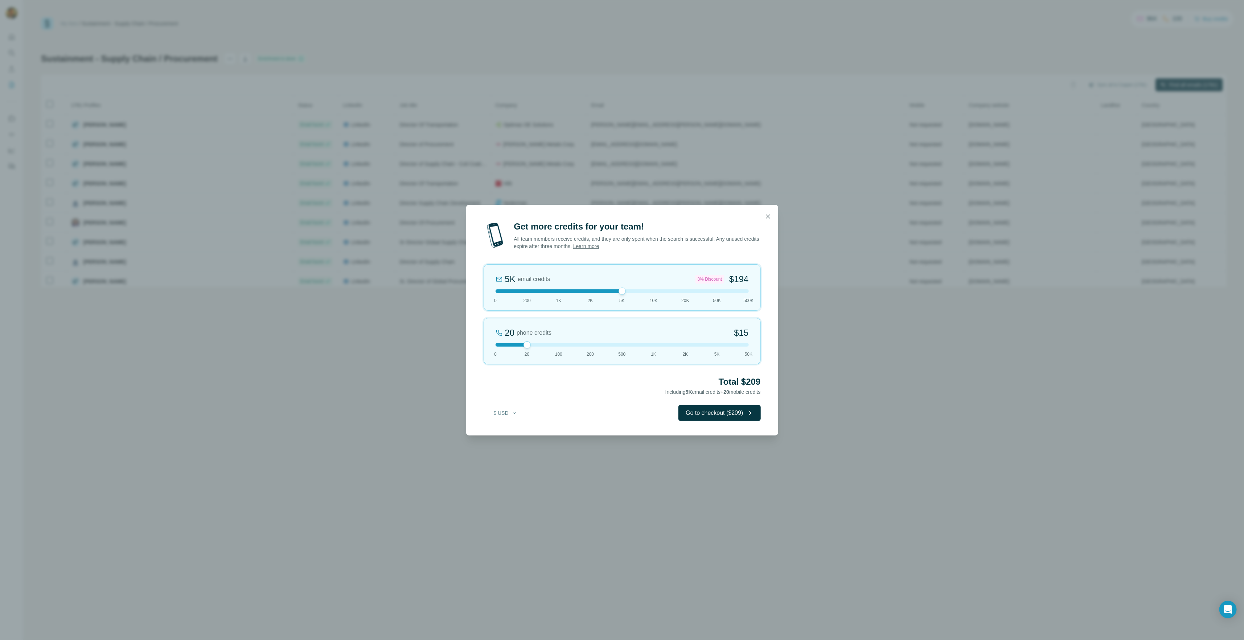
click at [622, 292] on div at bounding box center [621, 291] width 7 height 7
click at [561, 352] on div "100 phone credits $72 0 20 100 200 500 1K 2K 5K 50K" at bounding box center [621, 341] width 277 height 46
drag, startPoint x: 612, startPoint y: 292, endPoint x: 594, endPoint y: 294, distance: 18.3
click at [594, 294] on div "2K email credits 5% Discount $80 0 200 1K 2K 5K 10K 20K 50K 500K" at bounding box center [621, 287] width 277 height 46
click at [767, 218] on icon "button" at bounding box center [767, 216] width 7 height 7
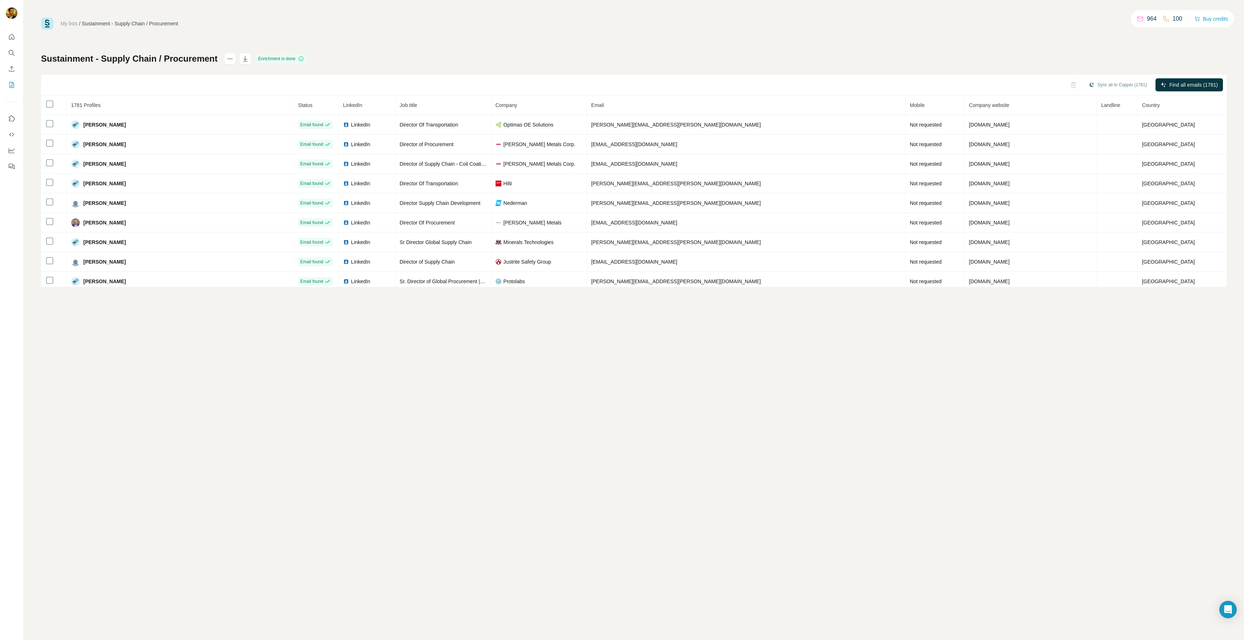
click at [364, 400] on div "My lists / Sustainment - Supply Chain / Procurement 964 100 Buy credits Sustain…" at bounding box center [634, 320] width 1220 height 640
click at [349, 39] on div "My lists / Sustainment - Supply Chain / Procurement 964 100 Buy credits Sustain…" at bounding box center [633, 151] width 1185 height 269
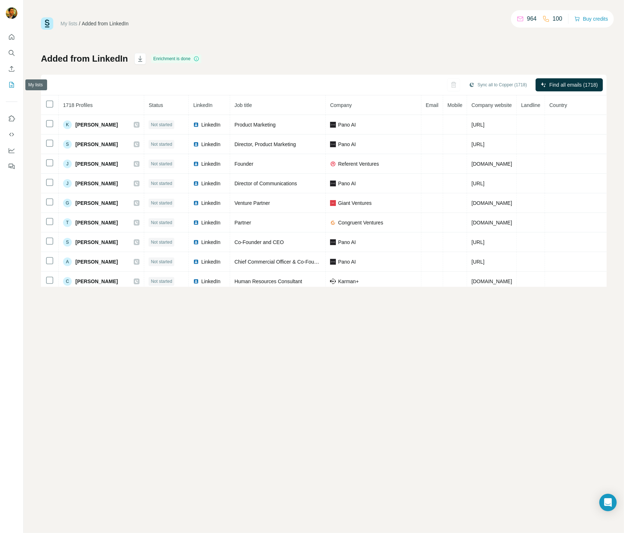
click at [12, 84] on icon "My lists" at bounding box center [11, 84] width 7 height 7
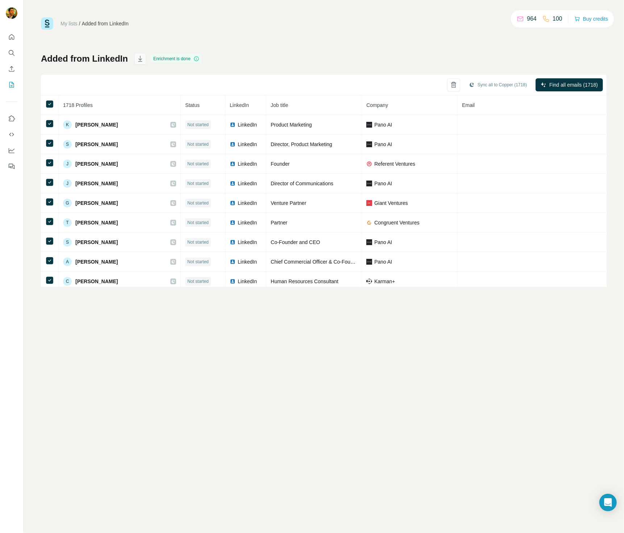
click at [143, 62] on button "button" at bounding box center [141, 59] width 12 height 12
click at [74, 21] on link "My lists" at bounding box center [69, 24] width 17 height 6
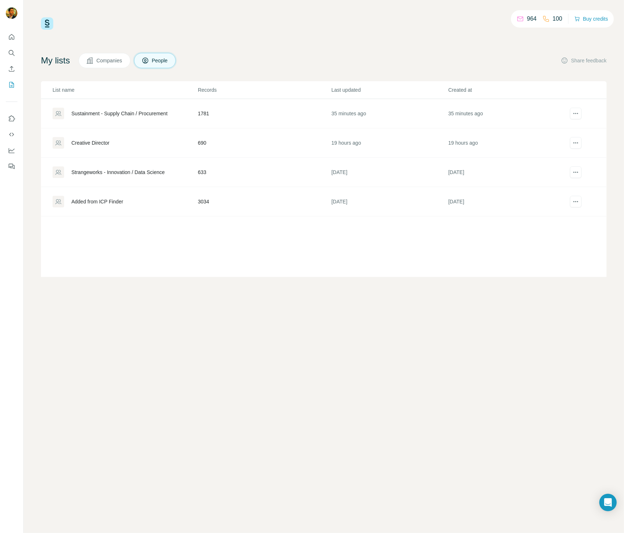
click at [114, 68] on button "Companies" at bounding box center [105, 60] width 52 height 15
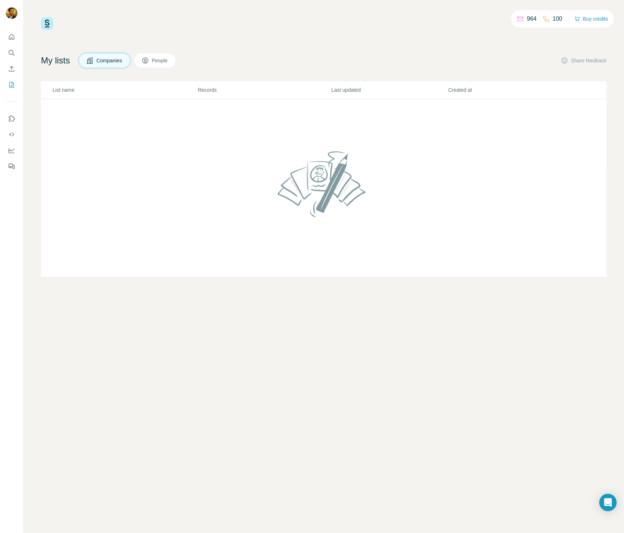
click at [169, 63] on span "People" at bounding box center [160, 60] width 17 height 7
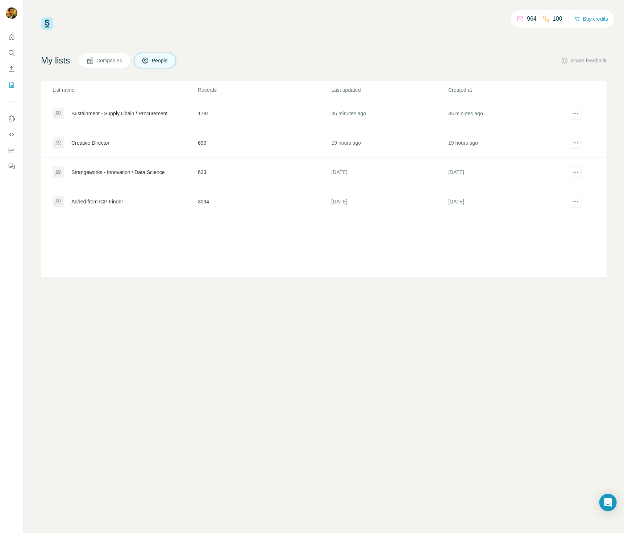
drag, startPoint x: 286, startPoint y: 52, endPoint x: 276, endPoint y: 49, distance: 11.3
click at [286, 53] on div "964 100 Buy credits My lists Companies People Share feedback List name Records …" at bounding box center [324, 147] width 566 height 260
click at [12, 52] on icon "Search" at bounding box center [11, 52] width 7 height 7
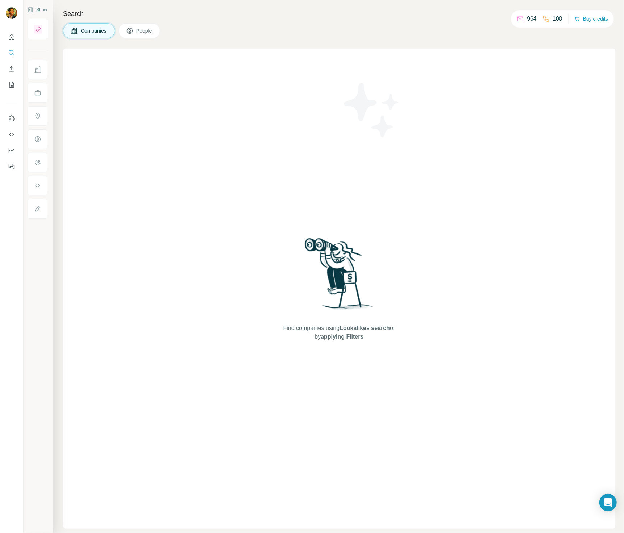
click at [155, 34] on button "People" at bounding box center [140, 30] width 42 height 15
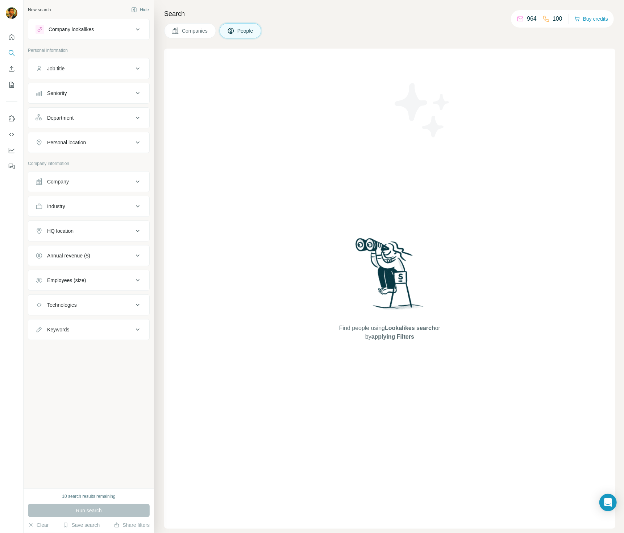
click at [376, 20] on div "Search Companies People Find people using Lookalikes search or by applying Filt…" at bounding box center [389, 266] width 470 height 533
click at [42, 524] on button "Clear" at bounding box center [38, 524] width 21 height 7
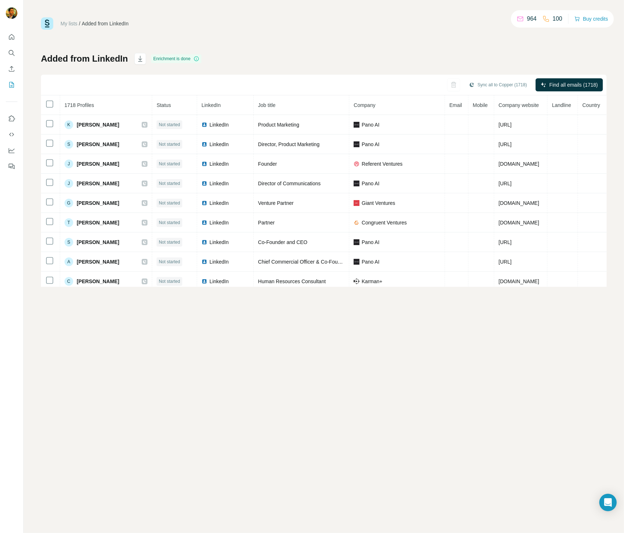
click at [83, 104] on span "1718 Profiles" at bounding box center [80, 105] width 30 height 6
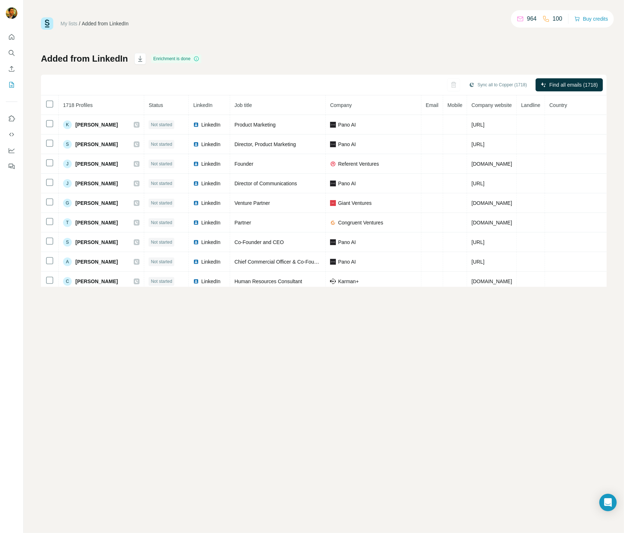
click at [351, 105] on span "Company" at bounding box center [341, 105] width 22 height 6
click at [370, 107] on th "Company" at bounding box center [374, 105] width 96 height 20
click at [450, 84] on icon "button" at bounding box center [453, 84] width 7 height 7
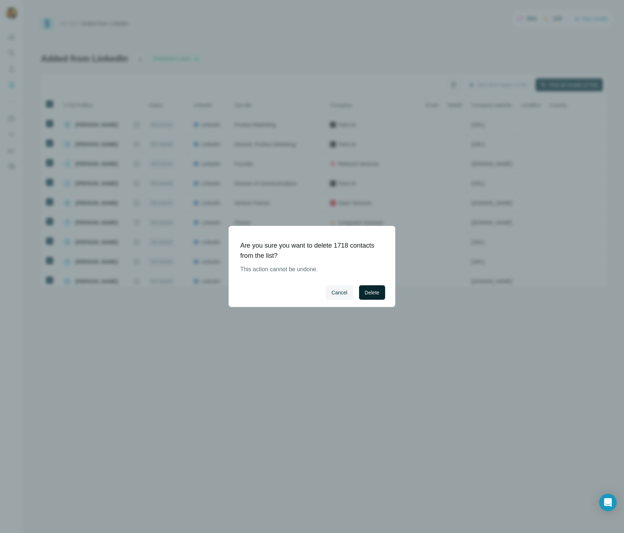
click at [371, 293] on span "Delete" at bounding box center [372, 292] width 15 height 7
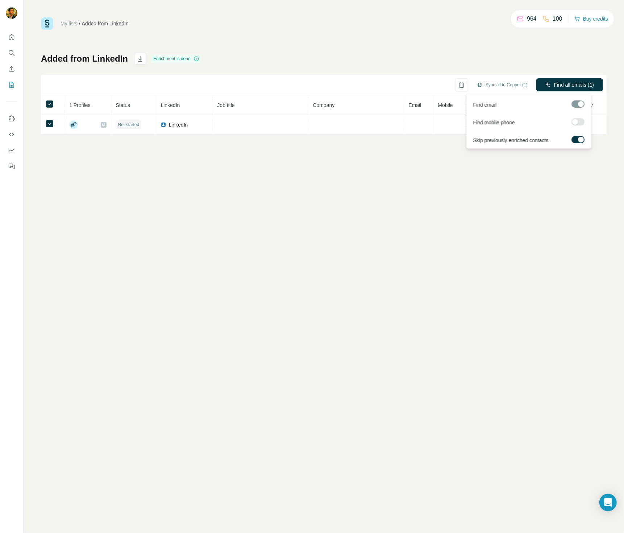
click at [581, 123] on label at bounding box center [578, 121] width 13 height 7
click at [574, 104] on div at bounding box center [578, 103] width 13 height 7
click at [289, 215] on div "My lists / Added from LinkedIn 964 100 Buy credits Added from LinkedIn Enrichme…" at bounding box center [324, 266] width 601 height 533
click at [352, 185] on div "My lists / Added from LinkedIn 964 100 Buy credits Added from LinkedIn Enrichme…" at bounding box center [324, 266] width 601 height 533
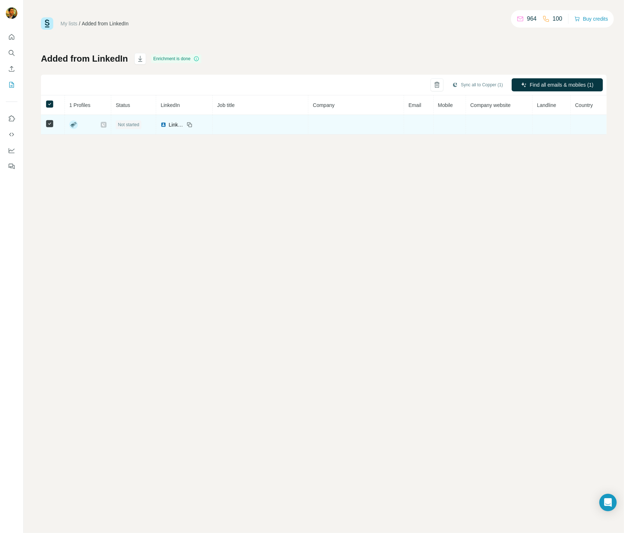
click at [174, 125] on span "LinkedIn" at bounding box center [177, 124] width 16 height 7
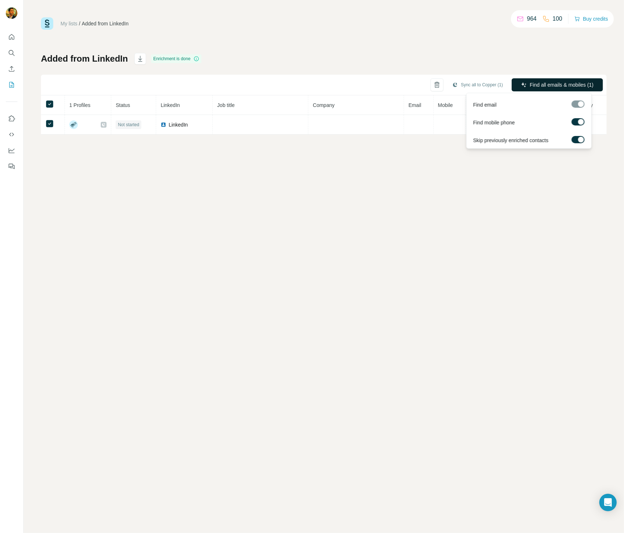
click at [549, 84] on span "Find all emails & mobiles (1)" at bounding box center [562, 84] width 64 height 7
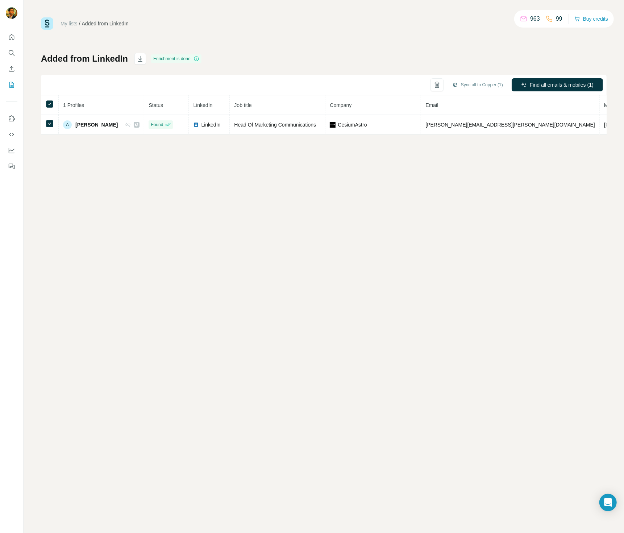
click at [514, 180] on div "My lists / Added from LinkedIn 963 99 Buy credits Added from LinkedIn Enrichmen…" at bounding box center [324, 266] width 601 height 533
click at [490, 178] on div "My lists / Added from LinkedIn 963 99 Buy credits Added from LinkedIn Enrichmen…" at bounding box center [324, 266] width 601 height 533
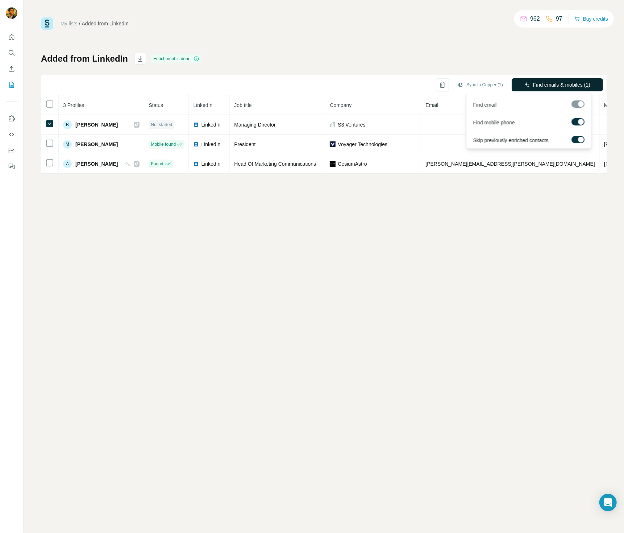
click at [552, 86] on span "Find emails & mobiles (1)" at bounding box center [561, 84] width 57 height 7
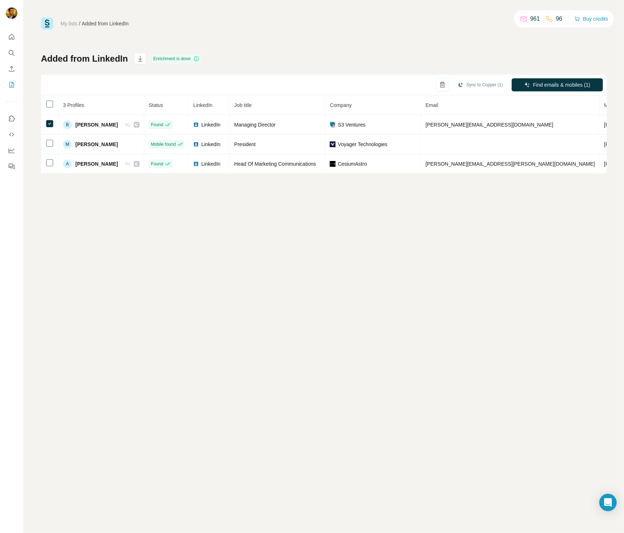
click at [109, 279] on div "My lists / Added from LinkedIn 961 96 Buy credits Added from LinkedIn Enrichmen…" at bounding box center [324, 266] width 601 height 533
